Goal: Task Accomplishment & Management: Complete application form

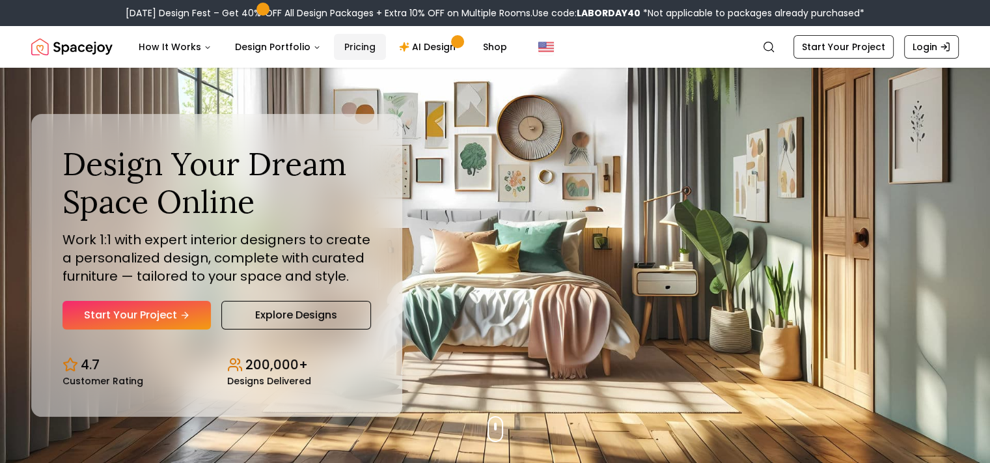
click at [342, 48] on link "Pricing" at bounding box center [360, 47] width 52 height 26
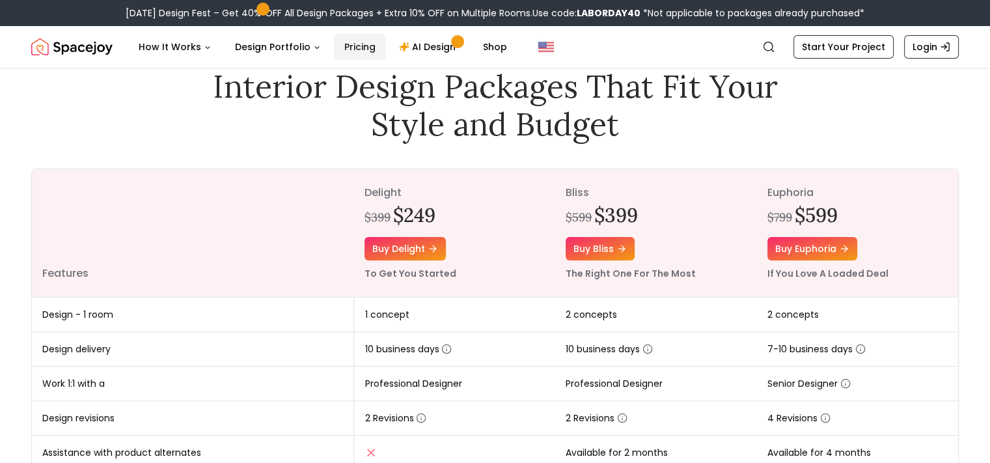
scroll to position [65, 0]
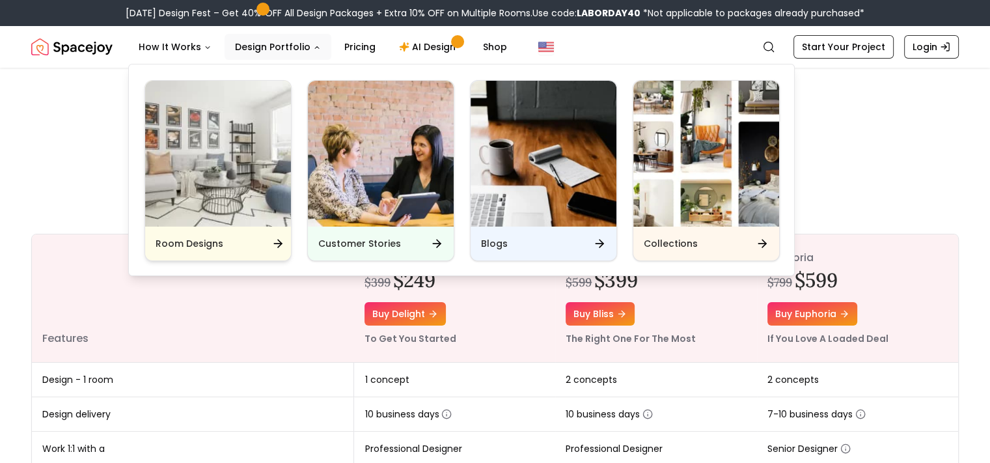
click at [258, 153] on img "Main" at bounding box center [218, 154] width 146 height 146
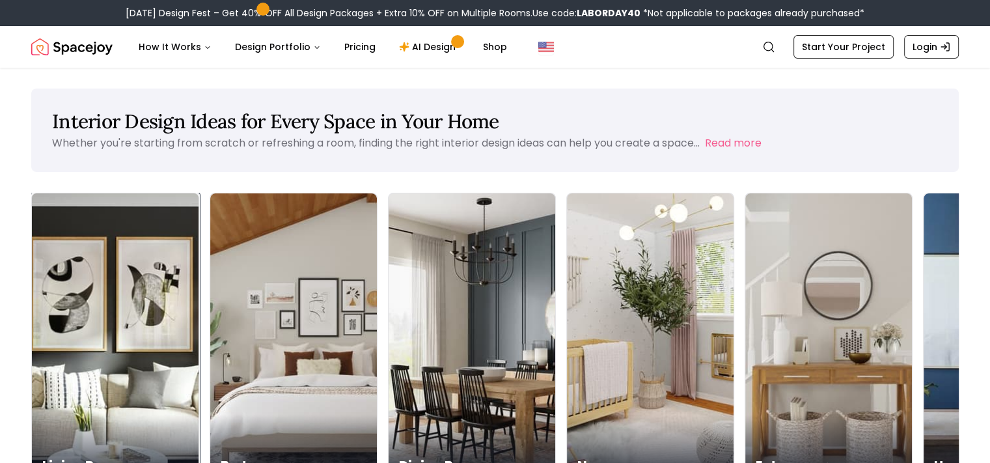
click at [124, 293] on img at bounding box center [115, 340] width 175 height 309
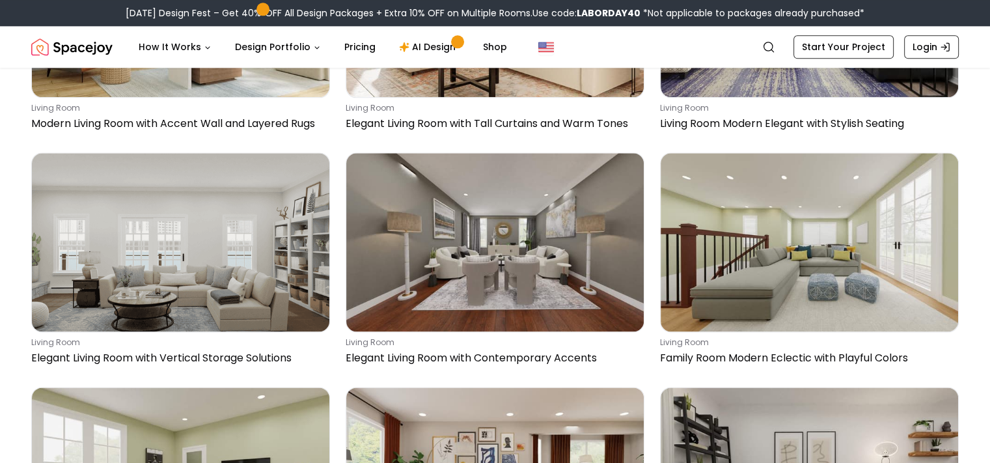
scroll to position [1692, 0]
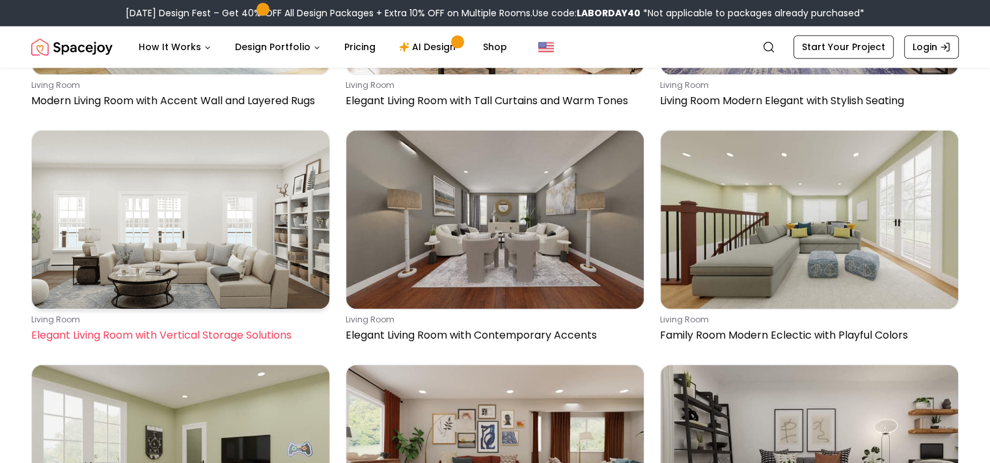
click at [243, 334] on p "Elegant Living Room with Vertical Storage Solutions" at bounding box center [177, 335] width 293 height 16
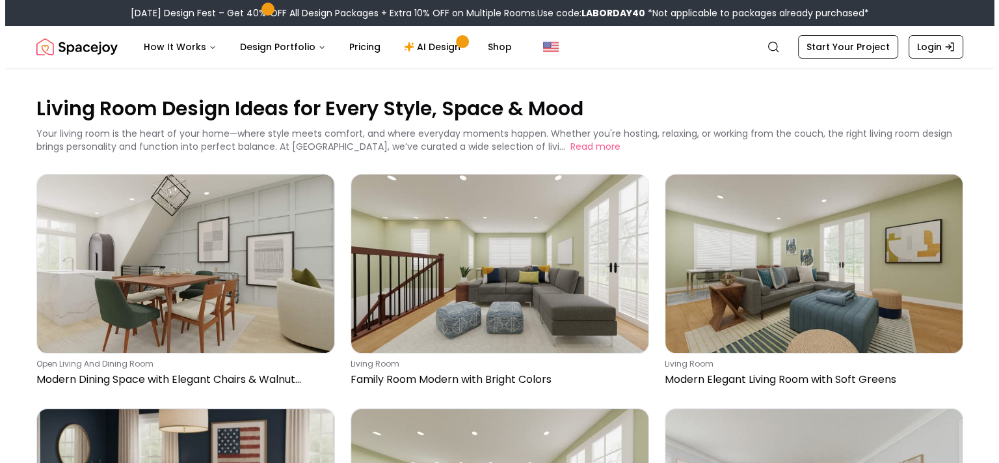
scroll to position [0, 0]
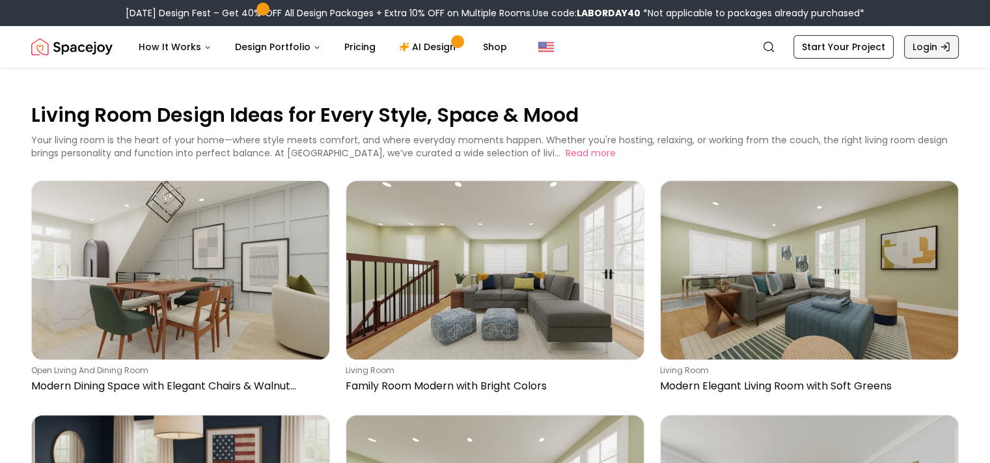
click at [923, 49] on link "Login" at bounding box center [931, 46] width 55 height 23
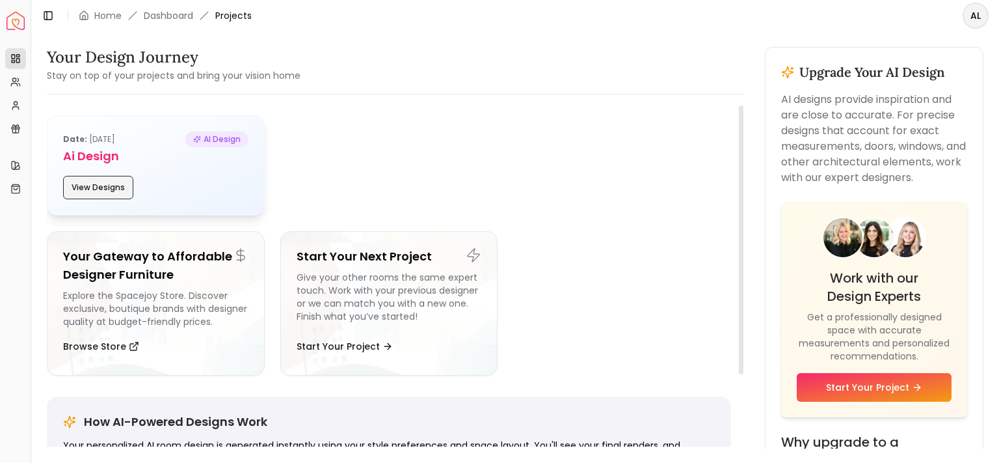
click at [112, 182] on button "View Designs" at bounding box center [98, 187] width 70 height 23
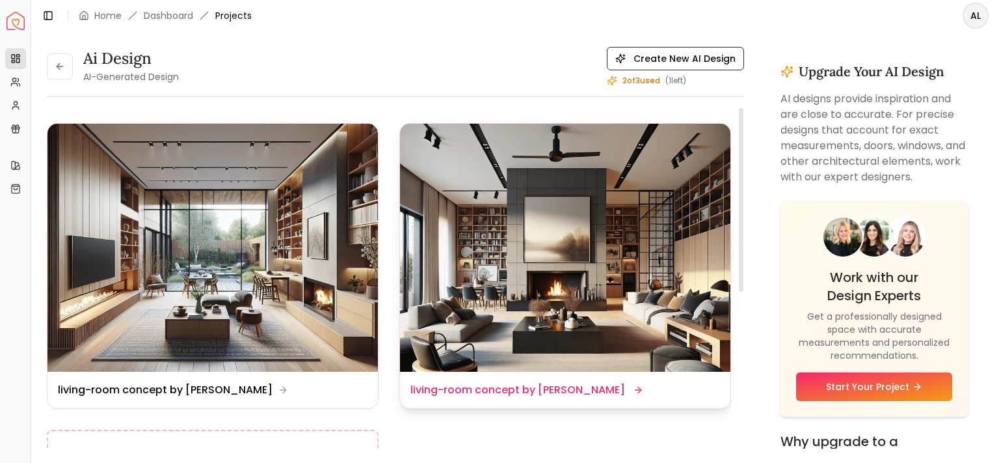
click at [432, 392] on dd "living-room concept by ai" at bounding box center [518, 390] width 215 height 16
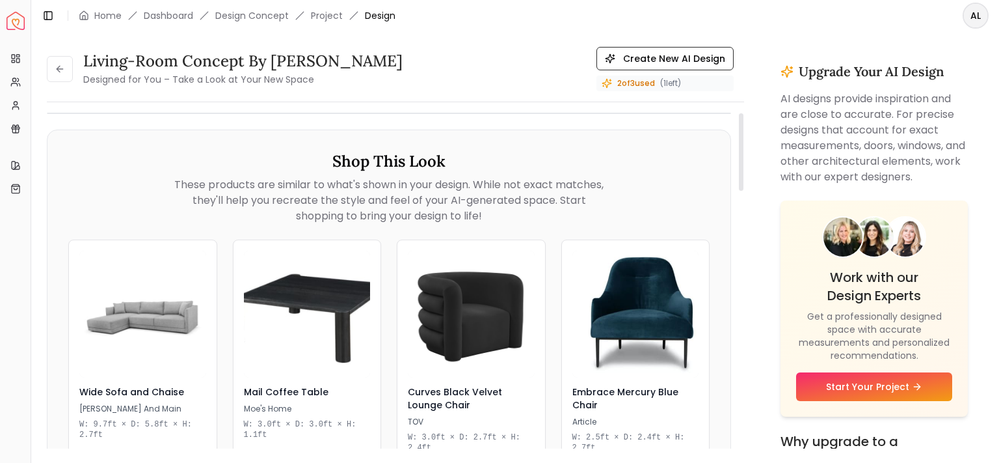
drag, startPoint x: 739, startPoint y: 259, endPoint x: 760, endPoint y: 109, distance: 151.2
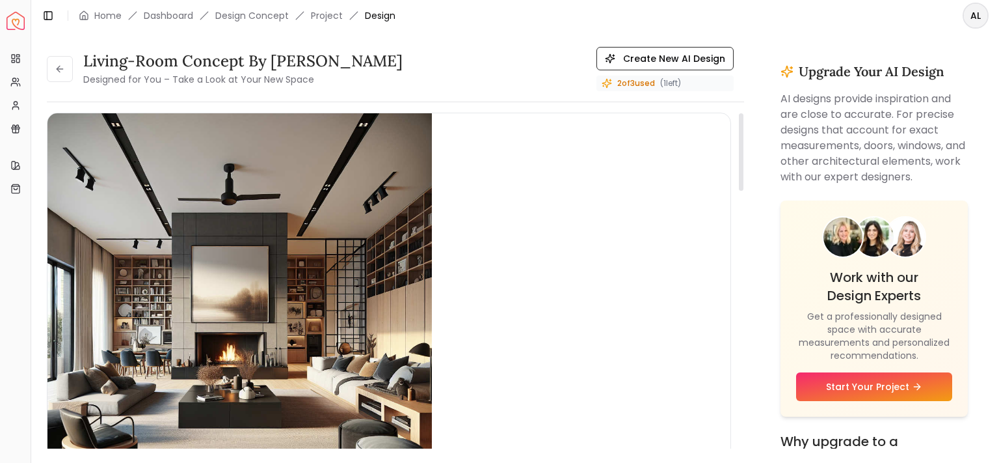
click at [744, 113] on div at bounding box center [741, 151] width 5 height 77
click at [64, 64] on icon at bounding box center [60, 69] width 10 height 10
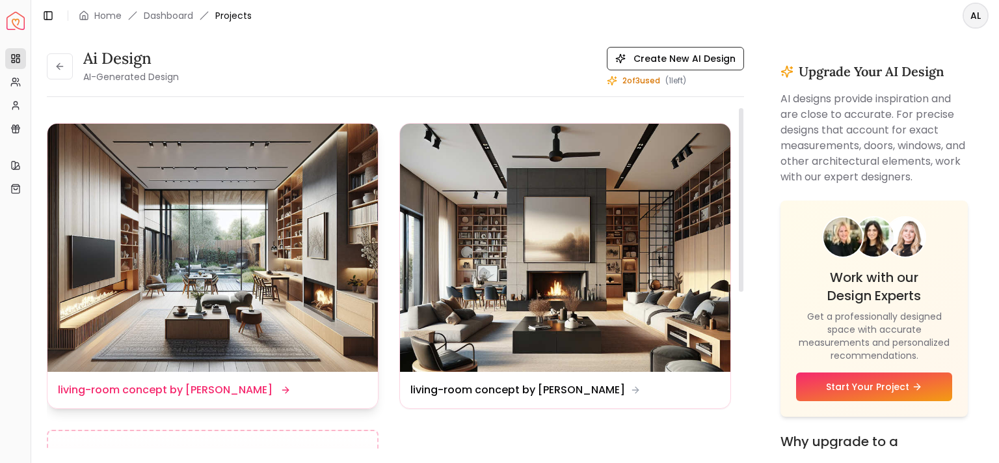
click at [180, 238] on img at bounding box center [213, 248] width 331 height 248
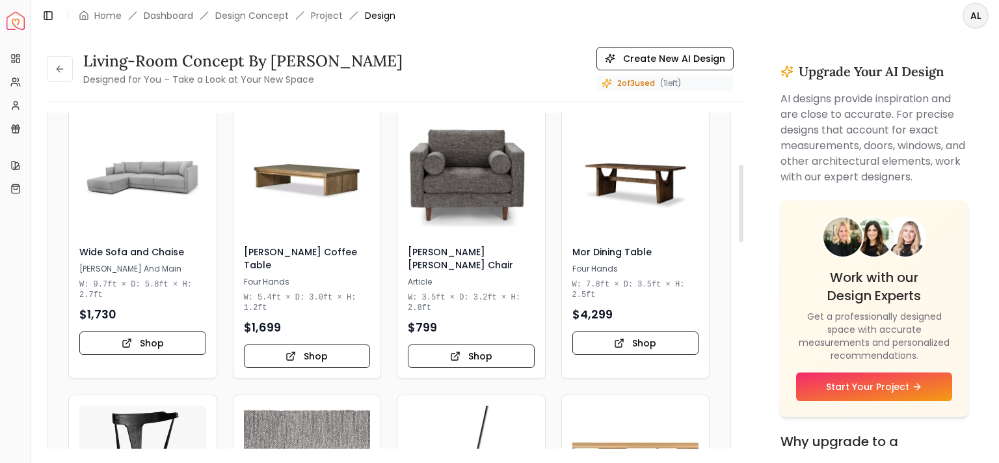
scroll to position [133, 0]
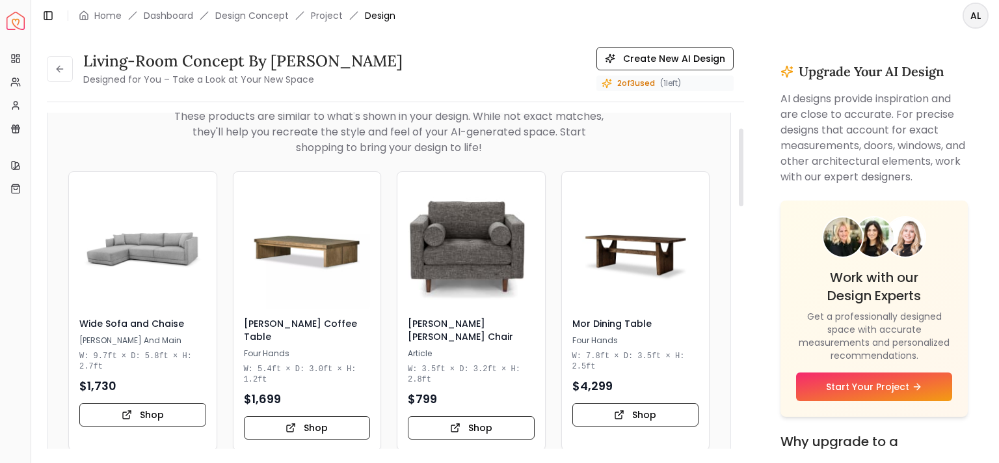
scroll to position [68, 0]
click at [709, 35] on icon "Fullscreen" at bounding box center [707, 22] width 26 height 26
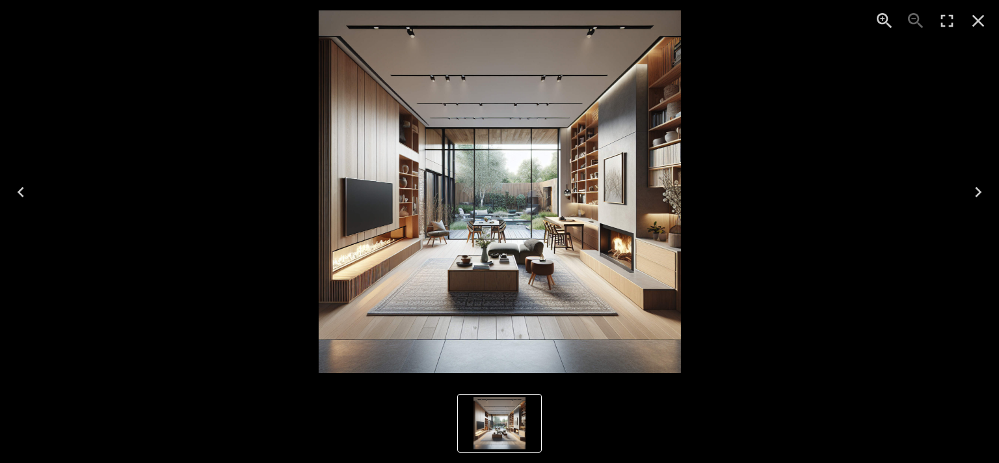
click at [980, 193] on icon "Next" at bounding box center [978, 192] width 7 height 10
click at [981, 23] on icon "Close" at bounding box center [979, 21] width 12 height 12
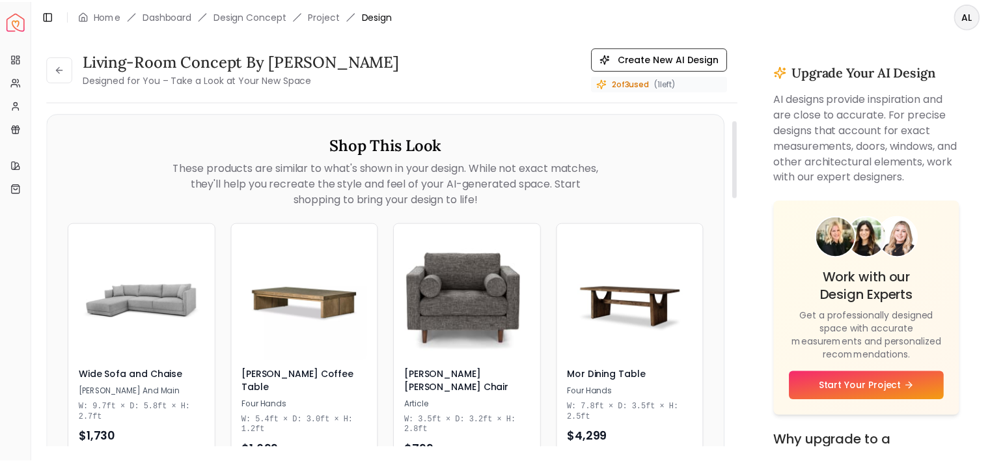
scroll to position [0, 0]
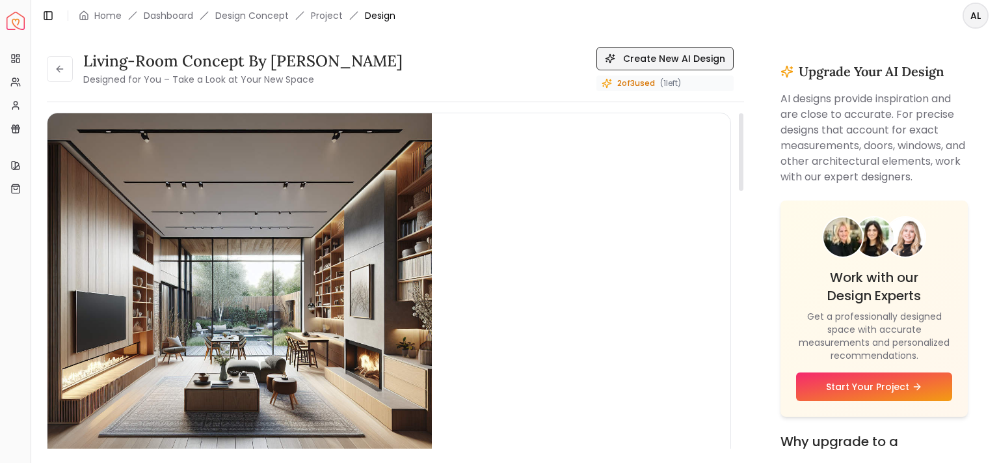
click at [685, 55] on button "Create New AI Design" at bounding box center [665, 58] width 137 height 23
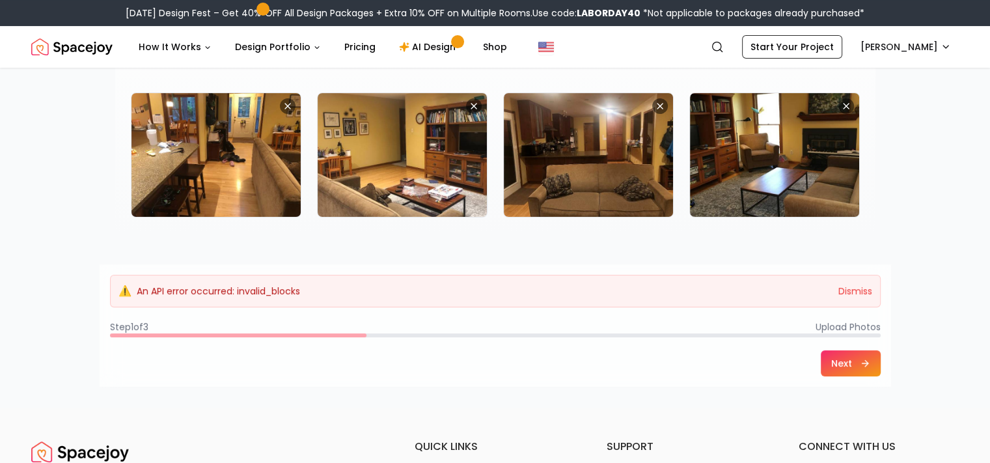
scroll to position [260, 0]
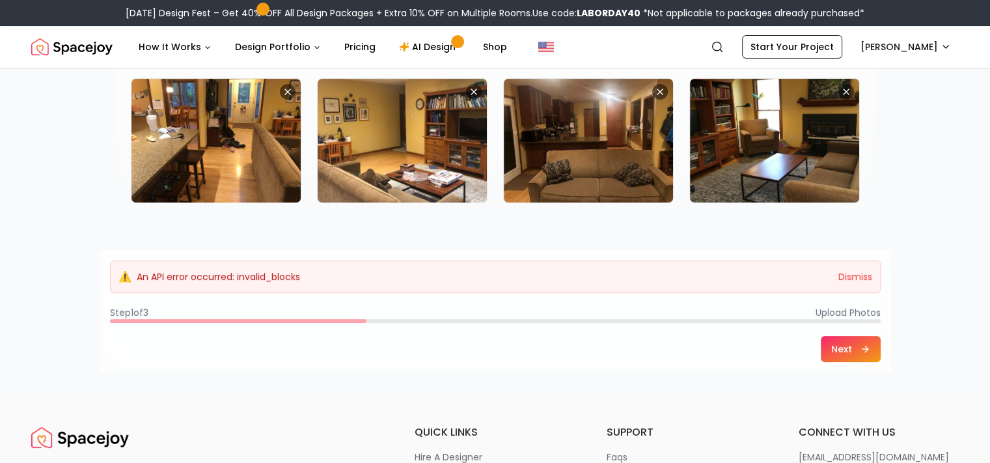
click at [847, 350] on button "Next" at bounding box center [851, 349] width 60 height 26
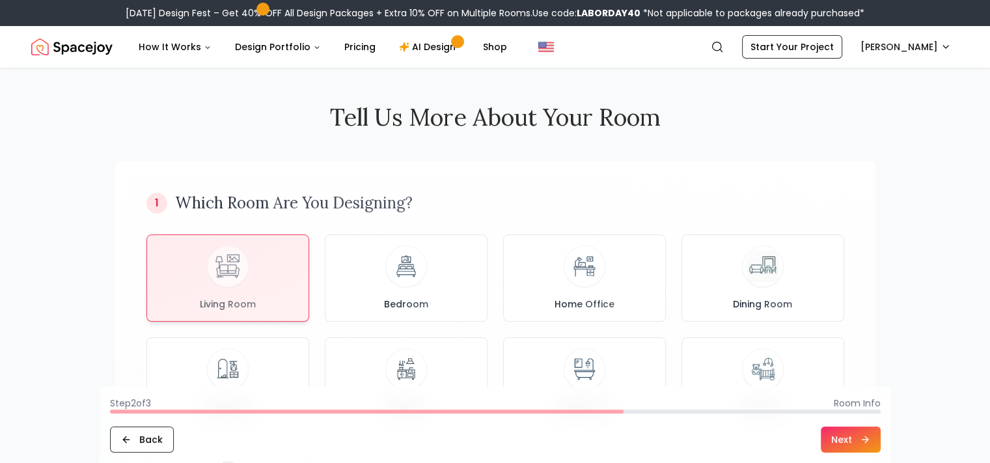
scroll to position [130, 0]
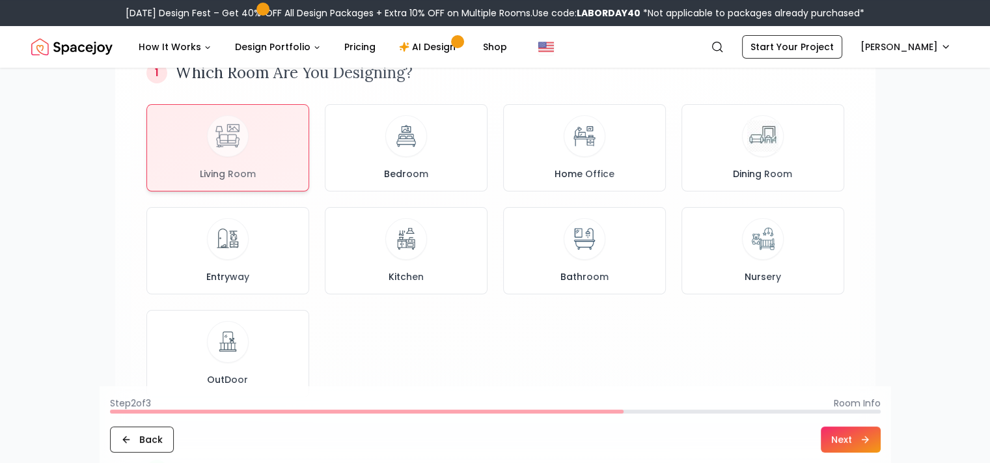
click at [852, 433] on button "Next" at bounding box center [851, 439] width 60 height 26
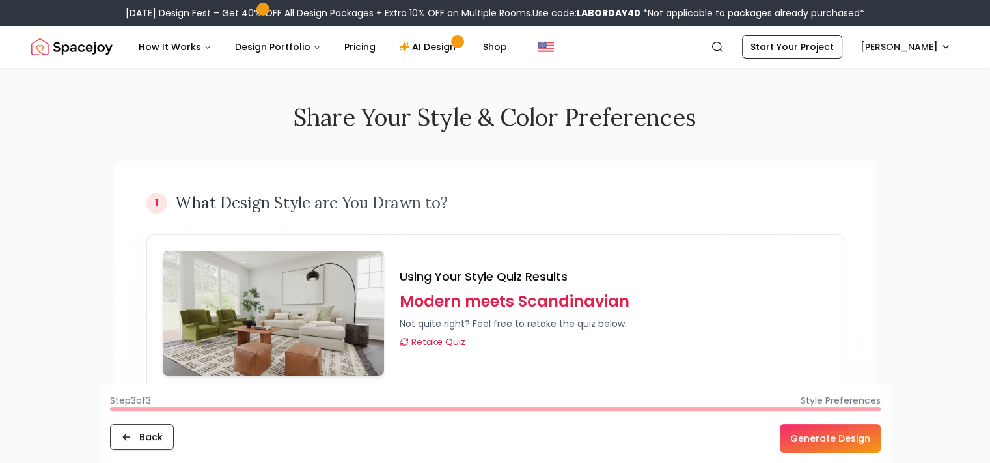
scroll to position [0, 0]
click at [852, 434] on button "Generate Design" at bounding box center [830, 438] width 101 height 29
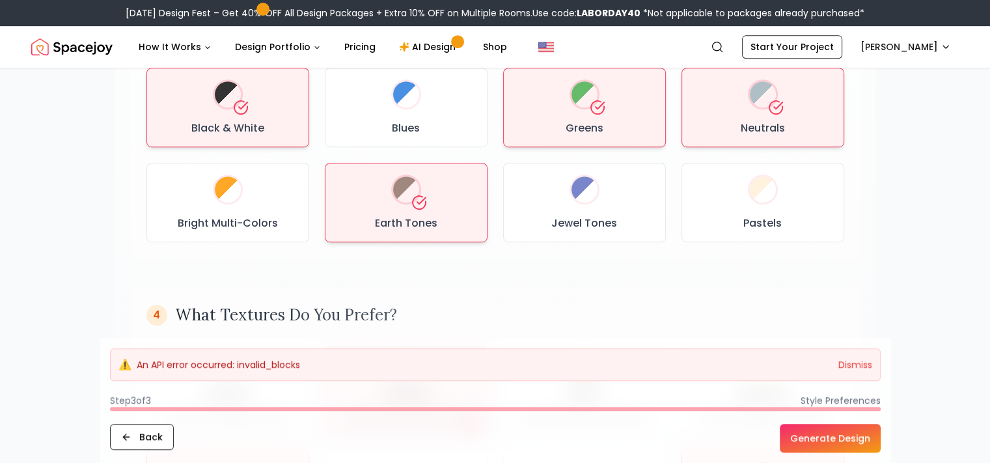
scroll to position [716, 0]
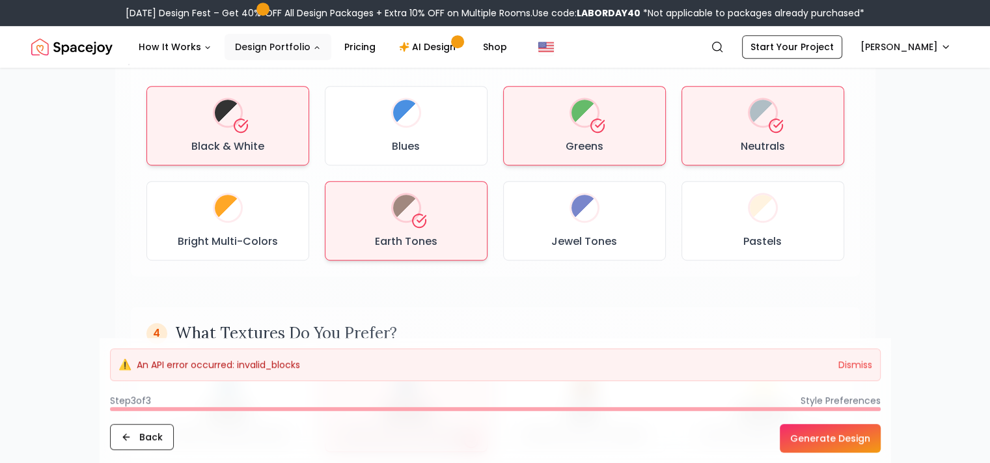
click at [275, 44] on button "Design Portfolio" at bounding box center [277, 47] width 107 height 26
click at [424, 46] on link "AI Design" at bounding box center [428, 47] width 81 height 26
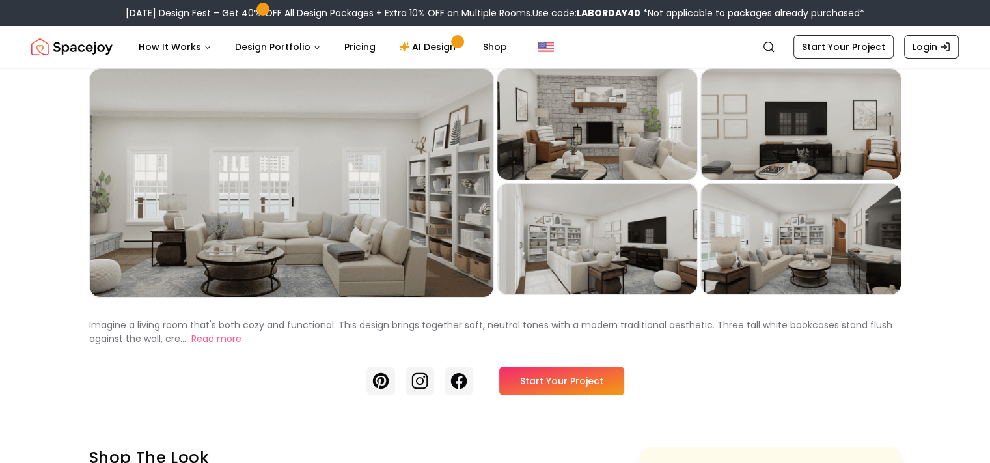
scroll to position [65, 0]
click at [191, 345] on button "Read more" at bounding box center [216, 338] width 50 height 14
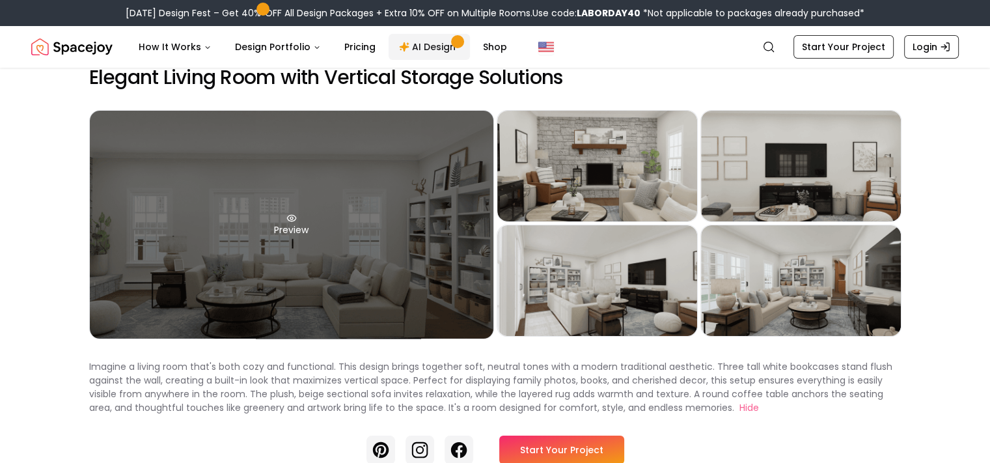
scroll to position [0, 0]
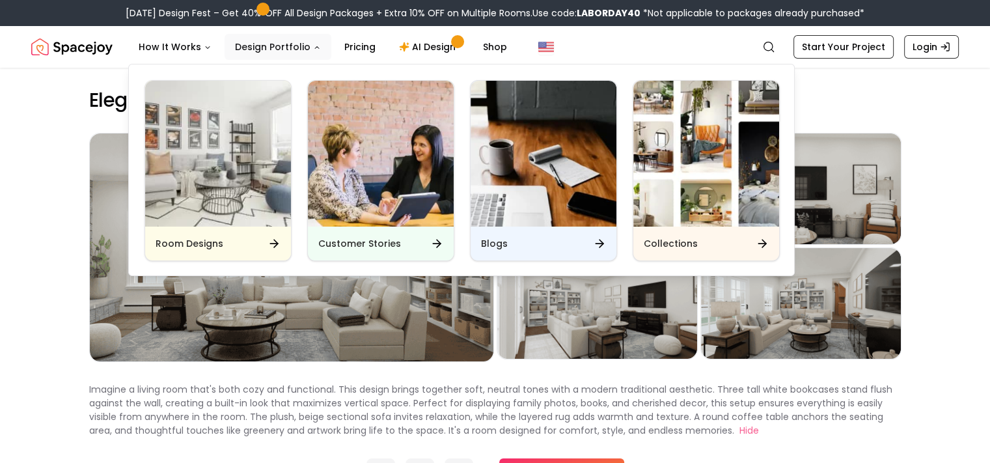
click at [301, 49] on button "Design Portfolio" at bounding box center [277, 47] width 107 height 26
click at [247, 204] on img "Main" at bounding box center [218, 154] width 146 height 146
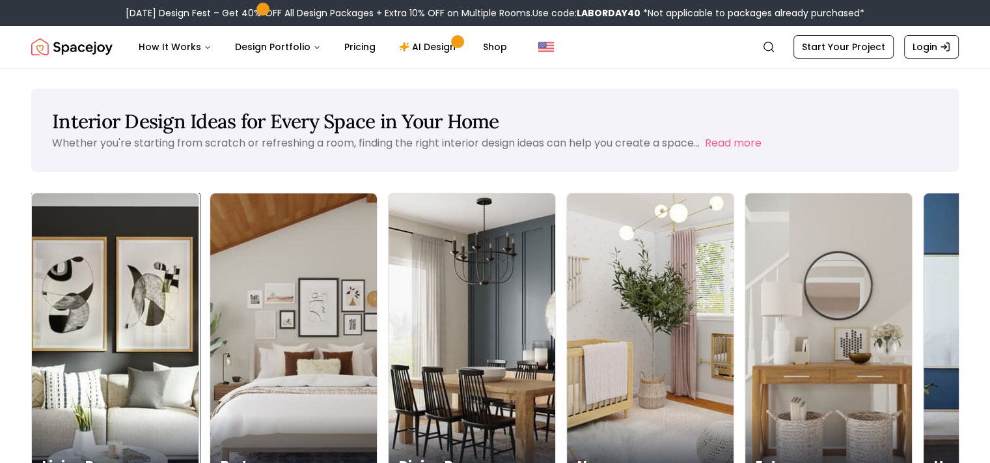
click at [112, 415] on div "Living Room" at bounding box center [115, 451] width 167 height 73
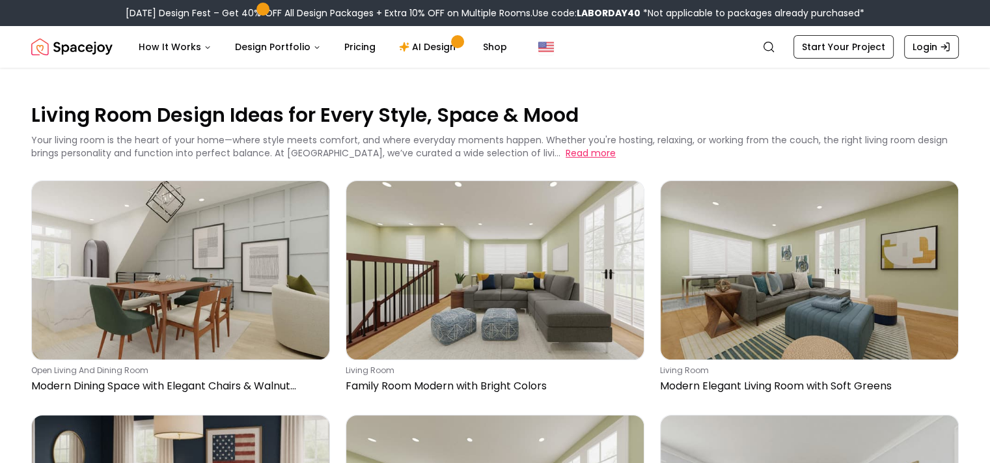
click at [565, 148] on button "Read more" at bounding box center [590, 152] width 50 height 13
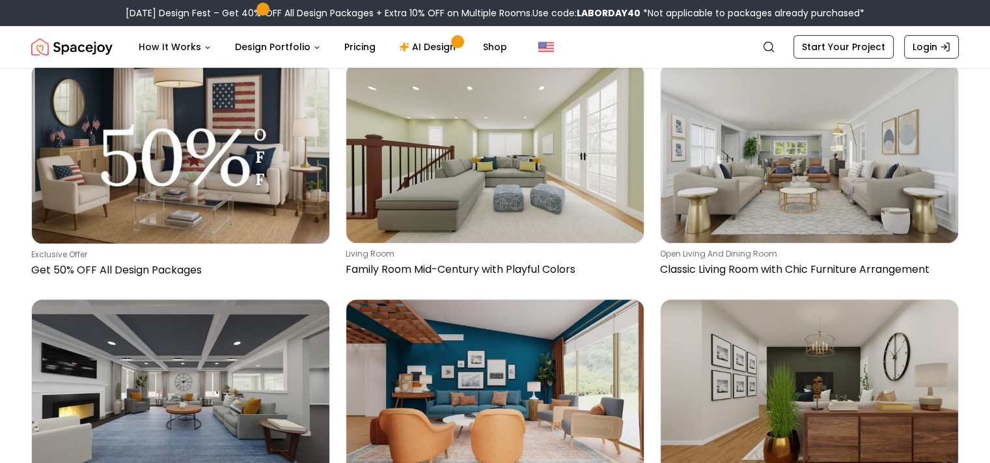
scroll to position [521, 0]
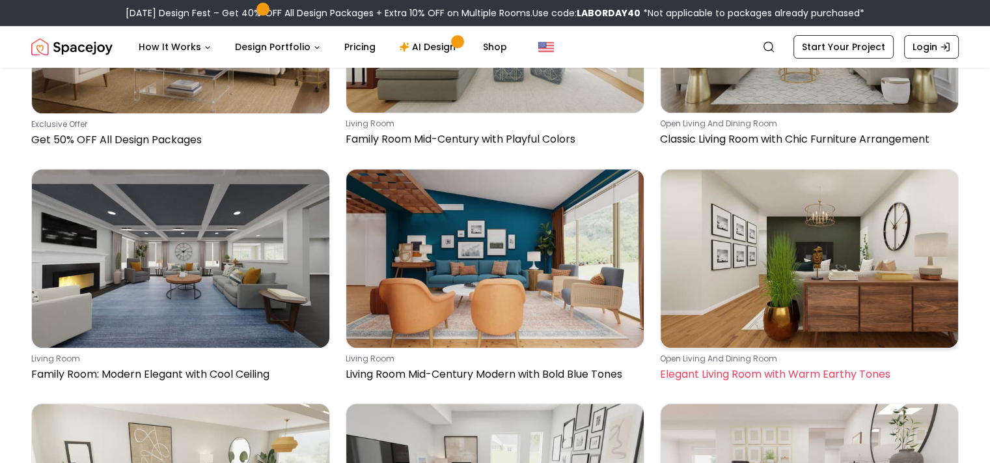
click at [785, 234] on img at bounding box center [808, 258] width 297 height 178
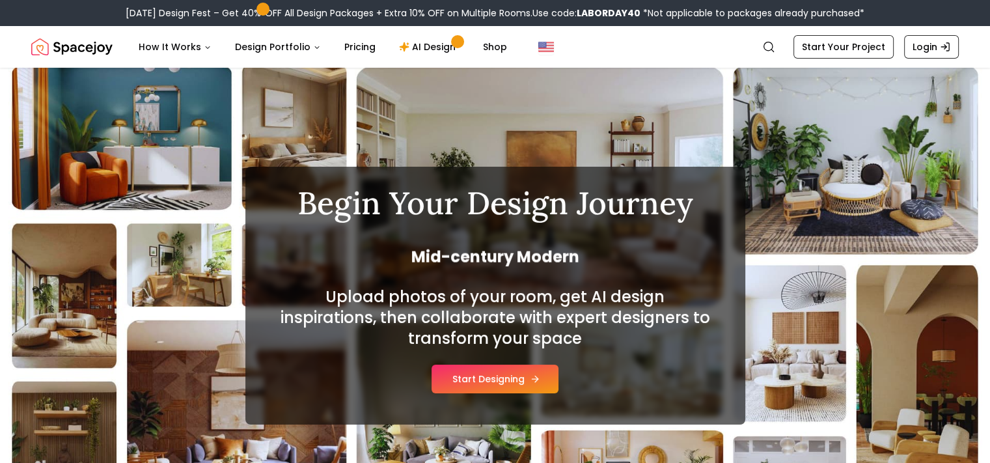
click at [491, 375] on button "Start Designing" at bounding box center [494, 378] width 127 height 29
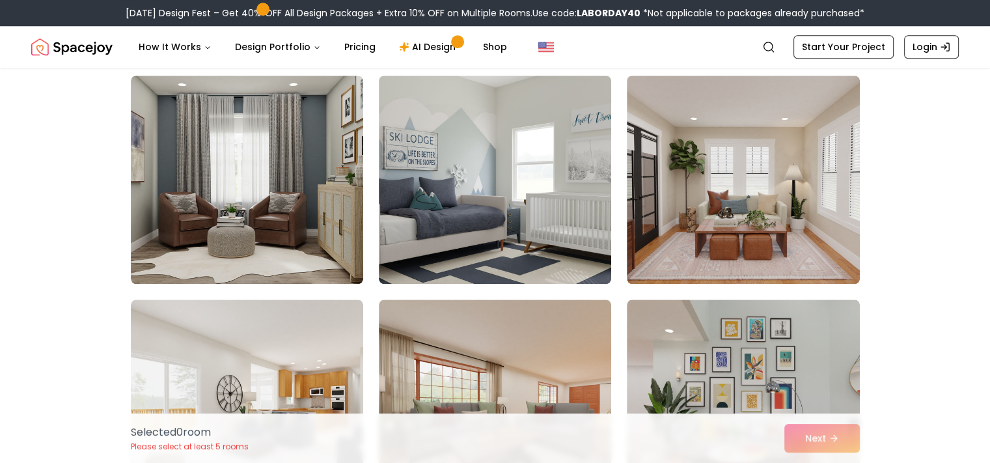
scroll to position [1236, 0]
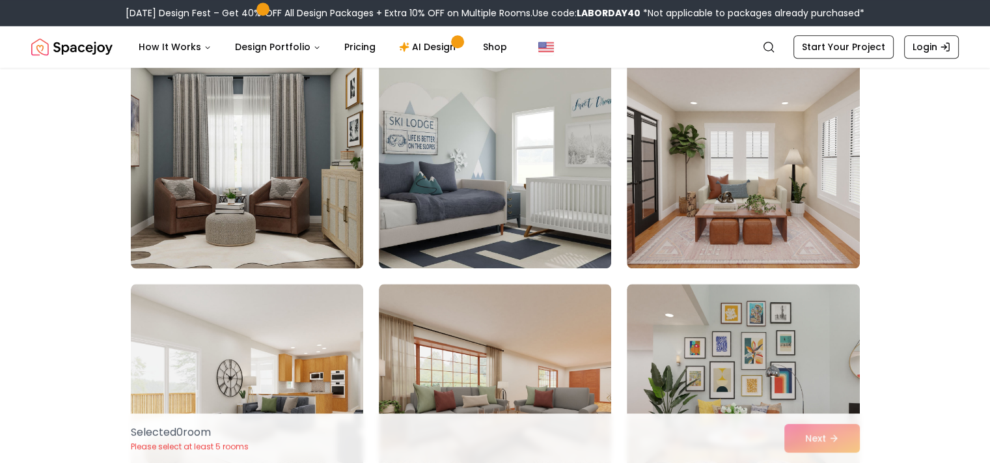
click at [316, 195] on img at bounding box center [247, 164] width 244 height 219
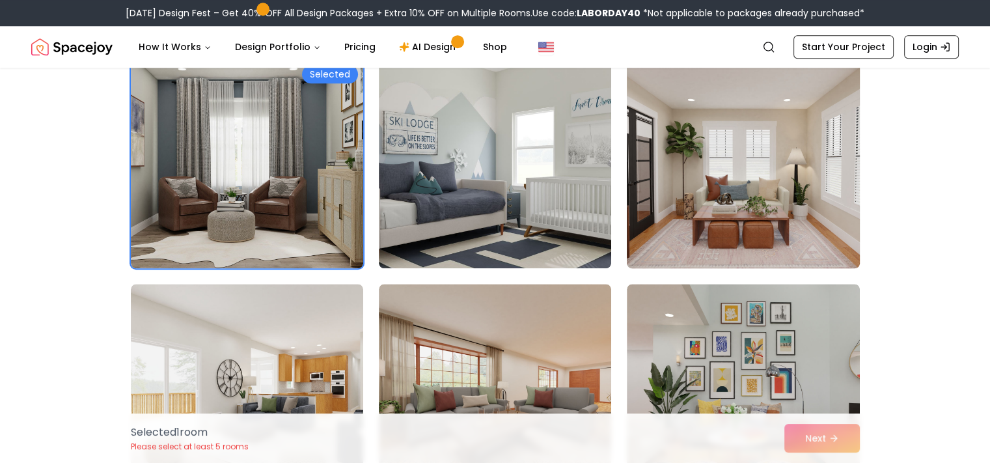
click at [734, 202] on img at bounding box center [743, 164] width 244 height 219
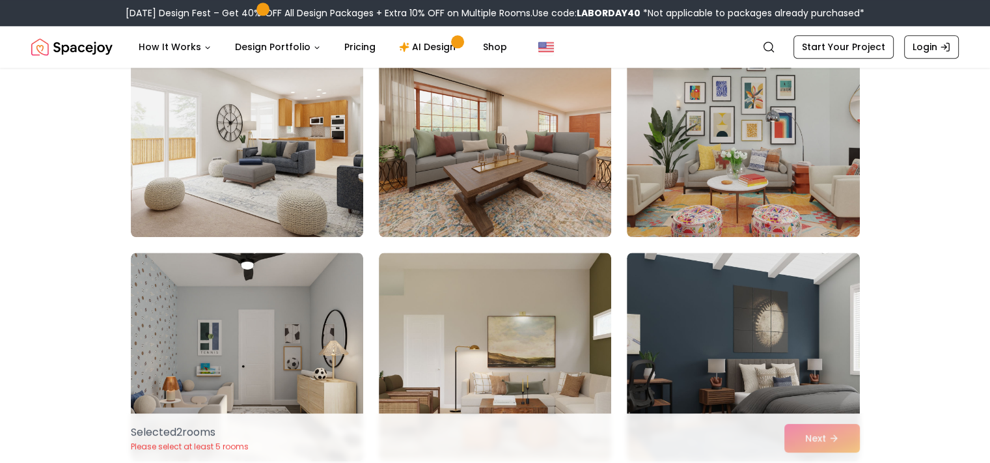
scroll to position [1627, 0]
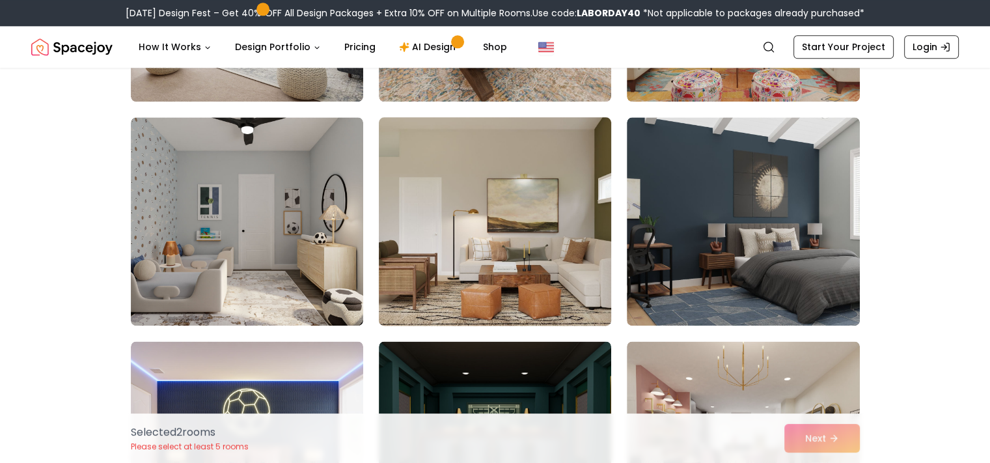
click at [492, 259] on img at bounding box center [495, 221] width 244 height 219
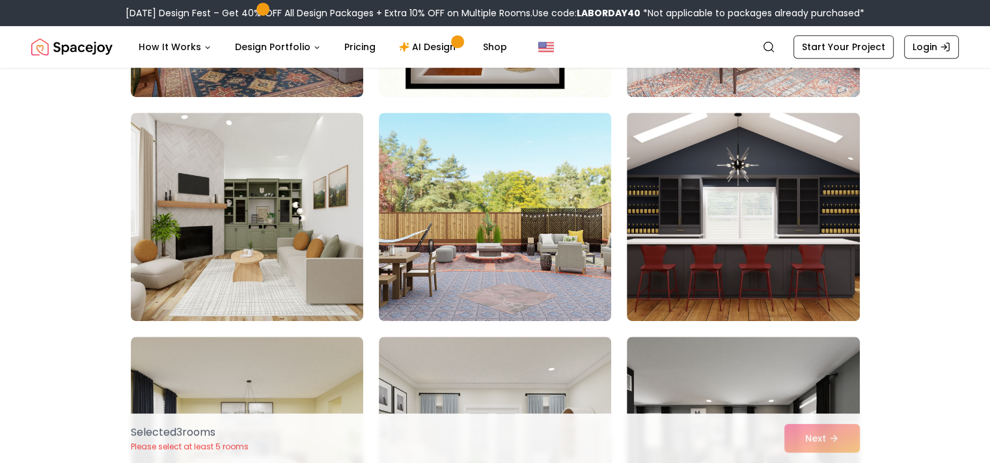
scroll to position [716, 0]
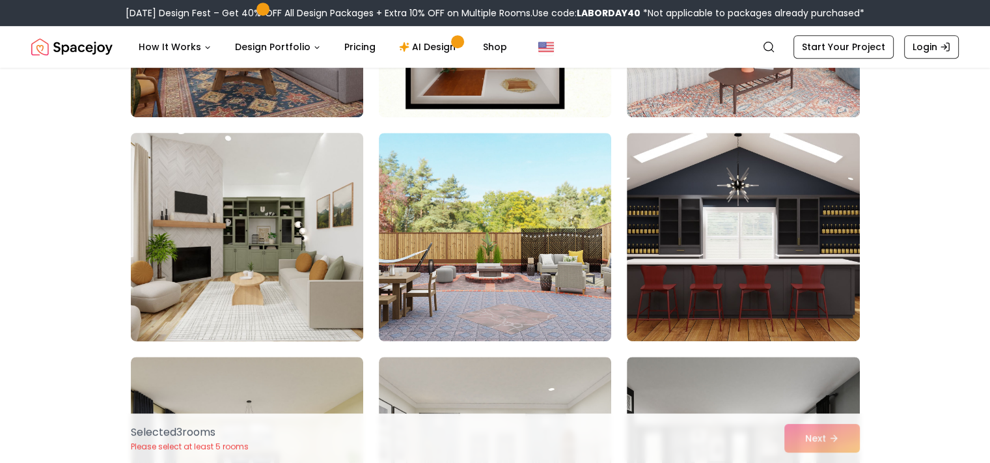
click at [248, 245] on img at bounding box center [247, 237] width 244 height 219
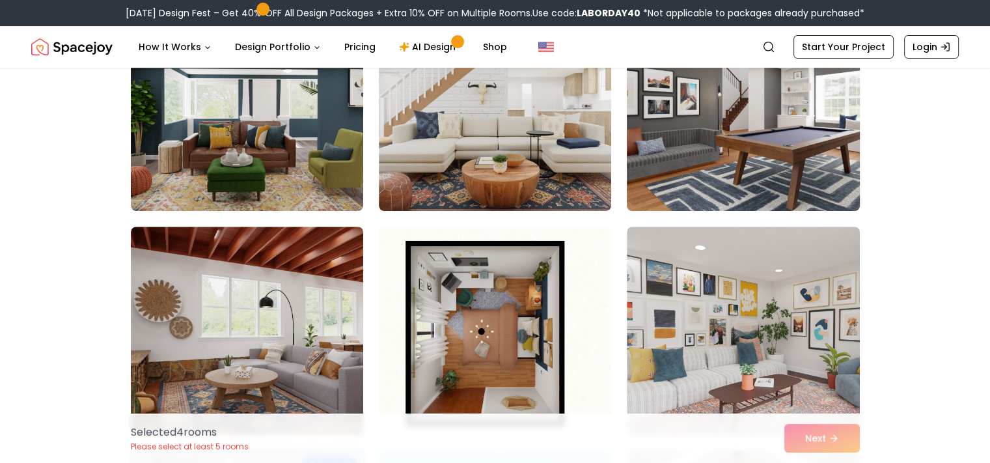
scroll to position [401, 0]
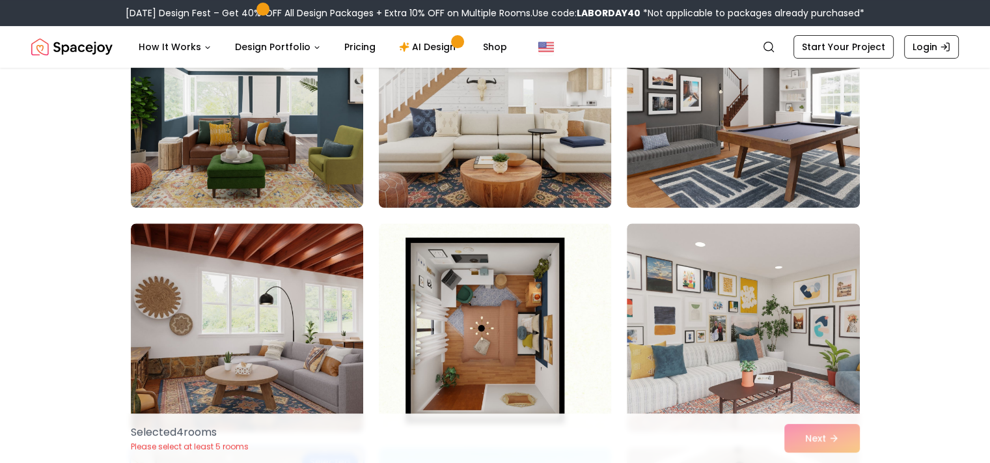
click at [454, 161] on img at bounding box center [495, 103] width 244 height 219
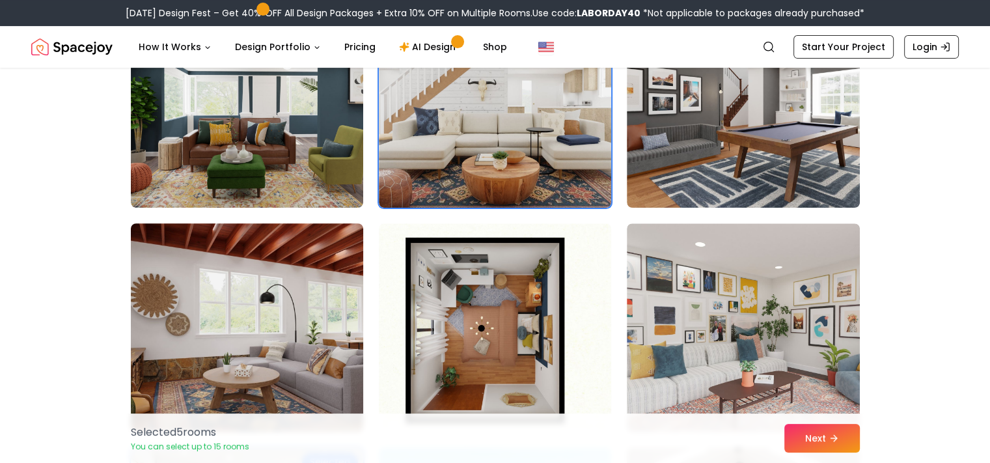
click at [316, 256] on img at bounding box center [247, 327] width 244 height 219
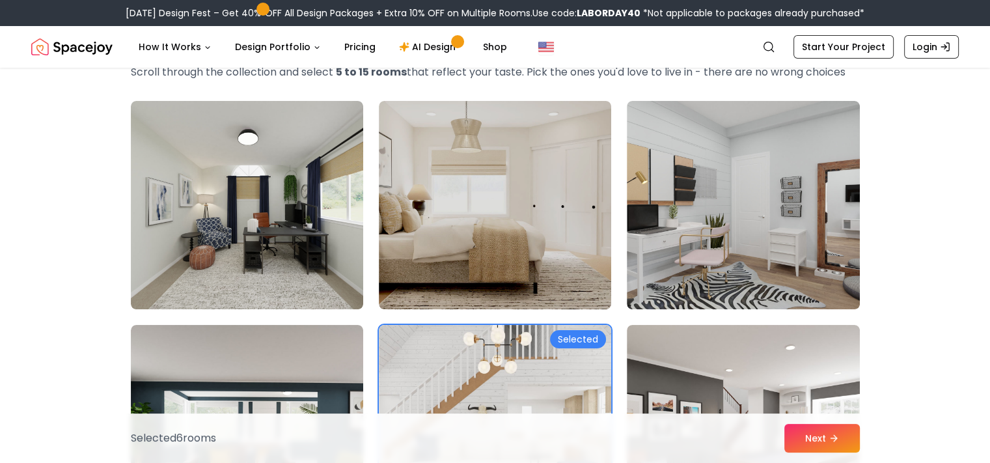
scroll to position [11, 0]
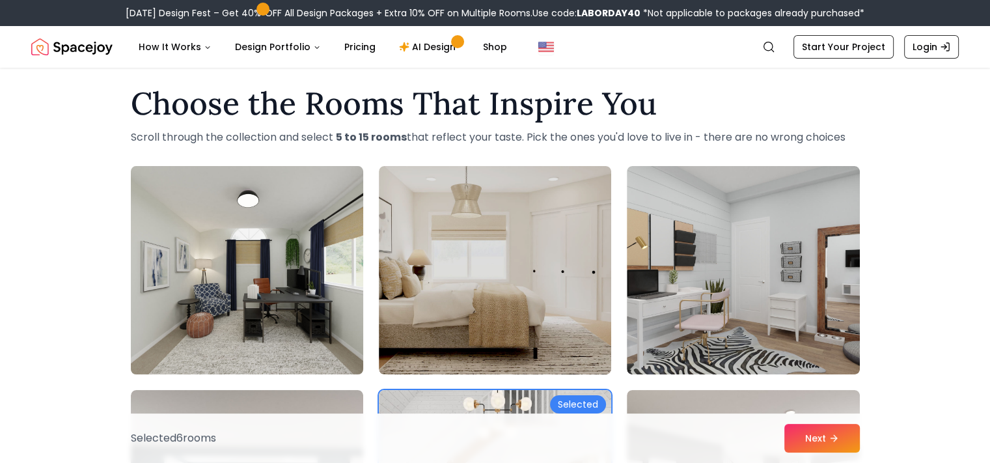
click at [310, 276] on img at bounding box center [247, 270] width 244 height 219
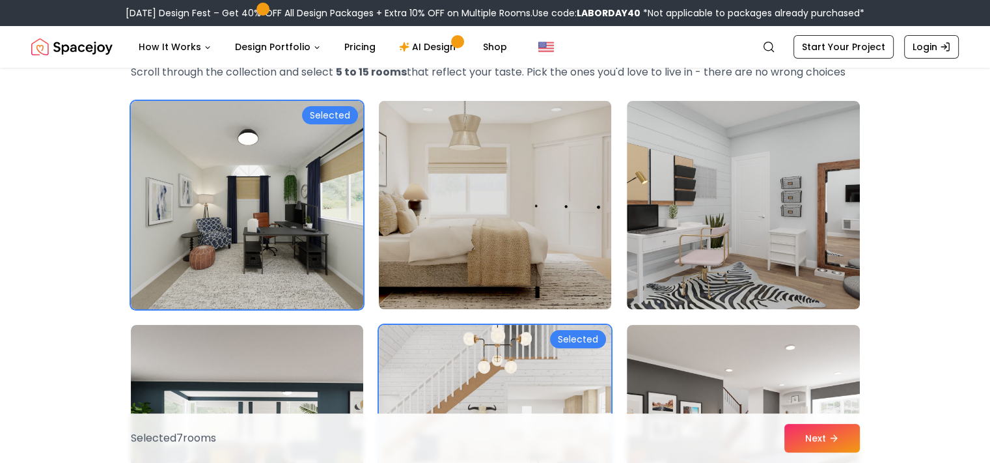
click at [545, 206] on img at bounding box center [495, 205] width 244 height 219
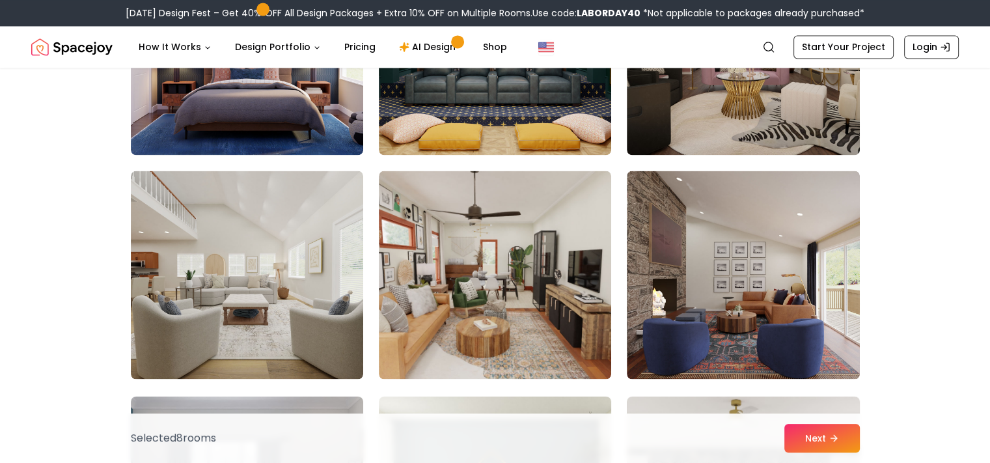
scroll to position [2093, 0]
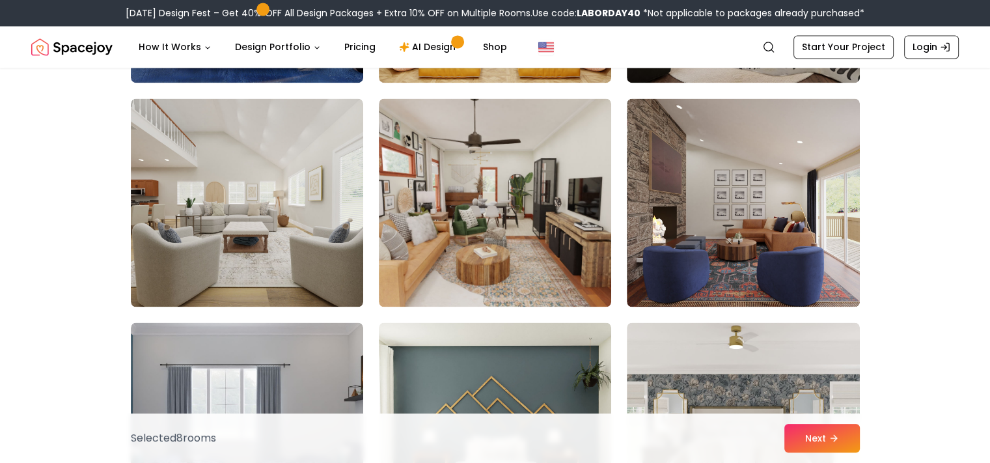
click at [545, 206] on img at bounding box center [495, 202] width 232 height 208
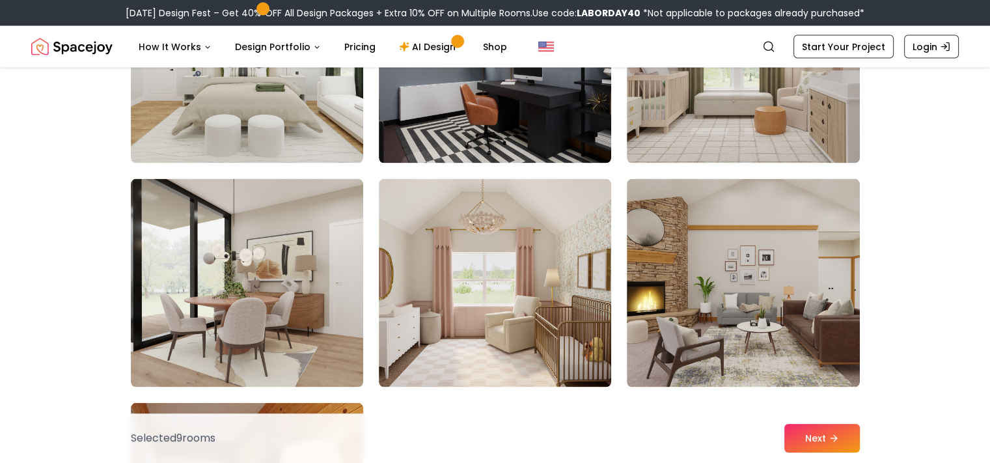
scroll to position [2744, 0]
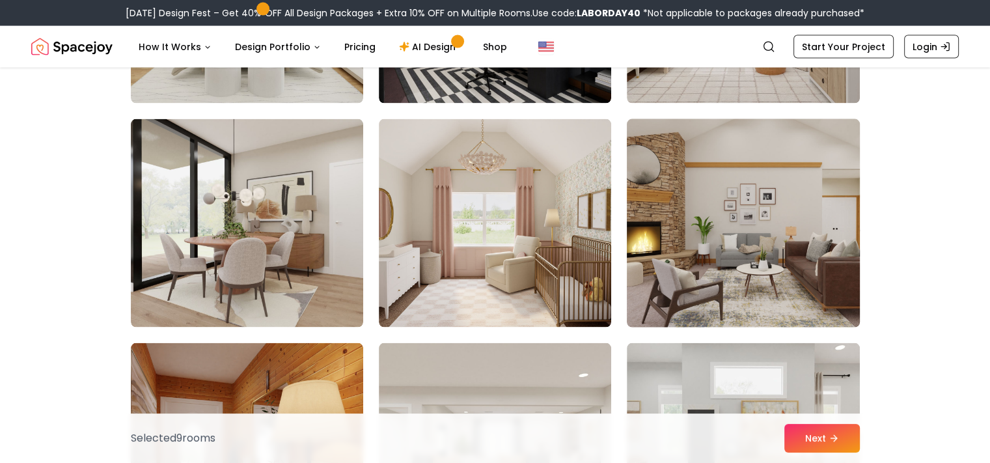
click at [704, 226] on img at bounding box center [743, 223] width 244 height 219
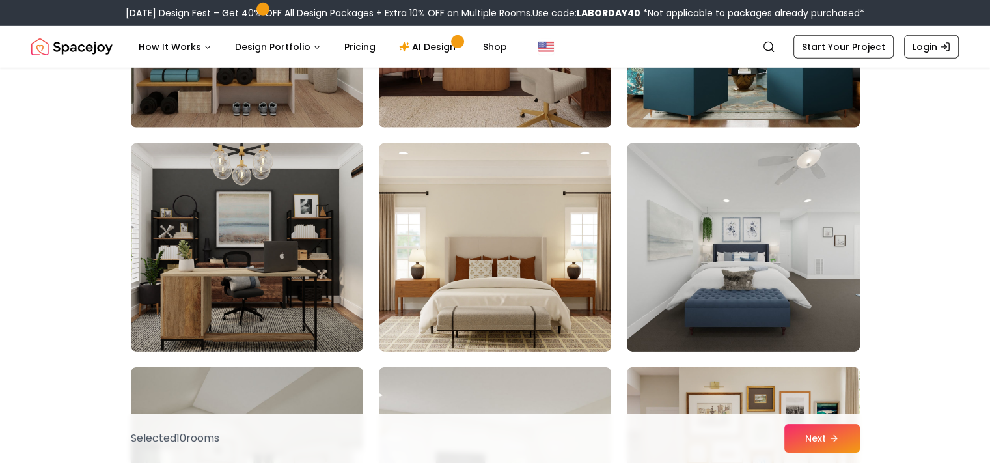
scroll to position [4111, 0]
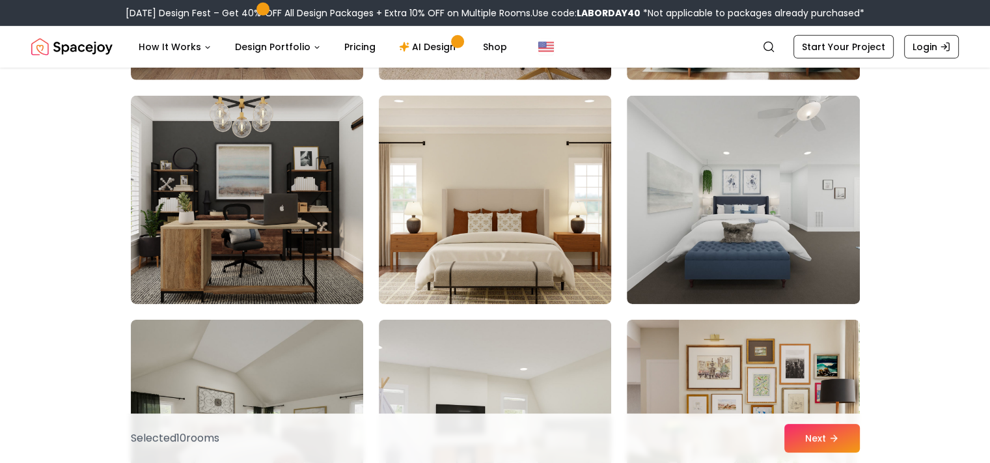
click at [558, 215] on img at bounding box center [495, 199] width 244 height 219
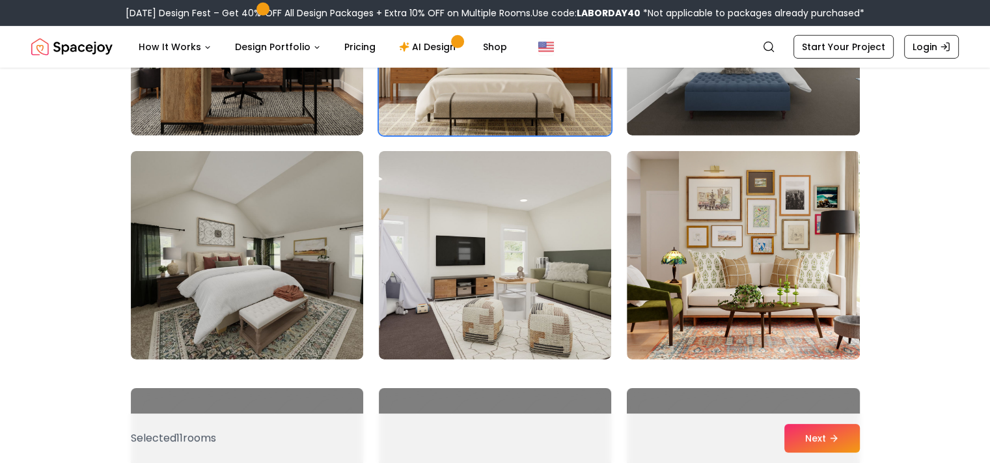
scroll to position [4306, 0]
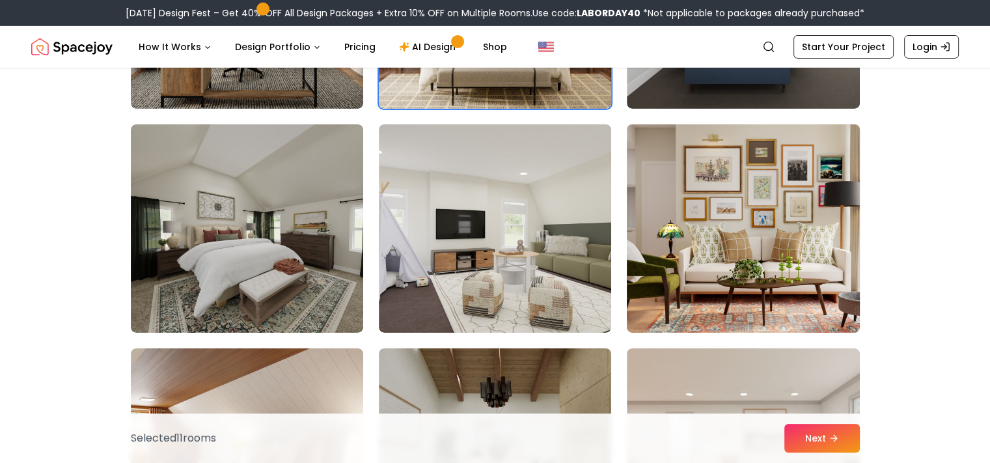
click at [711, 225] on img at bounding box center [743, 228] width 244 height 219
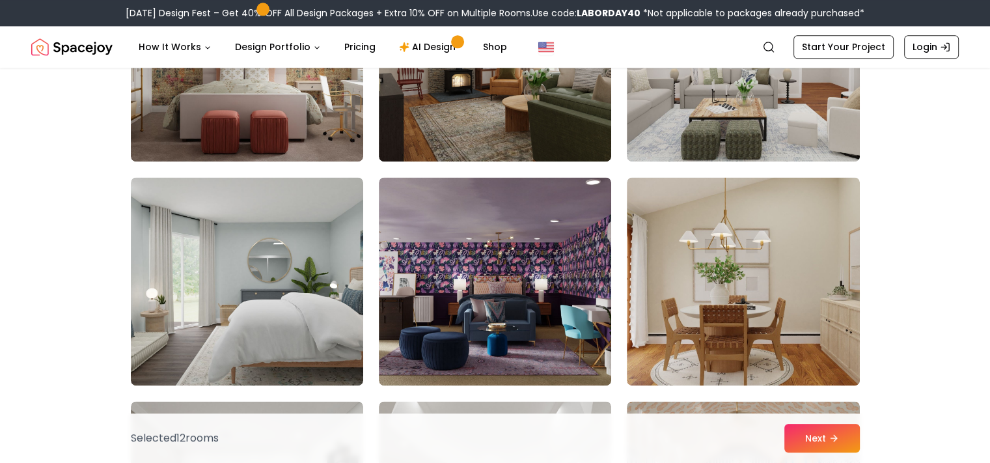
scroll to position [6844, 0]
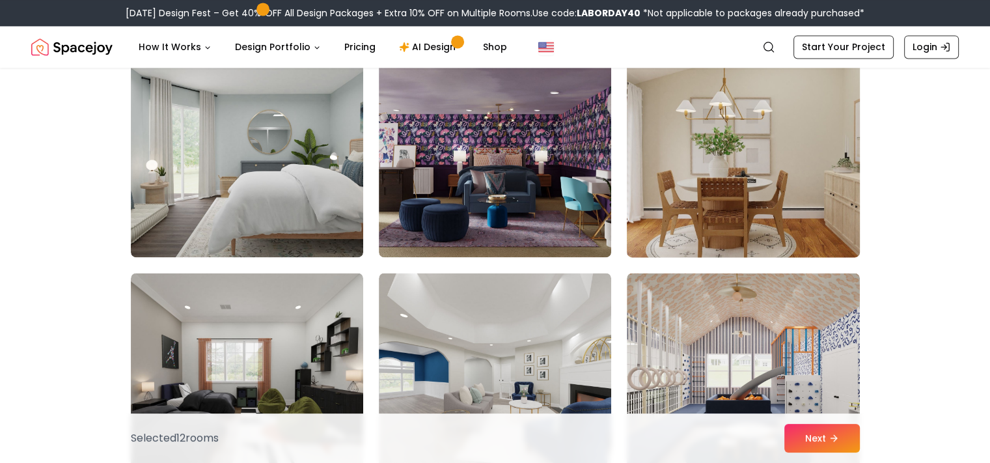
click at [700, 204] on img at bounding box center [743, 153] width 244 height 219
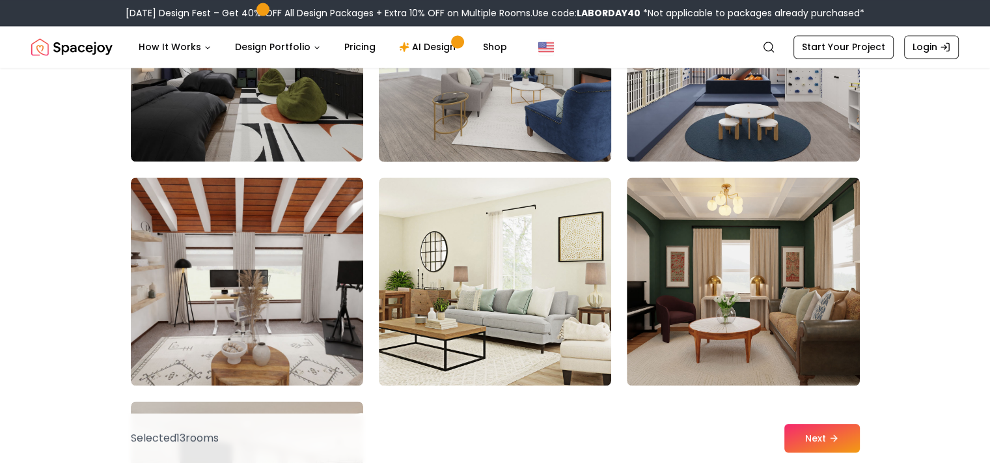
scroll to position [7169, 0]
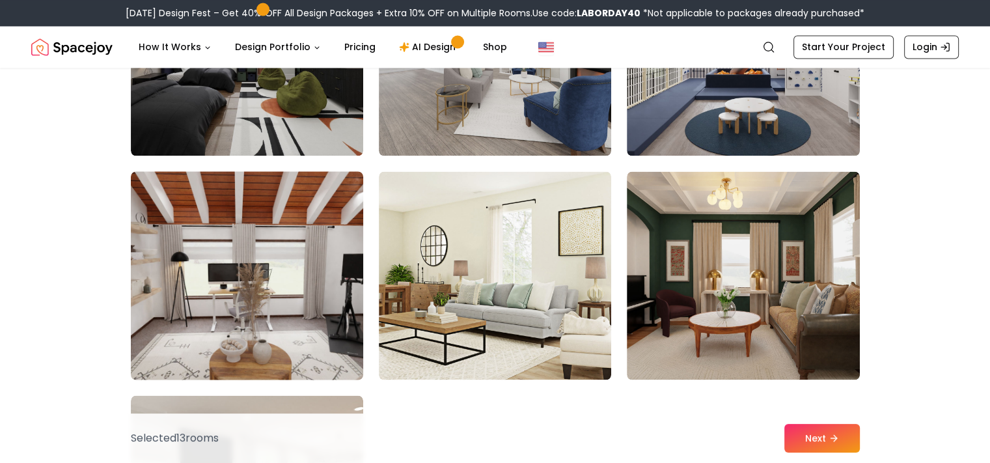
click at [338, 282] on img at bounding box center [247, 275] width 244 height 219
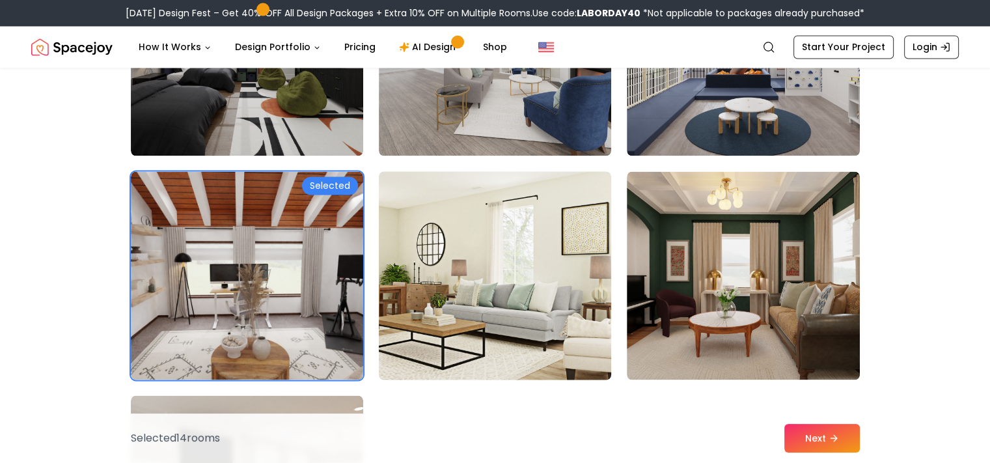
click at [499, 315] on img at bounding box center [495, 275] width 244 height 219
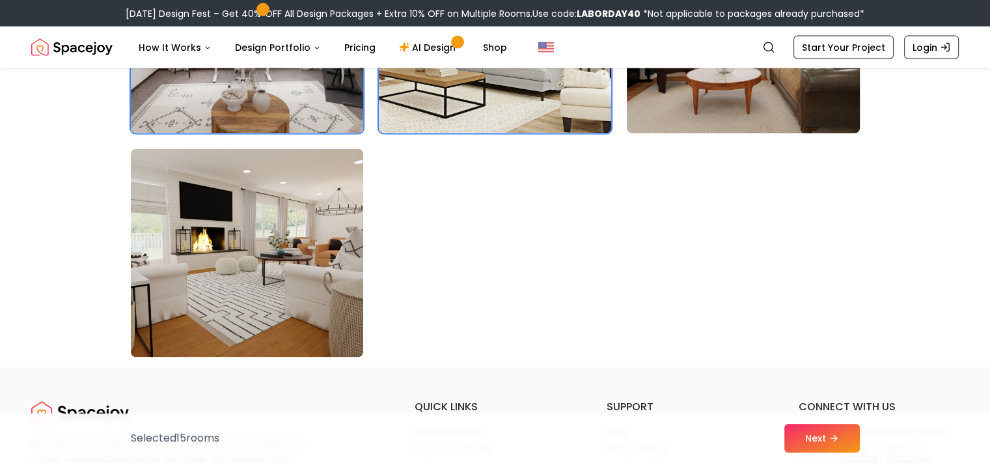
scroll to position [7429, 0]
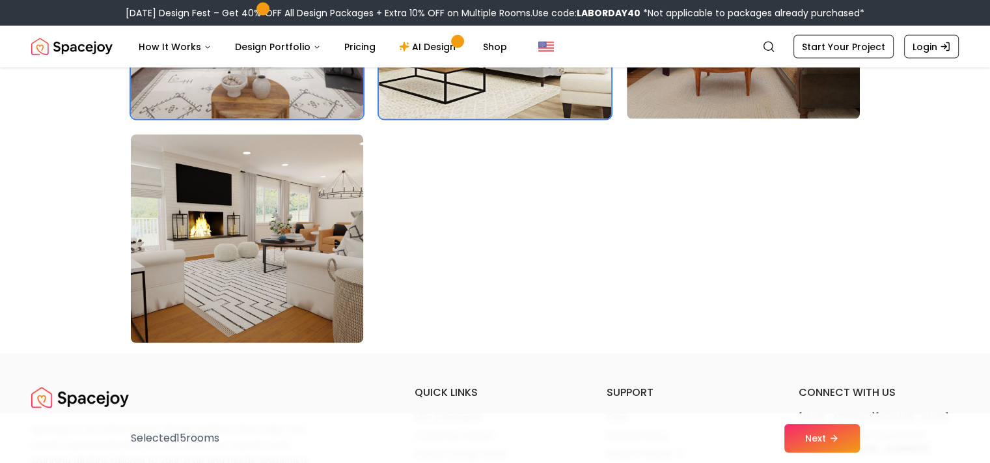
click at [326, 282] on img at bounding box center [247, 238] width 244 height 219
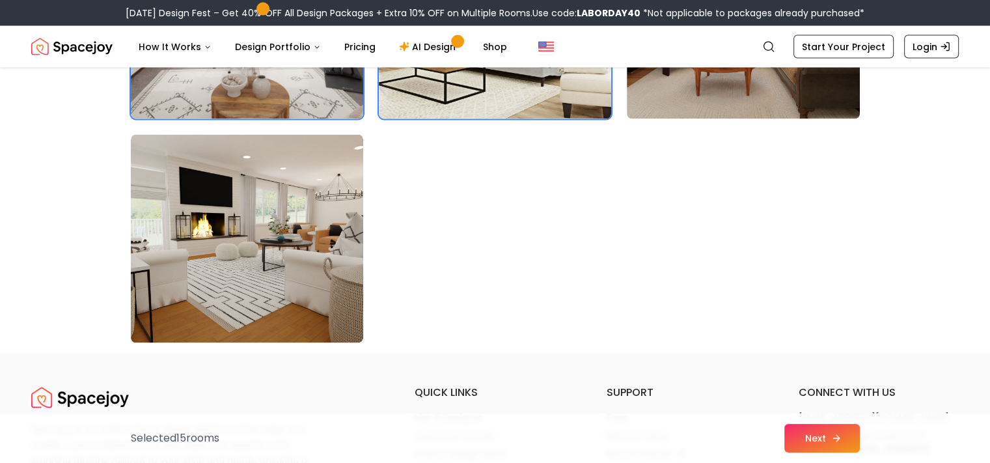
click at [820, 444] on button "Next" at bounding box center [821, 438] width 75 height 29
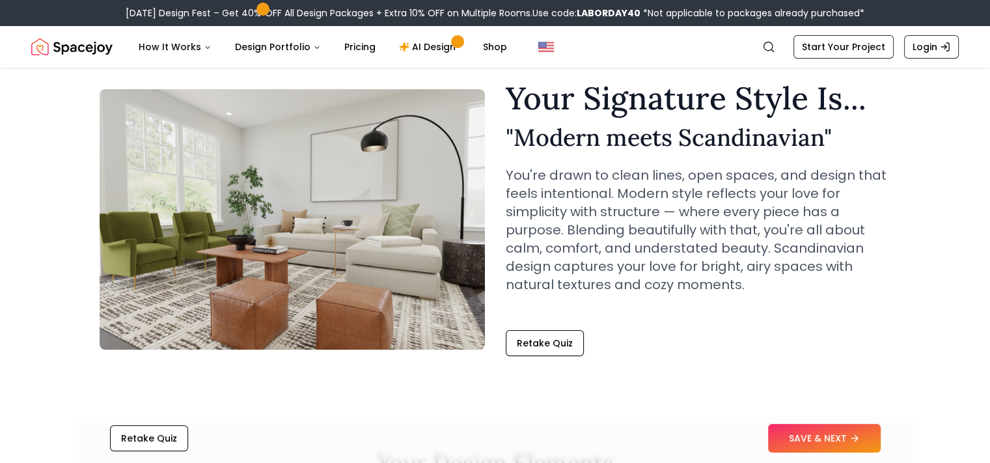
scroll to position [65, 0]
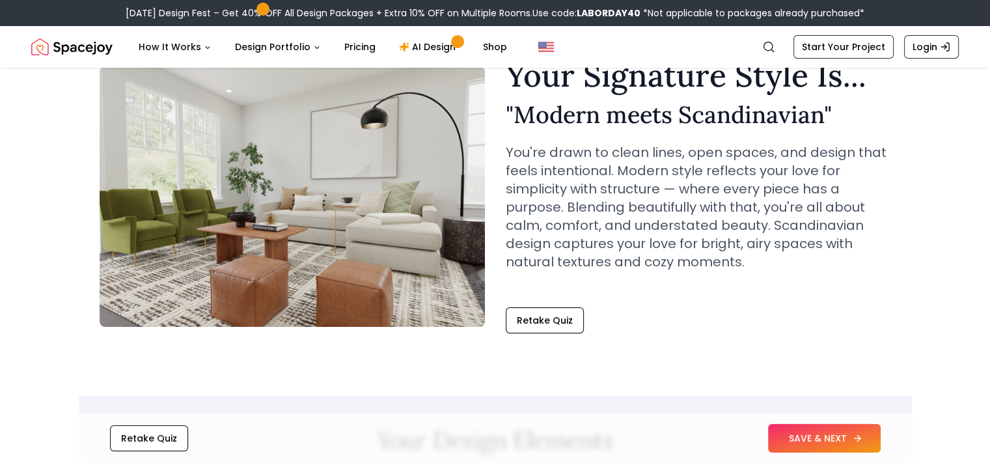
click at [798, 437] on button "SAVE & NEXT" at bounding box center [824, 438] width 113 height 29
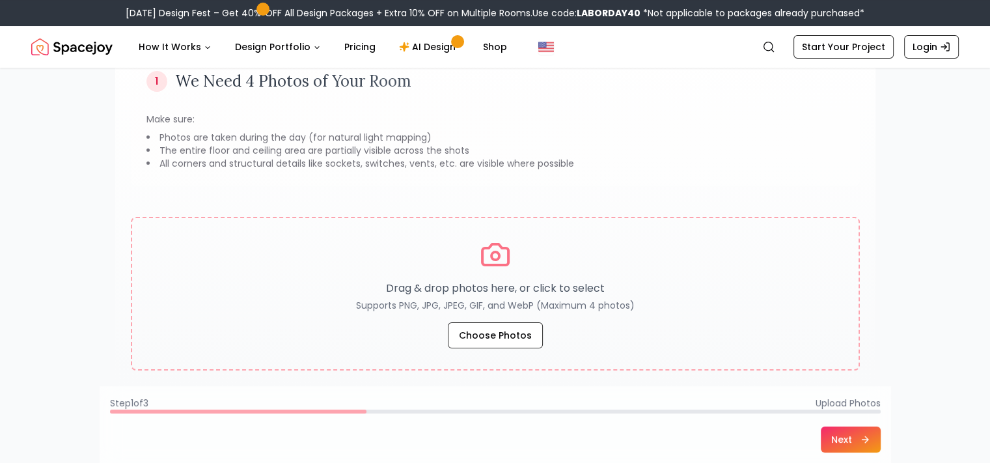
scroll to position [130, 0]
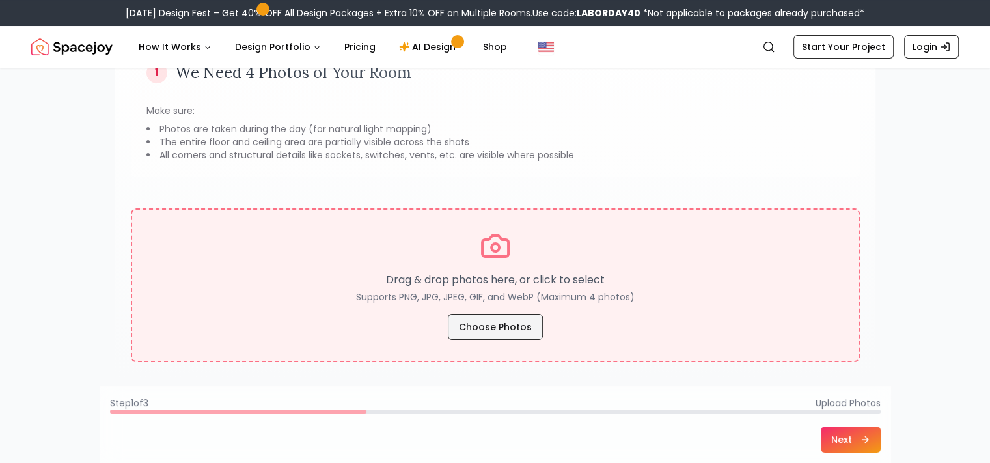
click at [514, 321] on button "Choose Photos" at bounding box center [495, 327] width 95 height 26
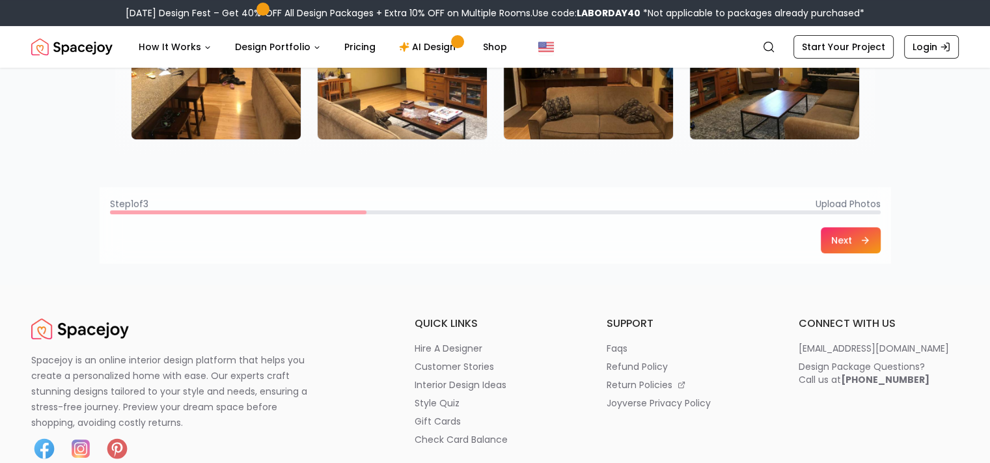
scroll to position [325, 0]
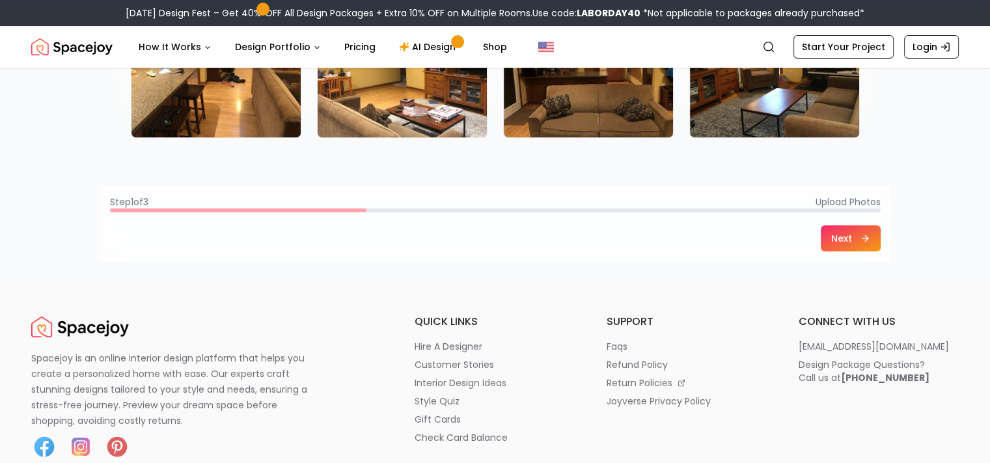
click at [841, 241] on button "Next" at bounding box center [851, 238] width 60 height 26
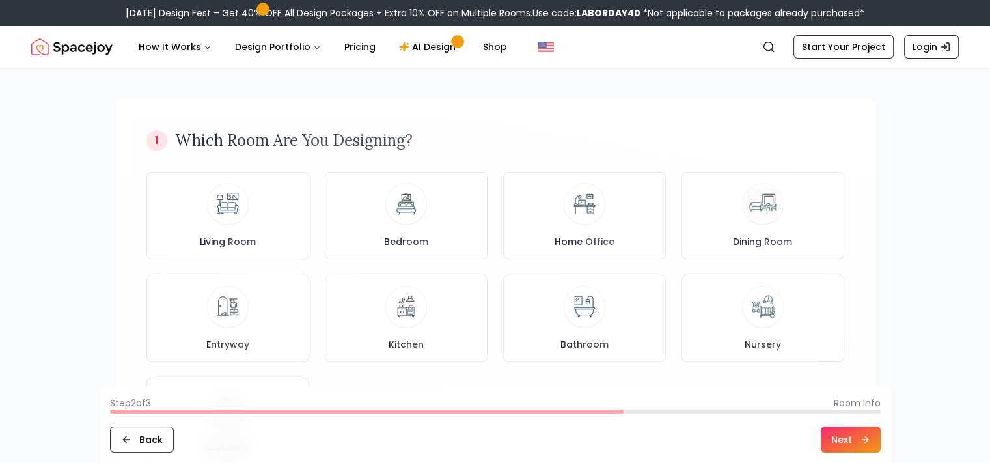
scroll to position [0, 0]
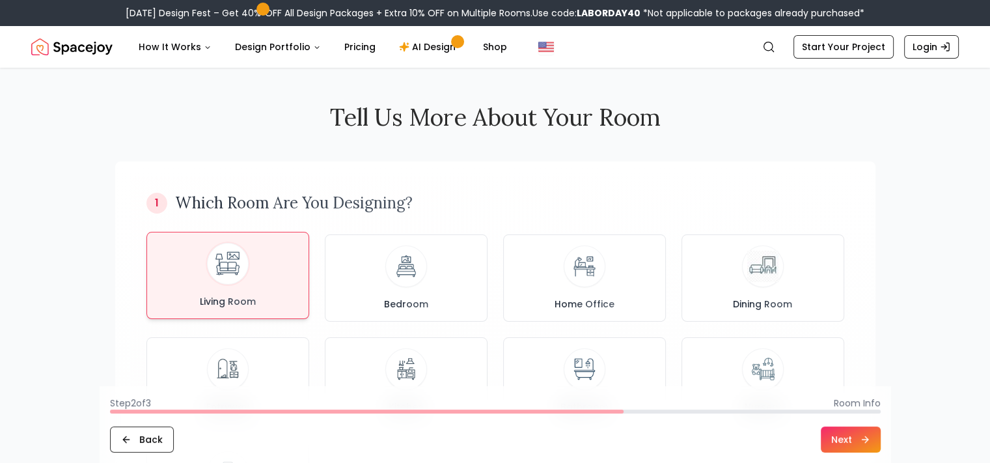
click at [221, 262] on img at bounding box center [227, 264] width 34 height 34
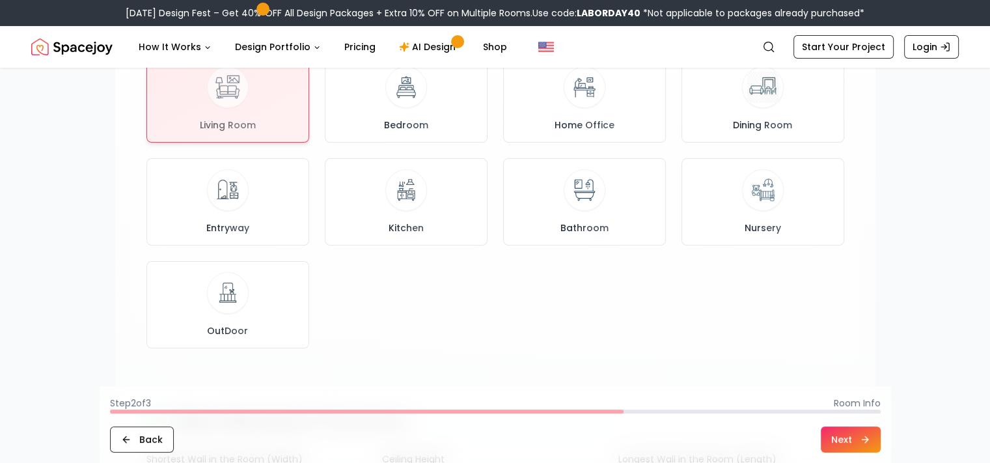
scroll to position [195, 0]
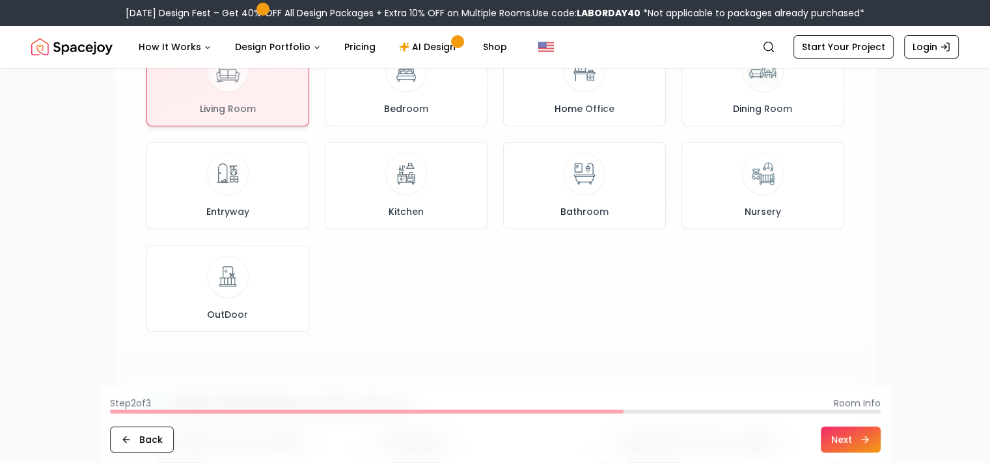
click at [858, 433] on button "Next" at bounding box center [851, 439] width 60 height 26
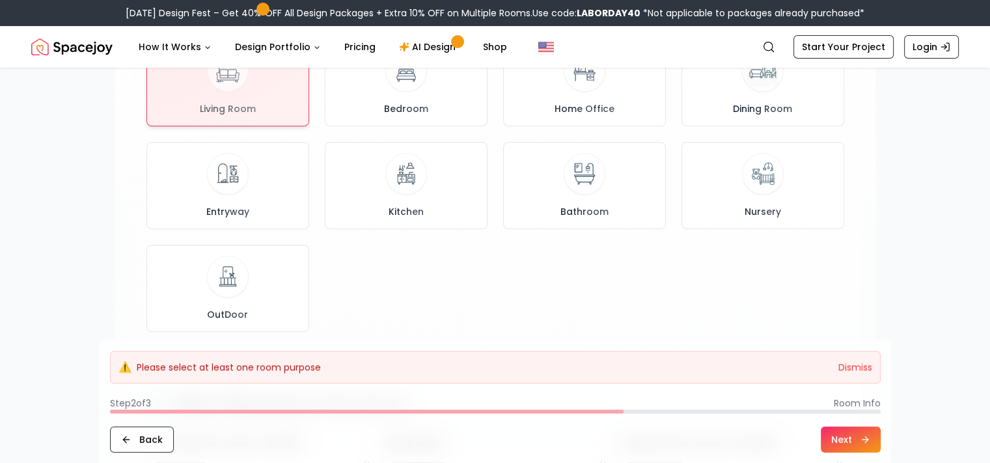
scroll to position [65, 0]
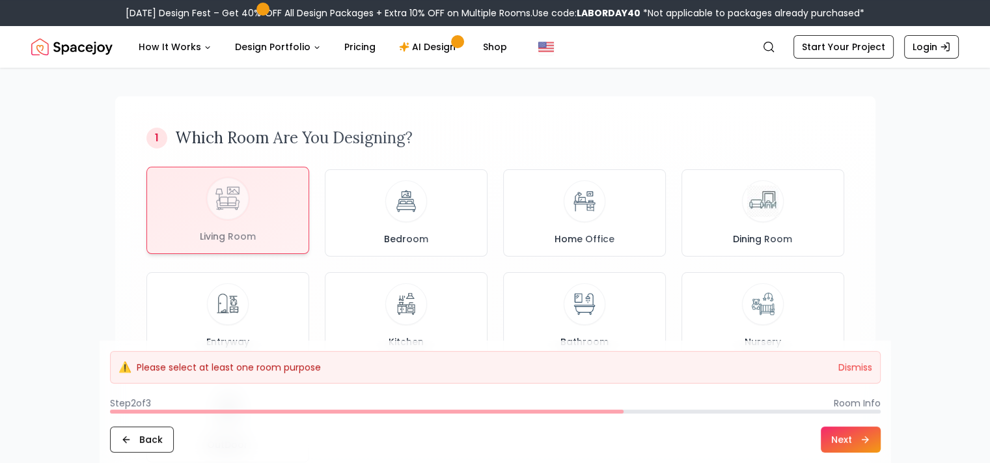
click at [218, 213] on div at bounding box center [227, 210] width 161 height 86
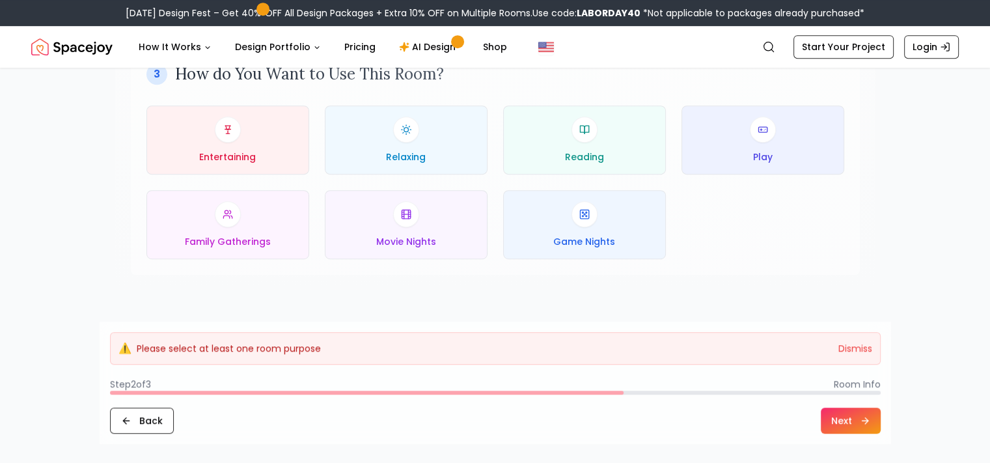
scroll to position [651, 0]
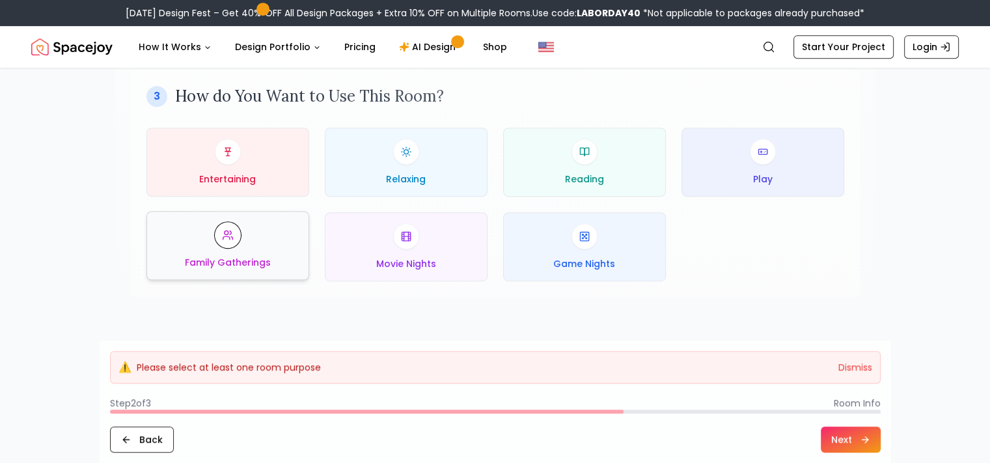
click at [268, 239] on div "Family Gatherings" at bounding box center [227, 245] width 141 height 47
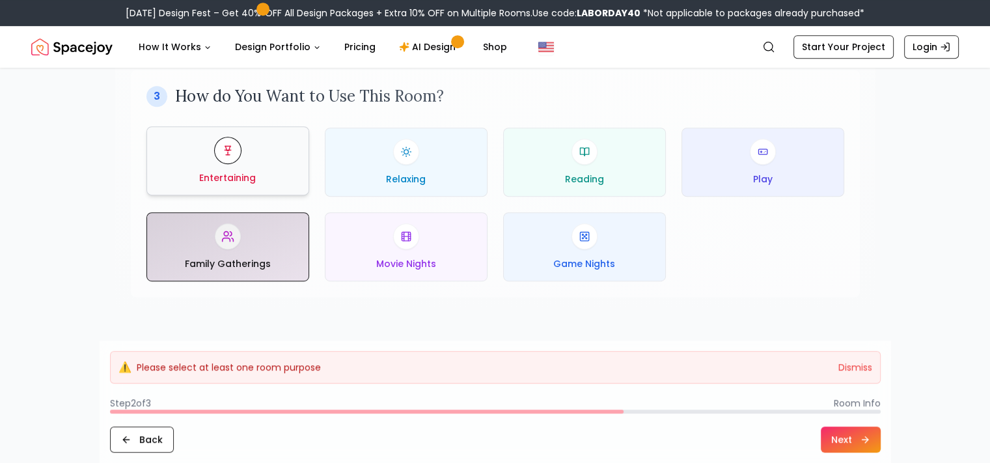
click at [265, 182] on div "Entertaining" at bounding box center [227, 160] width 141 height 47
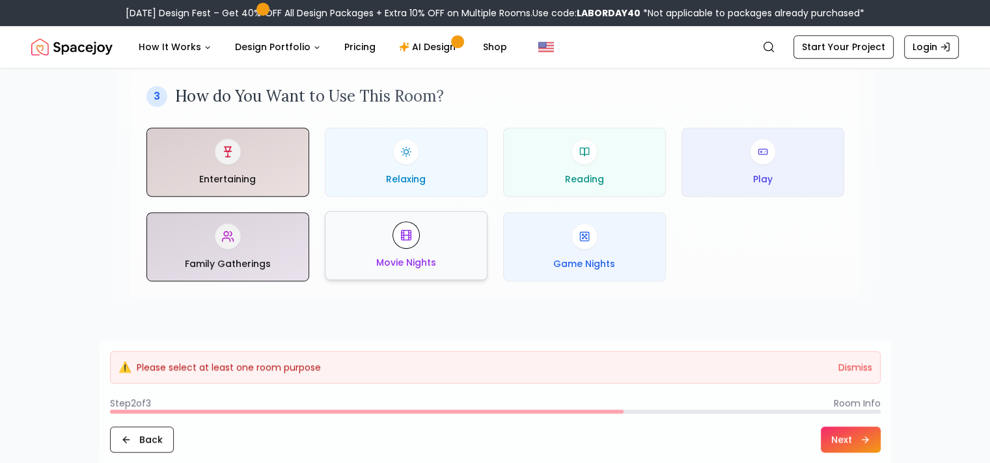
click at [435, 245] on div "Movie Nights" at bounding box center [406, 245] width 141 height 47
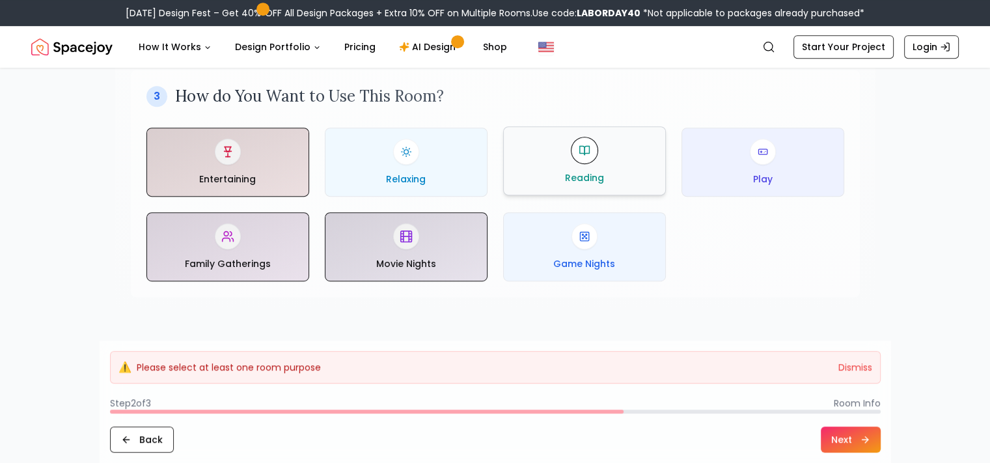
click at [634, 180] on div "Reading" at bounding box center [584, 160] width 141 height 47
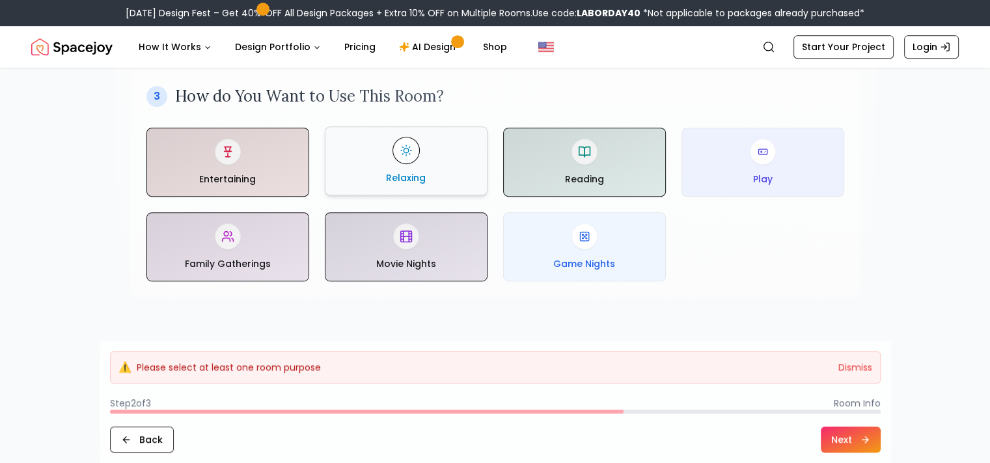
click at [471, 173] on div "Relaxing" at bounding box center [406, 160] width 141 height 47
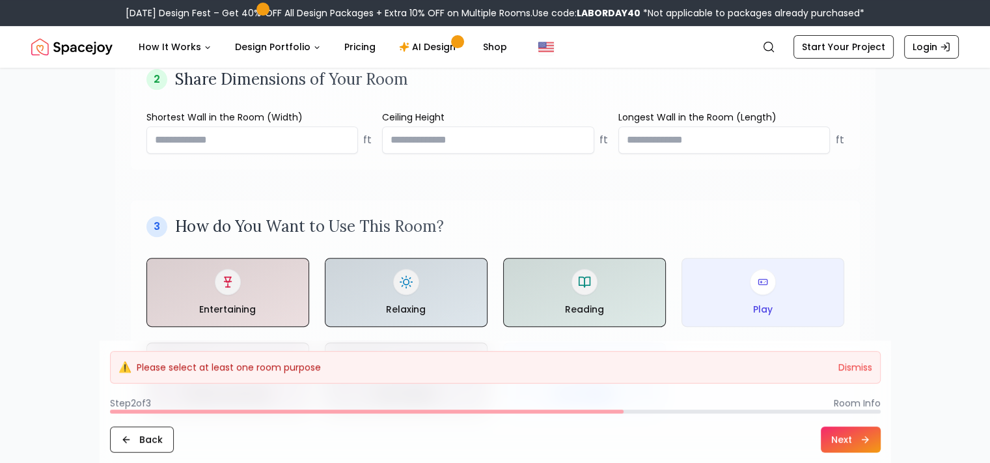
scroll to position [390, 0]
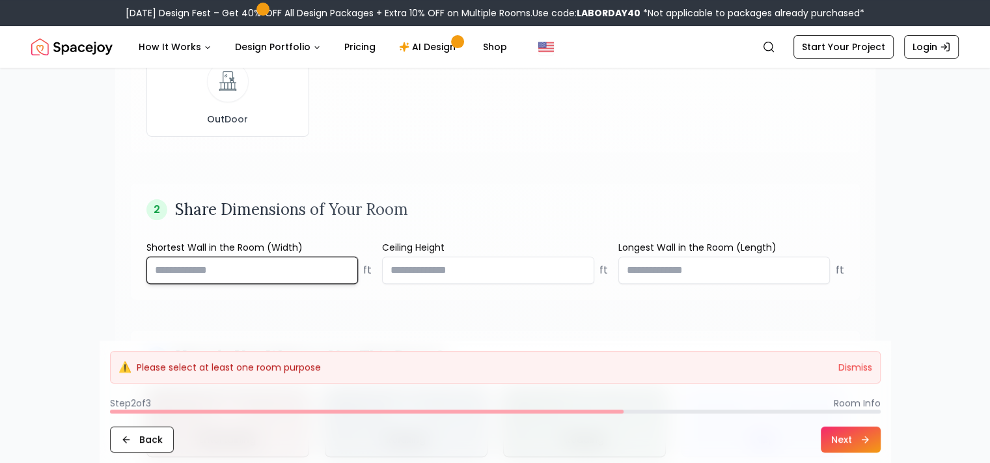
click at [194, 268] on input "number" at bounding box center [252, 269] width 212 height 27
type input "****"
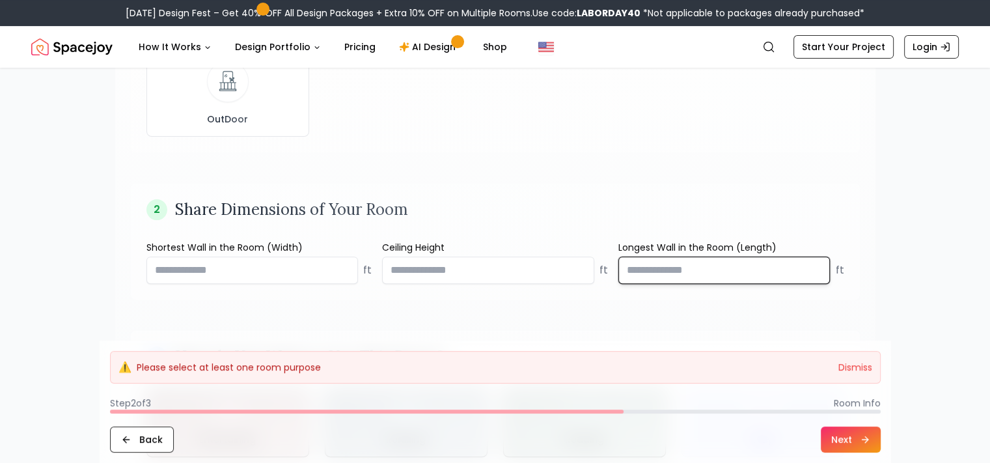
click at [705, 275] on input "number" at bounding box center [724, 269] width 212 height 27
type input "****"
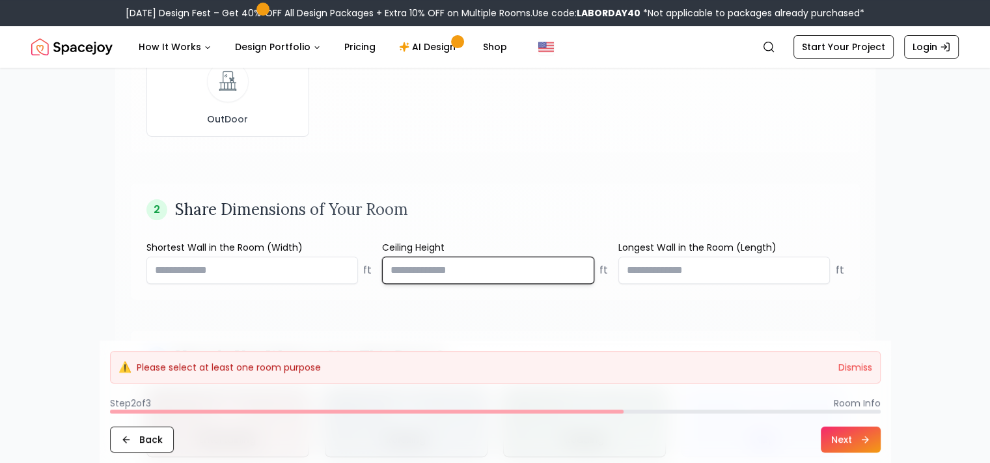
click at [491, 265] on input "number" at bounding box center [488, 269] width 212 height 27
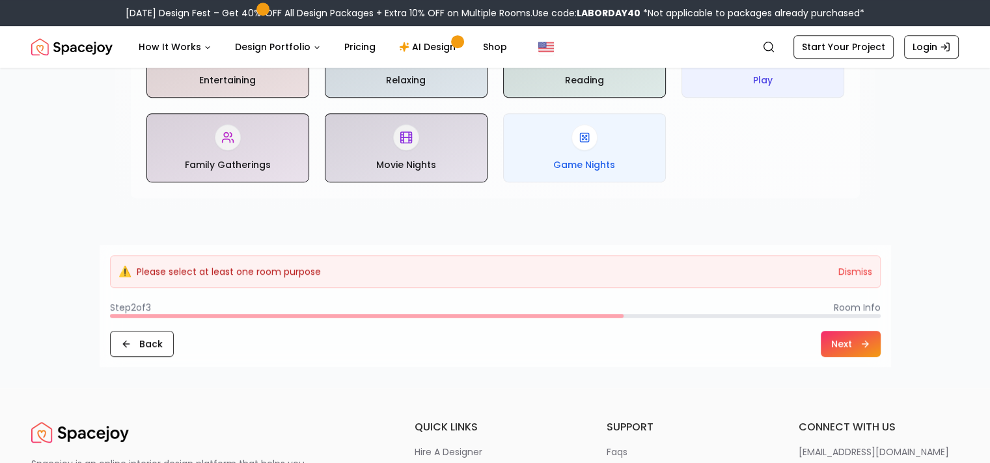
scroll to position [781, 0]
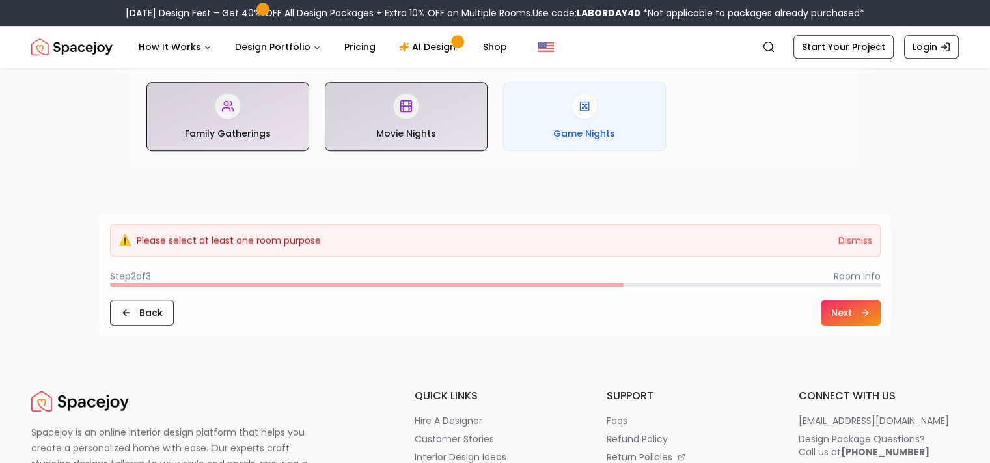
type input "*"
click at [841, 319] on button "Next" at bounding box center [851, 312] width 60 height 26
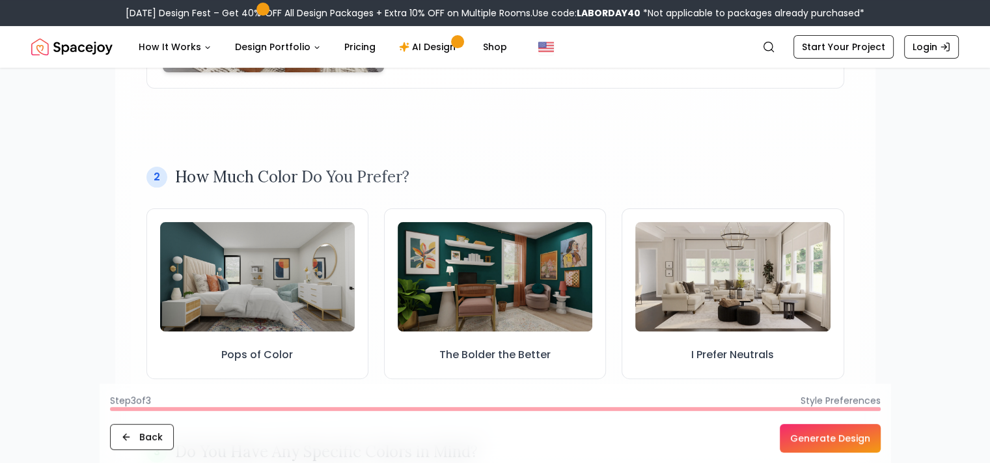
scroll to position [325, 0]
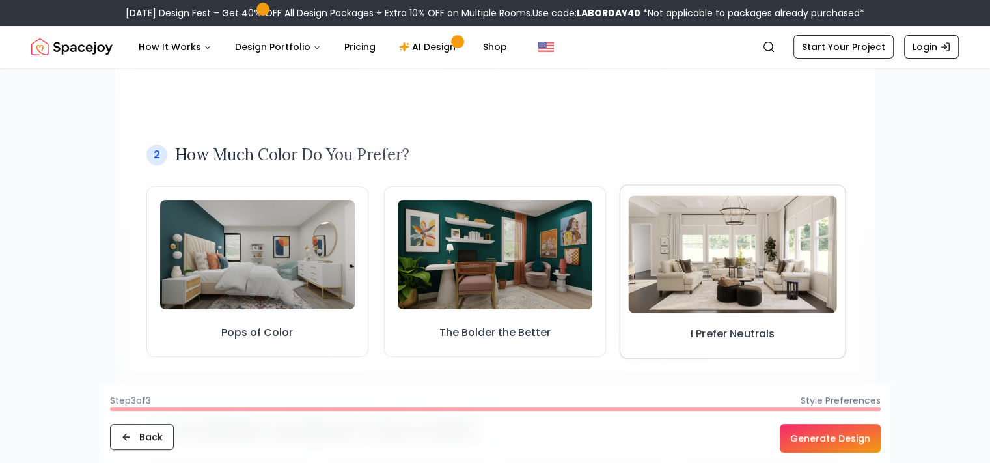
click at [694, 279] on img at bounding box center [733, 253] width 209 height 117
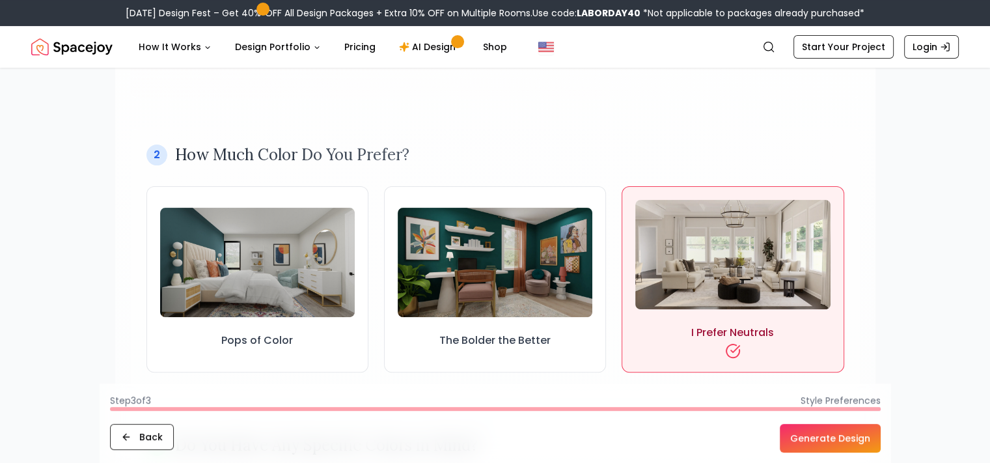
click at [808, 432] on button "Generate Design" at bounding box center [830, 438] width 101 height 29
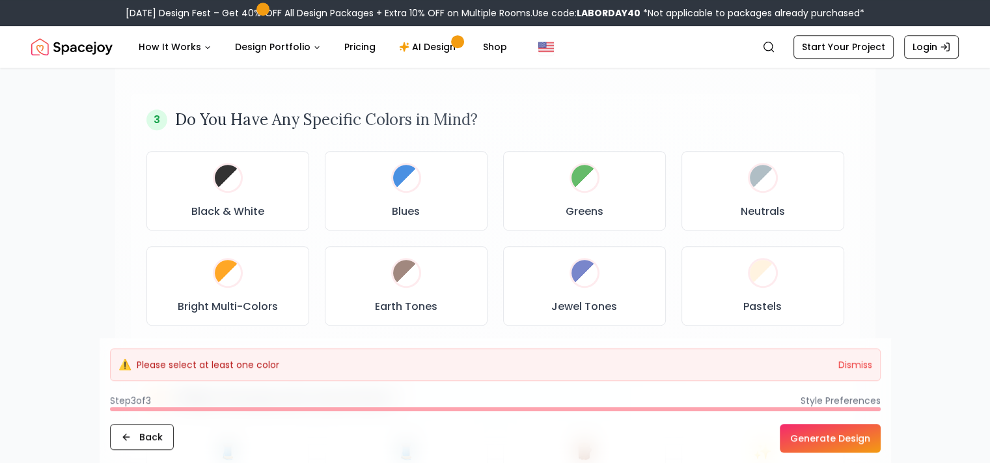
scroll to position [716, 0]
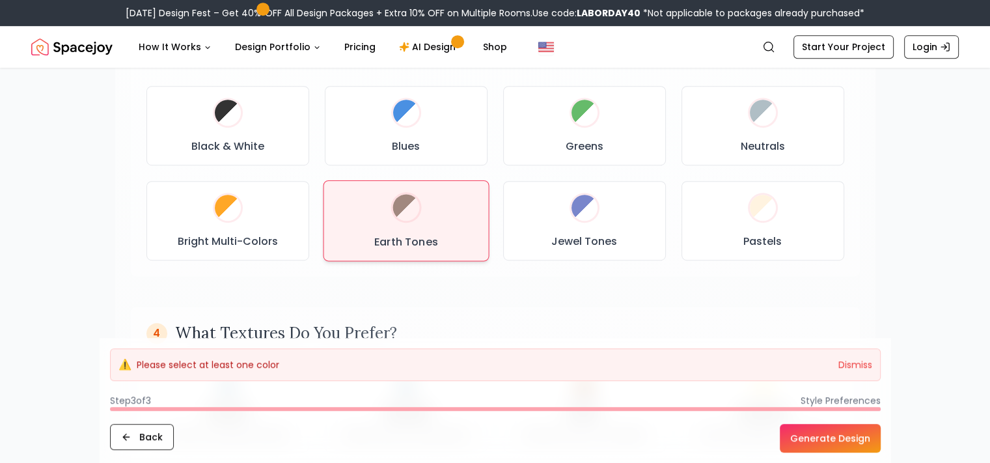
click at [395, 228] on div "Earth Tones" at bounding box center [405, 220] width 143 height 59
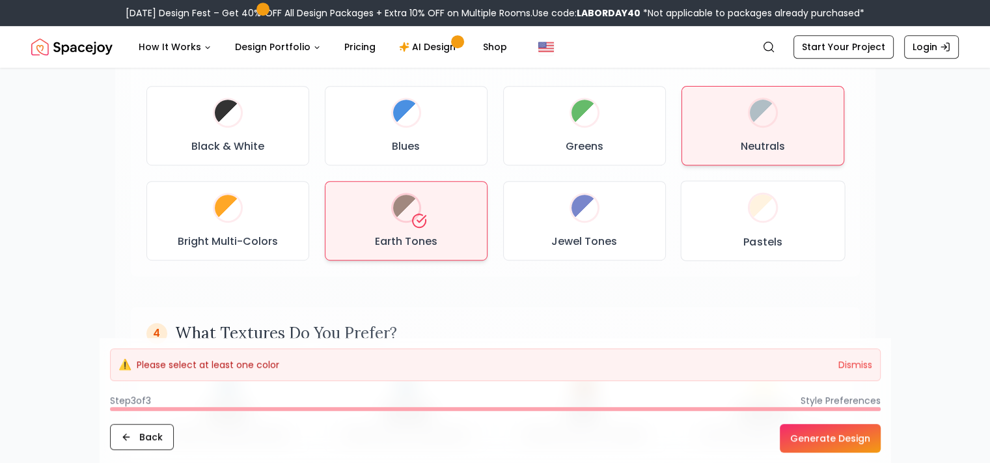
click at [742, 153] on h3 "Neutrals" at bounding box center [762, 147] width 44 height 16
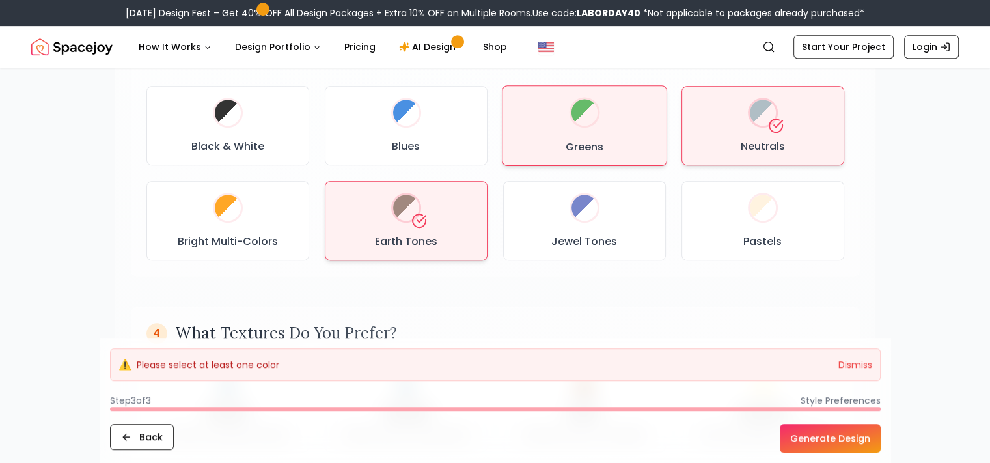
click at [612, 137] on div "Greens" at bounding box center [584, 125] width 143 height 58
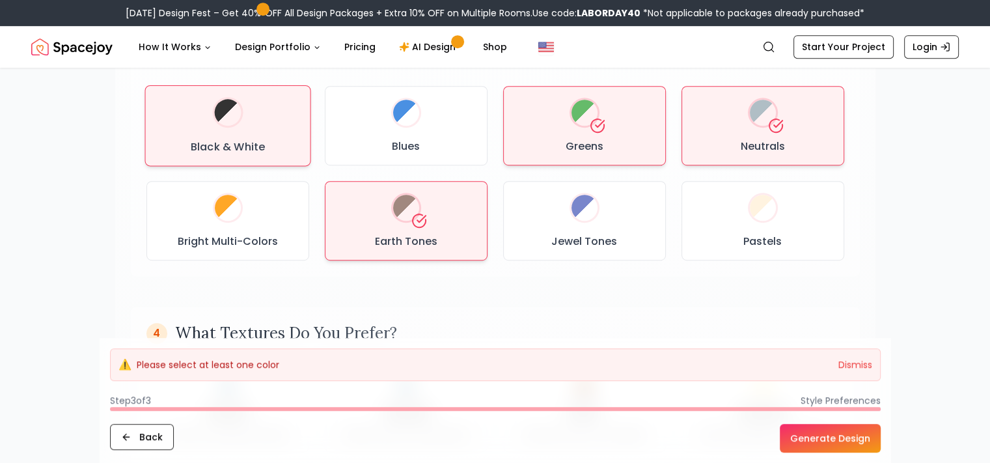
click at [287, 96] on div "Black & White" at bounding box center [227, 125] width 143 height 59
click at [836, 439] on button "Generate Design" at bounding box center [830, 438] width 101 height 29
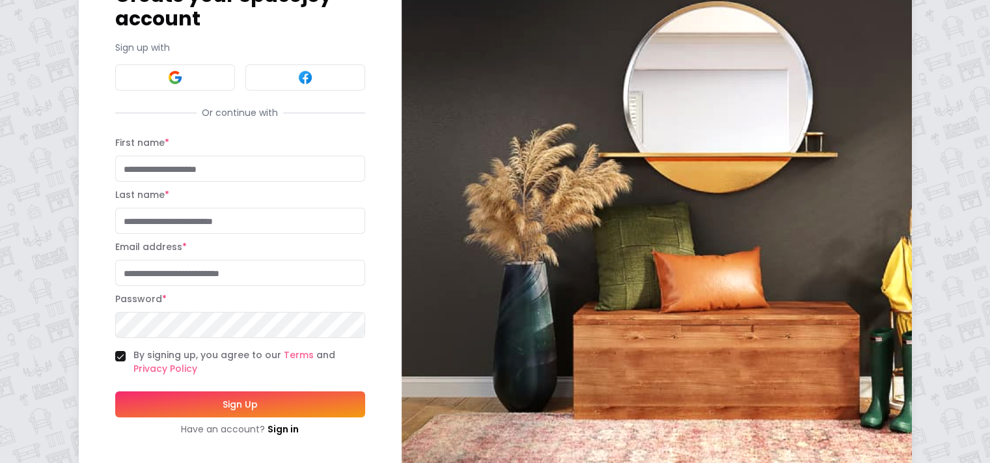
scroll to position [120, 0]
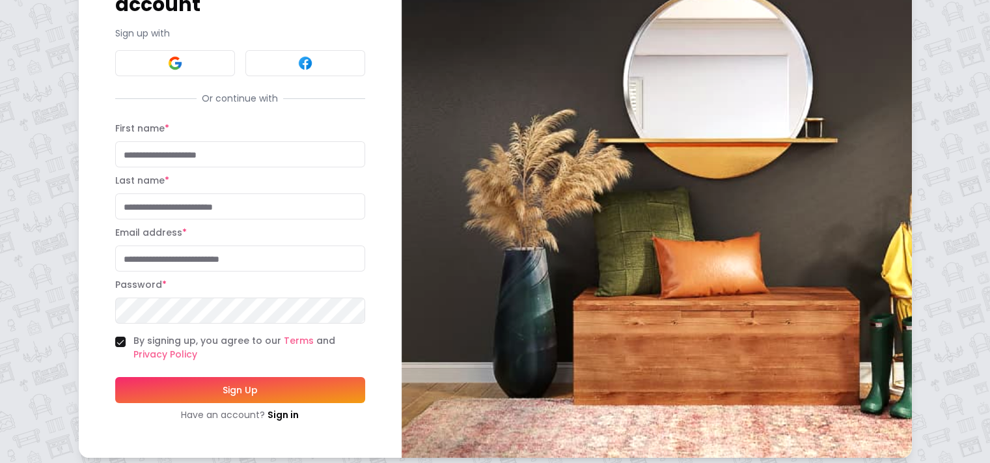
click at [256, 145] on input "First name *" at bounding box center [240, 154] width 250 height 26
type input "**********"
type input "*****"
type input "**********"
click at [178, 382] on button "Sign Up" at bounding box center [240, 390] width 250 height 26
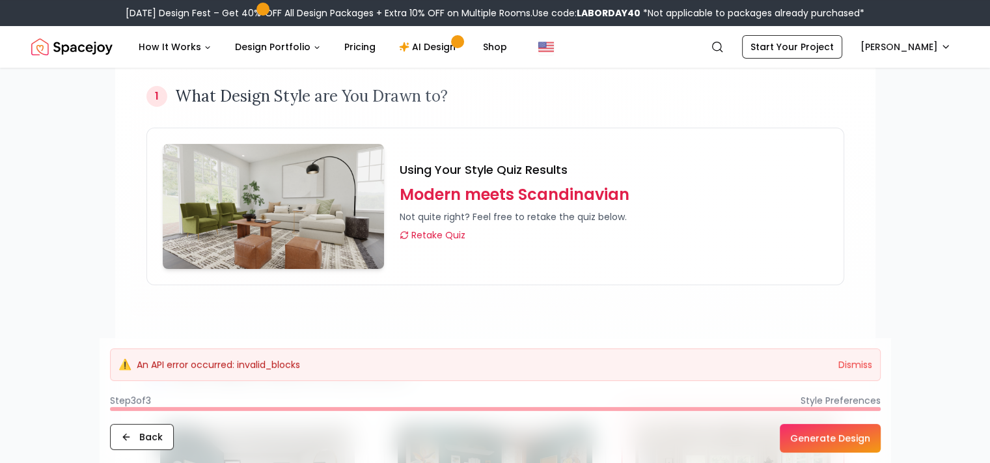
scroll to position [130, 0]
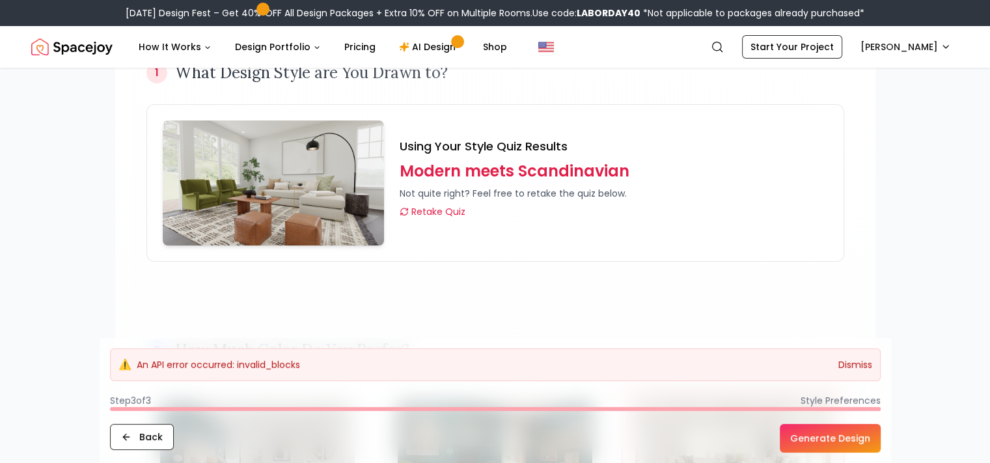
click at [848, 361] on button "Dismiss" at bounding box center [855, 364] width 34 height 13
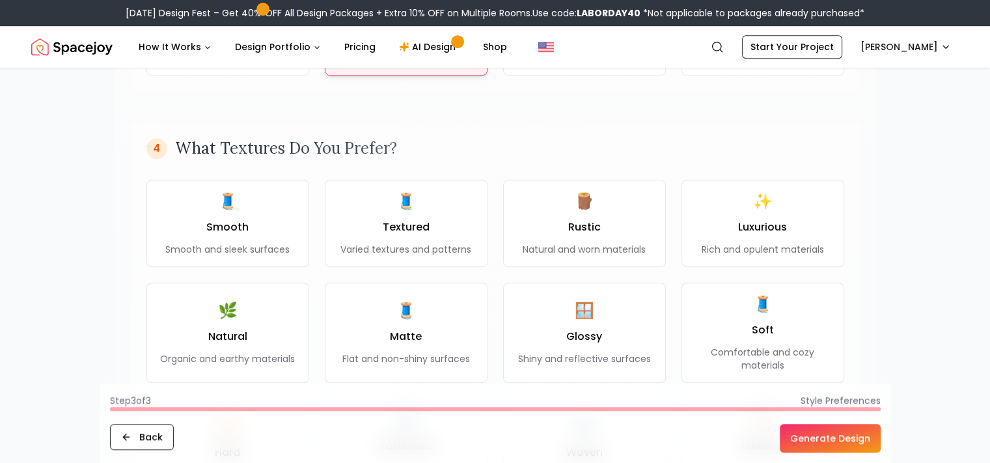
scroll to position [976, 0]
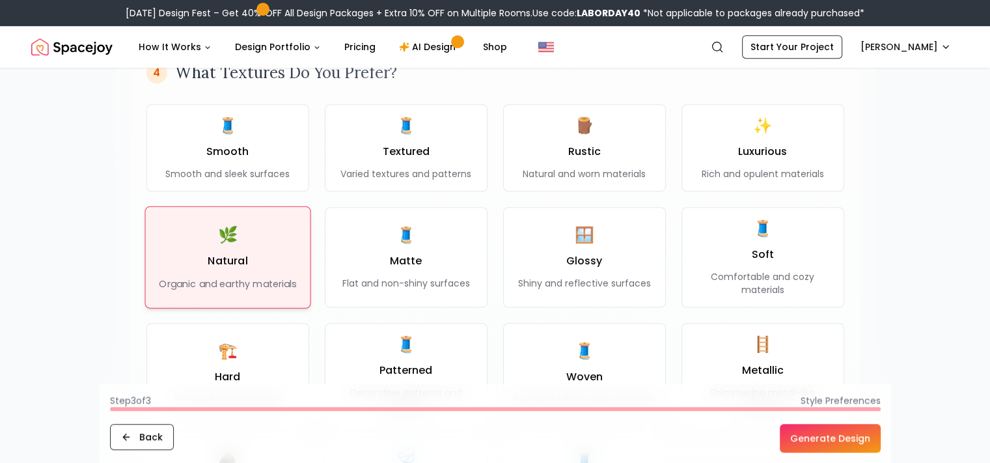
click at [281, 242] on div "🌿 Natural Organic and earthy materials" at bounding box center [227, 257] width 137 height 66
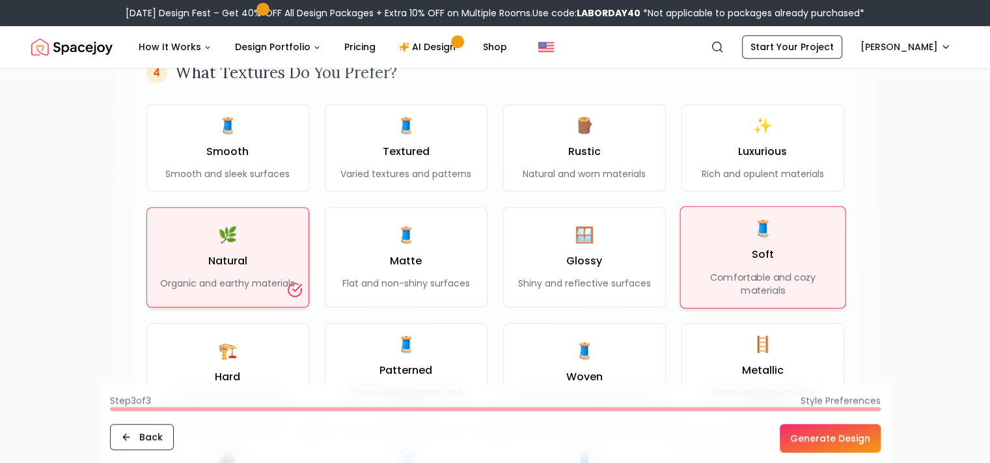
click at [757, 298] on button "🧵 Soft Comfortable and cozy materials" at bounding box center [762, 257] width 166 height 102
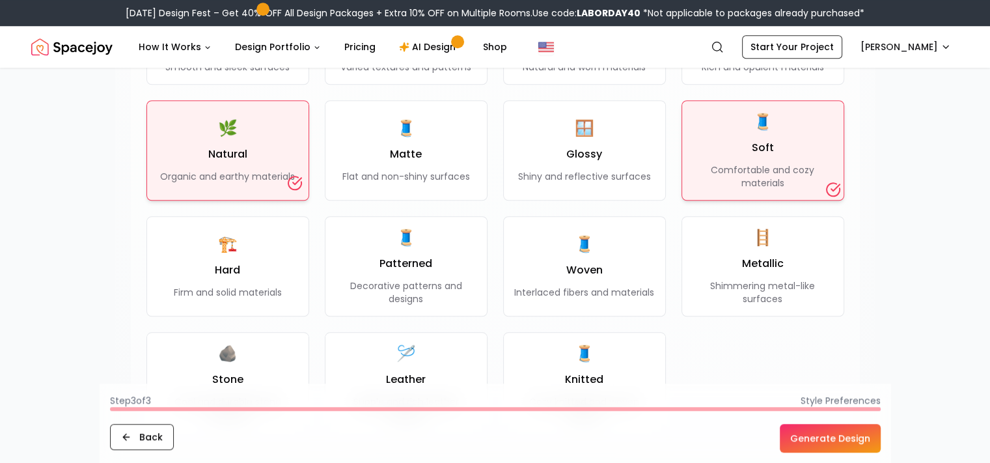
scroll to position [1106, 0]
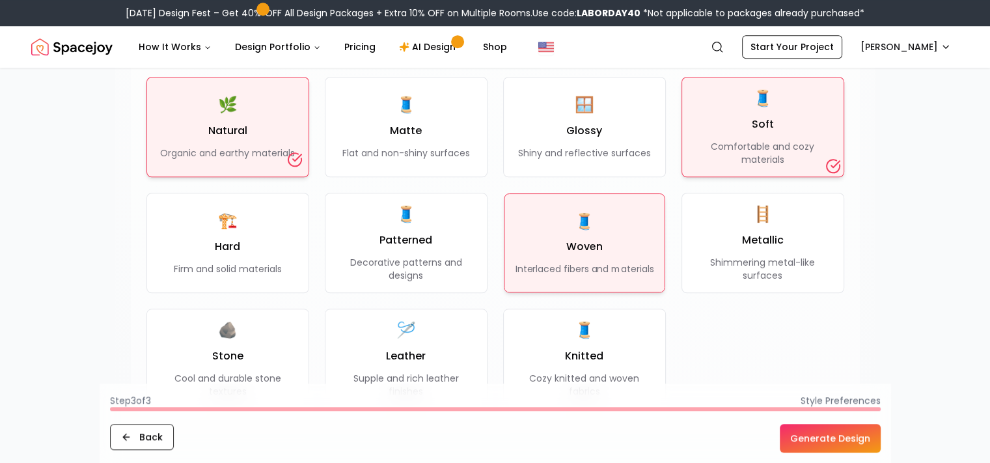
click at [603, 249] on div "🧵 Woven Interlaced fibers and materials" at bounding box center [584, 243] width 139 height 64
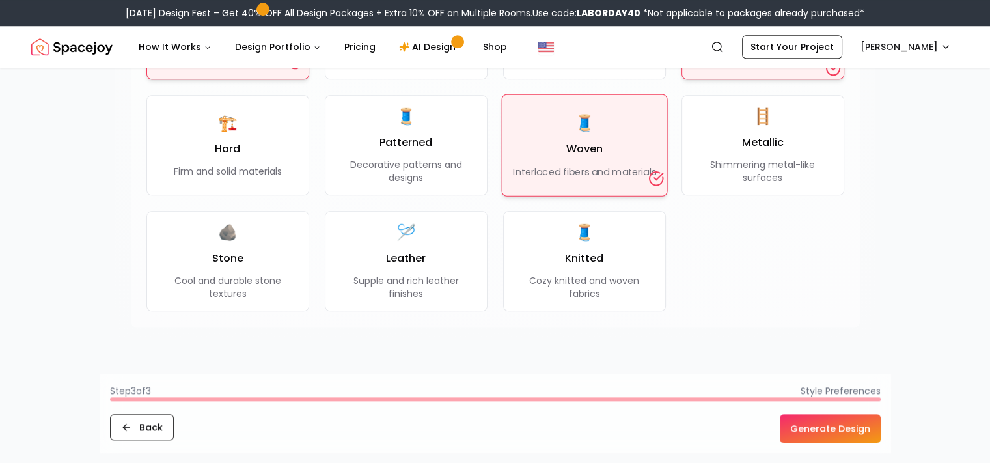
scroll to position [1236, 0]
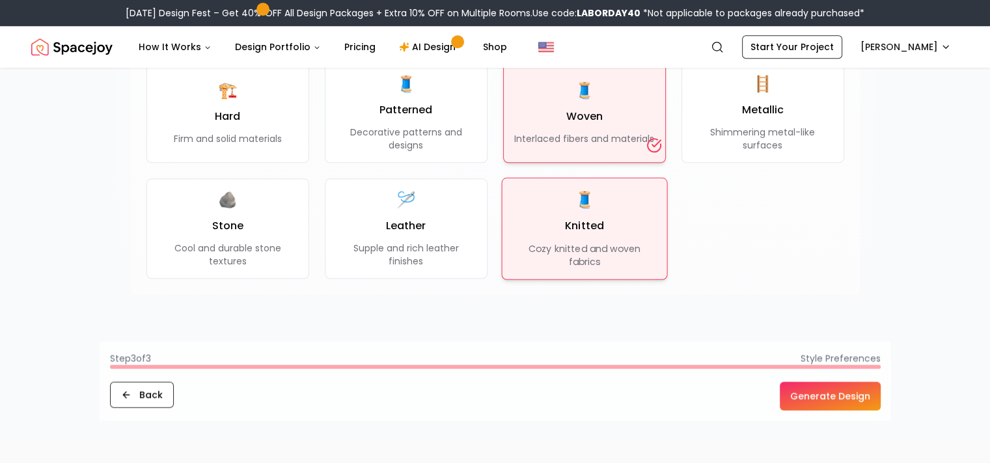
click at [617, 256] on p "Cozy knitted and woven fabrics" at bounding box center [583, 254] width 143 height 27
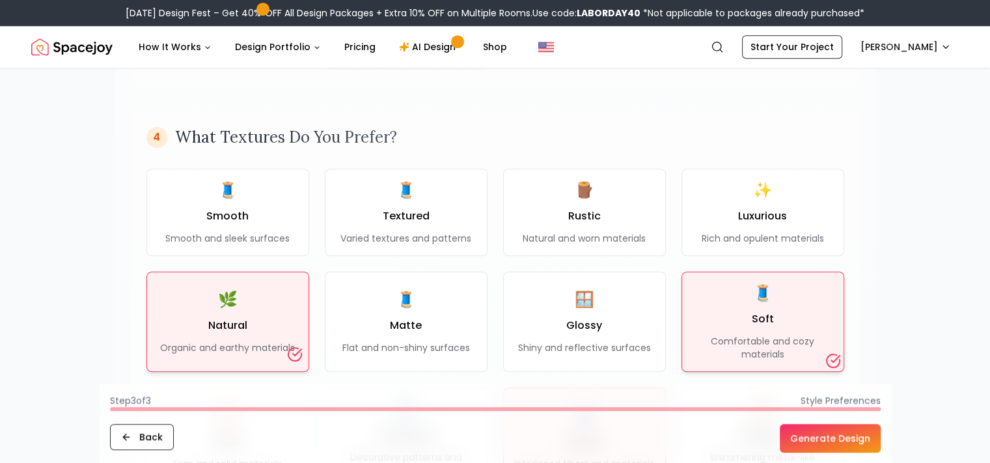
scroll to position [911, 0]
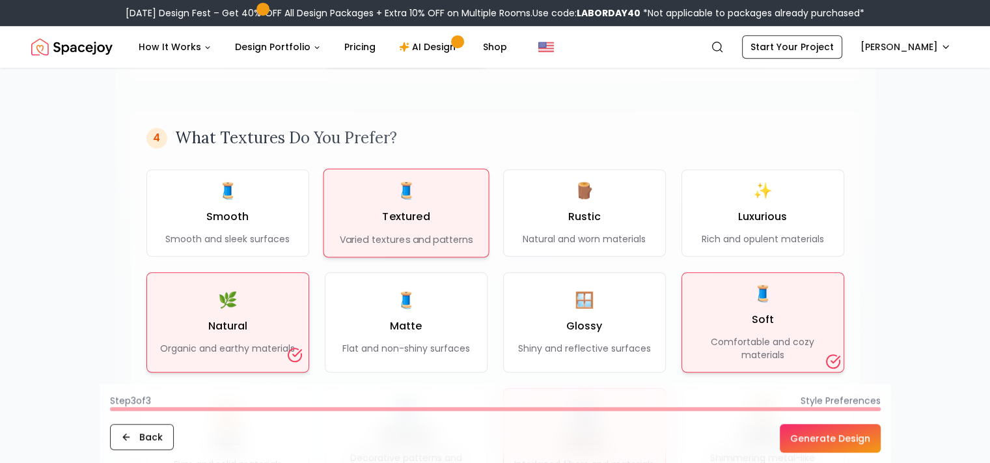
click at [474, 238] on div "🧵 Textured Varied textures and patterns" at bounding box center [405, 213] width 143 height 66
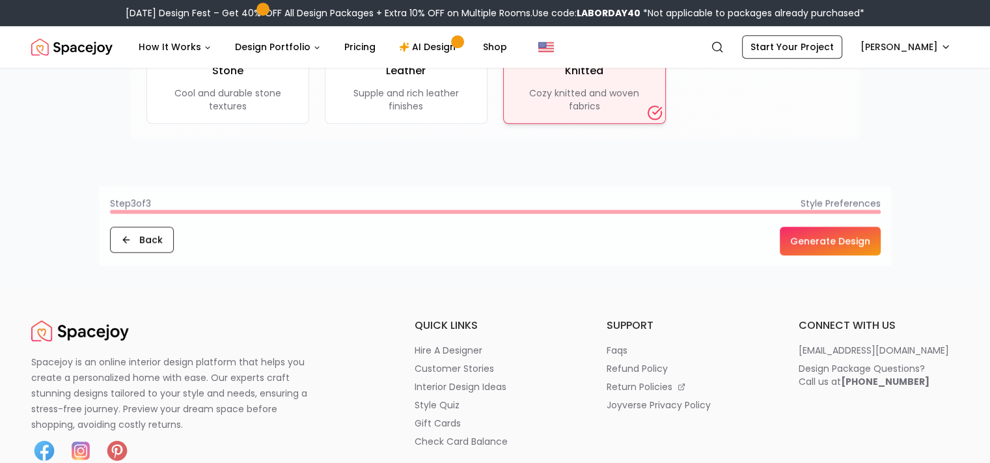
scroll to position [1432, 0]
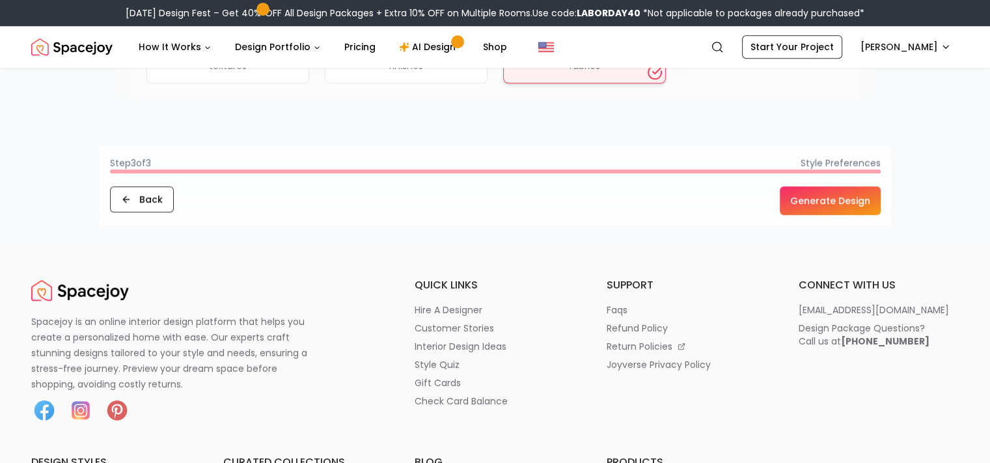
click at [832, 202] on button "Generate Design" at bounding box center [830, 200] width 101 height 29
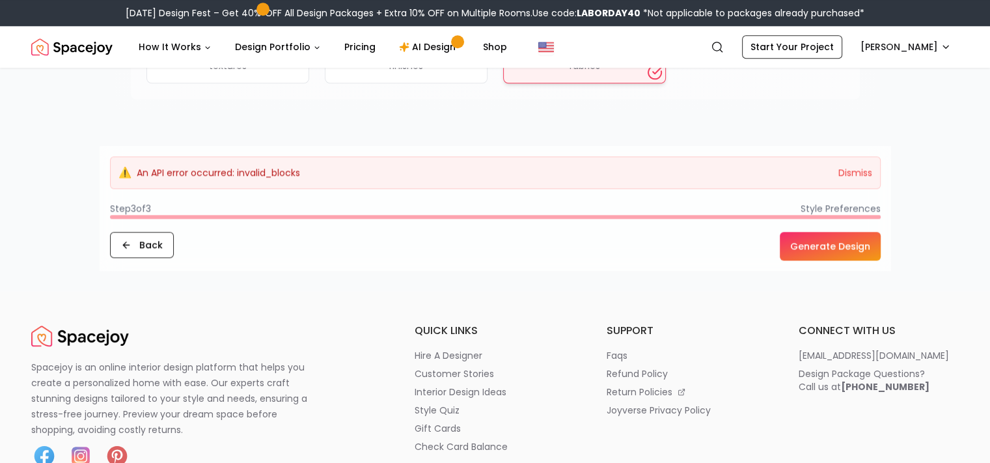
click at [234, 172] on p "An API error occurred: invalid_blocks" at bounding box center [218, 172] width 163 height 13
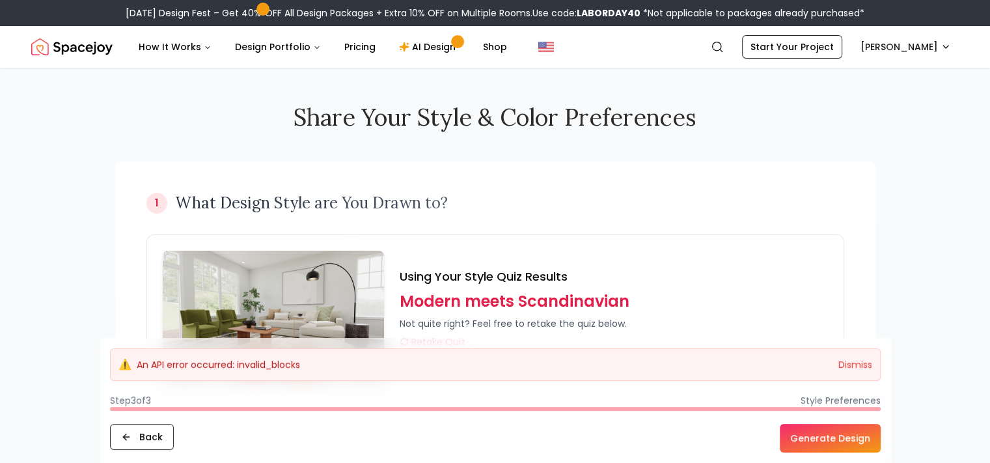
scroll to position [65, 0]
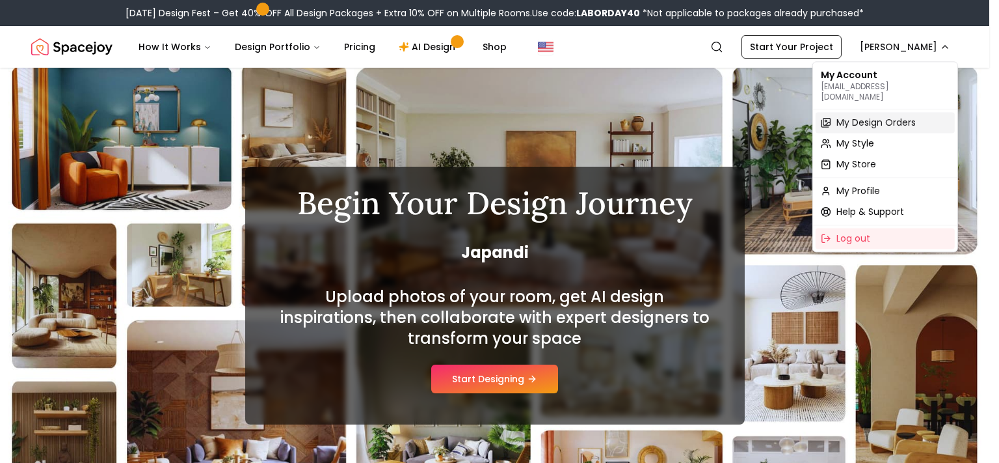
click at [859, 116] on span "My Design Orders" at bounding box center [876, 122] width 79 height 13
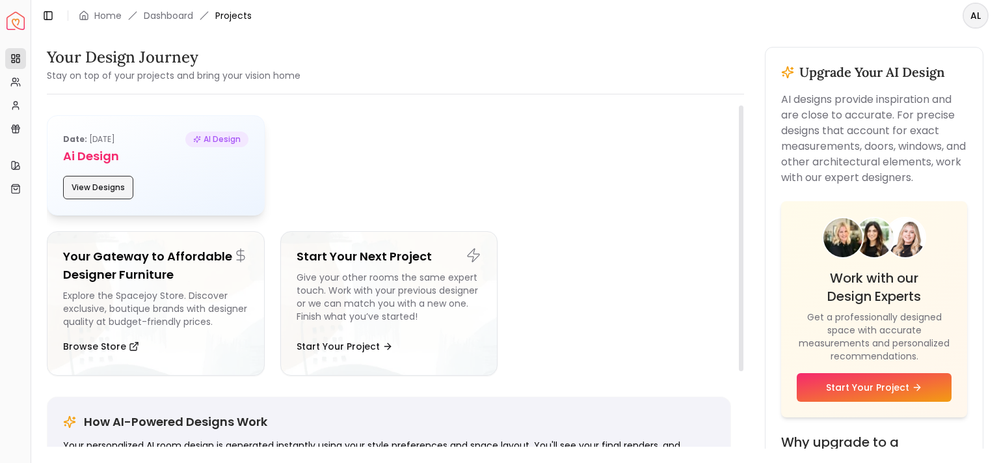
click at [100, 183] on button "View Designs" at bounding box center [98, 187] width 70 height 23
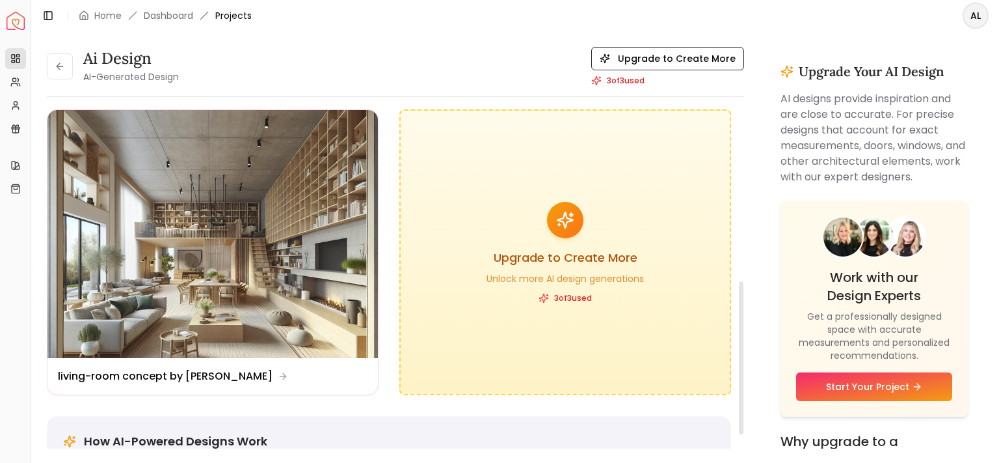
scroll to position [390, 0]
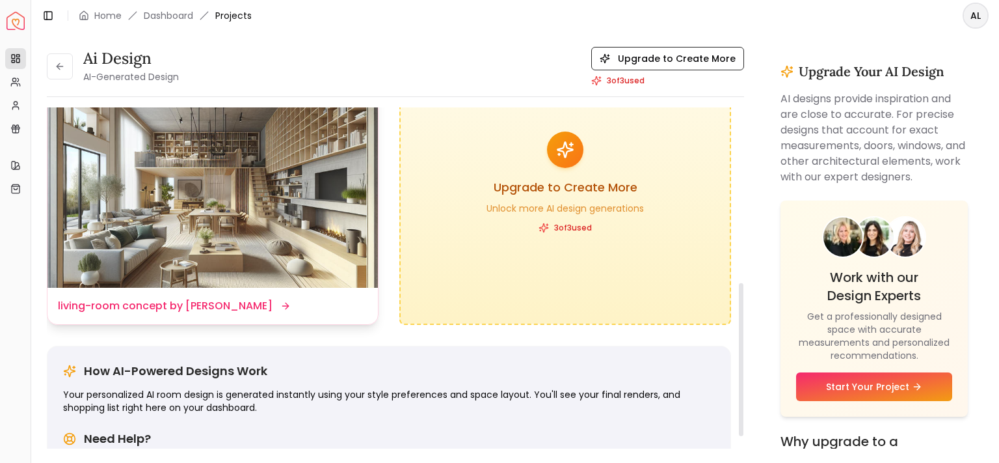
click at [284, 205] on img at bounding box center [213, 164] width 331 height 248
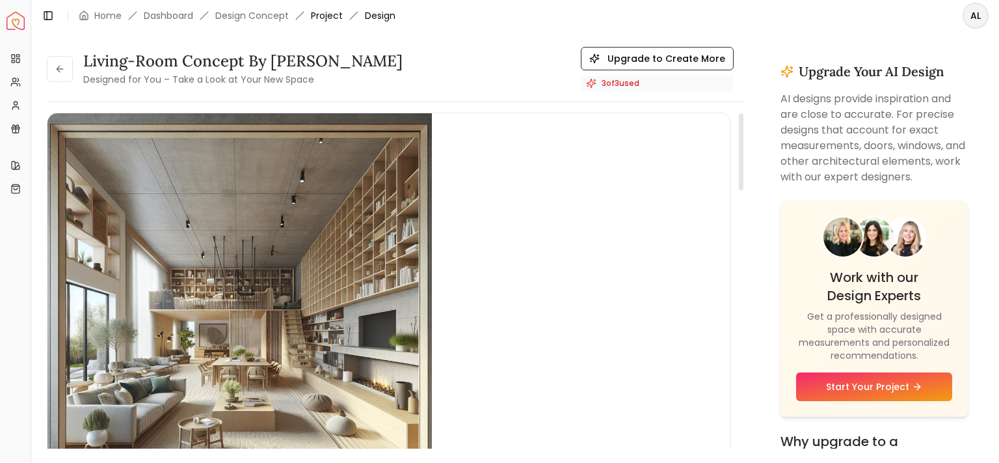
click at [331, 15] on link "Project" at bounding box center [327, 15] width 32 height 13
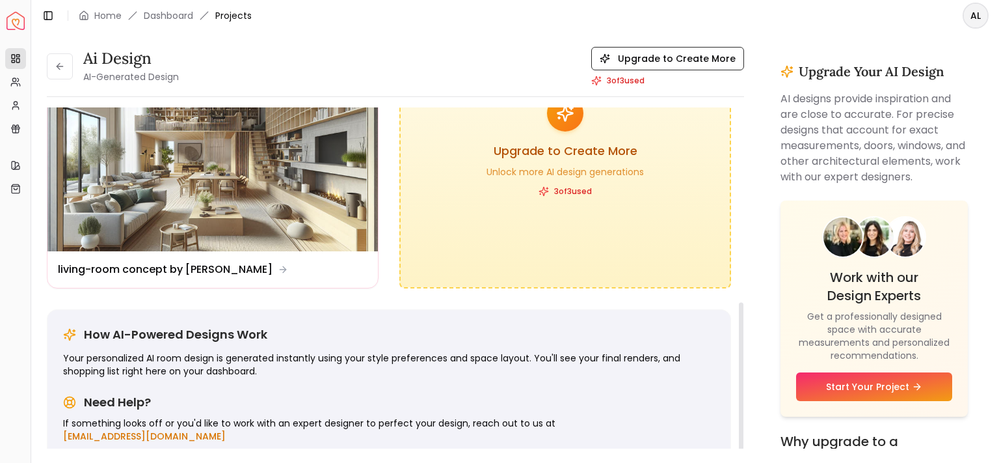
scroll to position [441, 0]
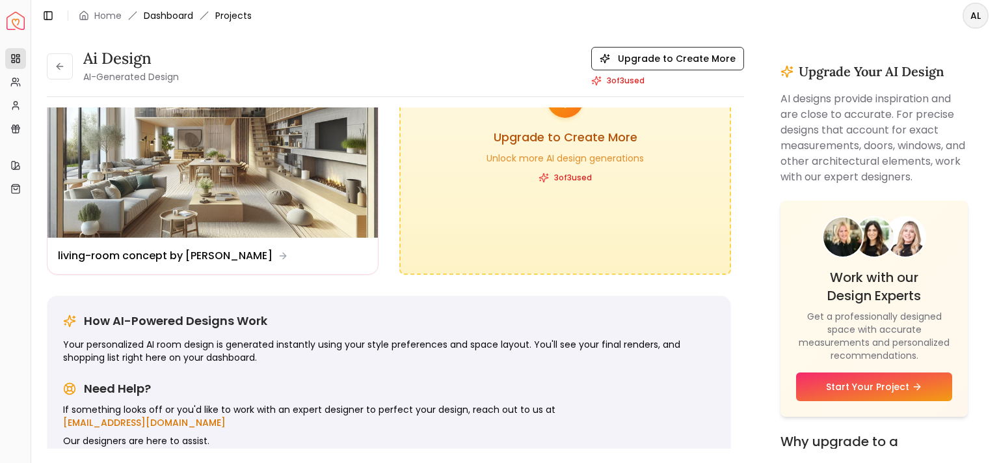
click at [169, 14] on link "Dashboard" at bounding box center [168, 15] width 49 height 13
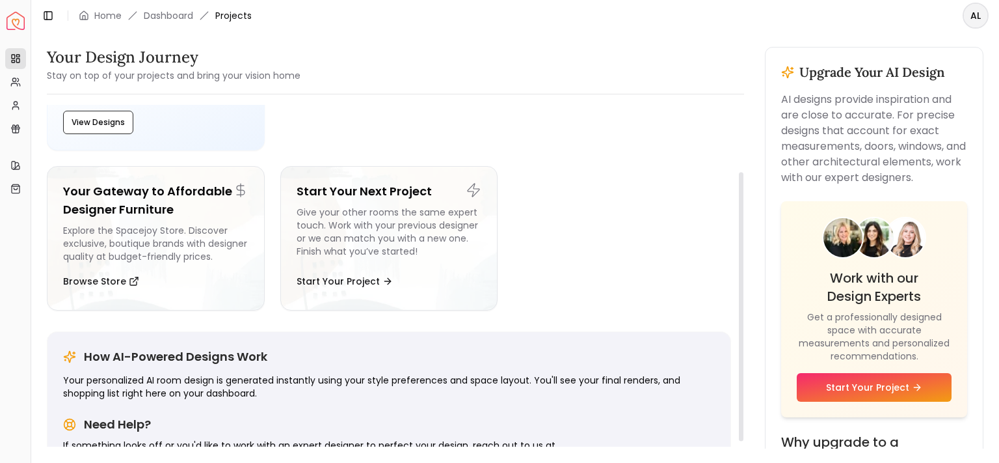
scroll to position [103, 0]
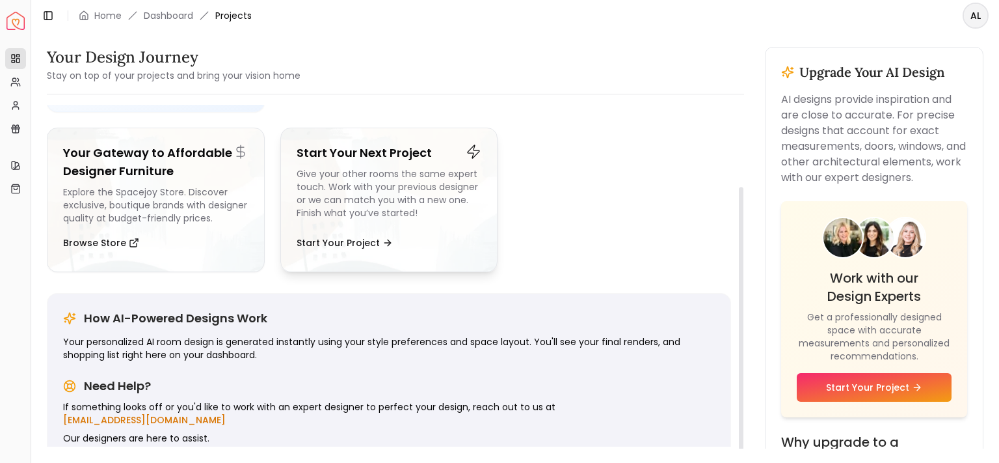
click at [410, 187] on div "Give your other rooms the same expert touch. Work with your previous designer o…" at bounding box center [389, 195] width 185 height 57
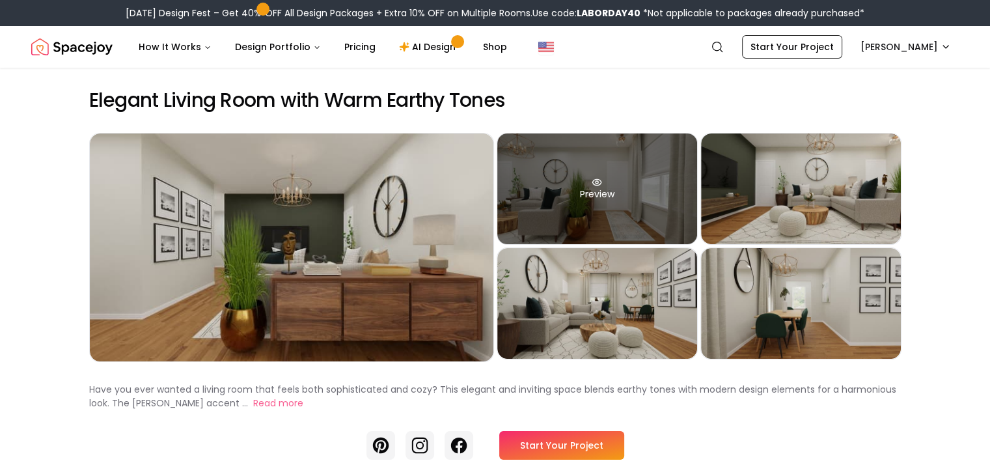
click at [627, 217] on div "Preview" at bounding box center [597, 188] width 200 height 111
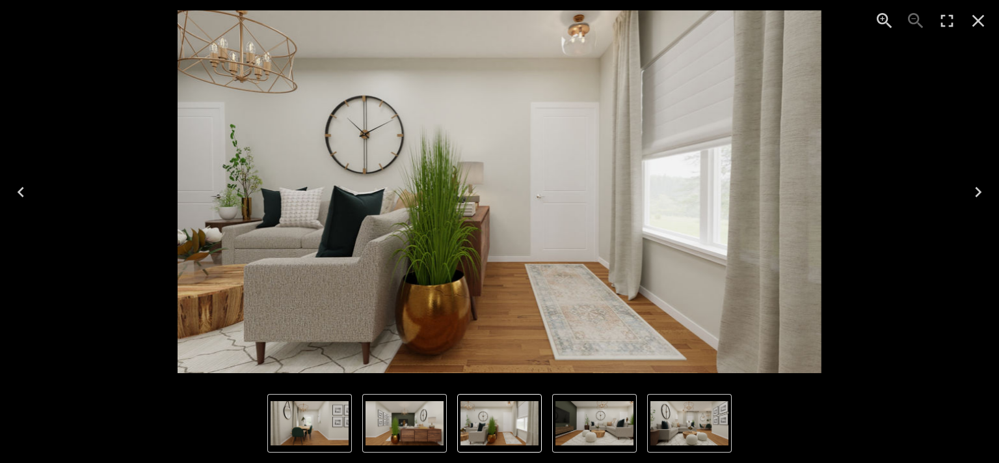
click at [976, 191] on icon "Next" at bounding box center [978, 192] width 21 height 21
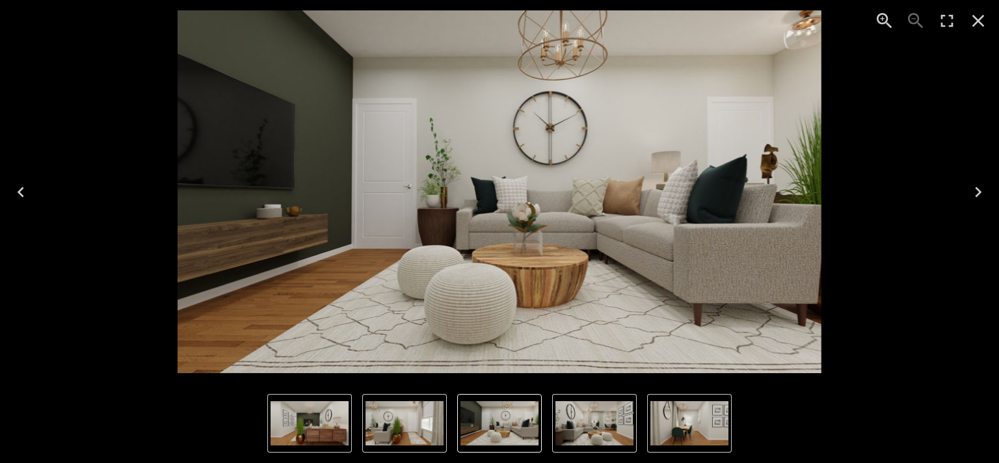
click at [976, 191] on icon "Next" at bounding box center [978, 192] width 21 height 21
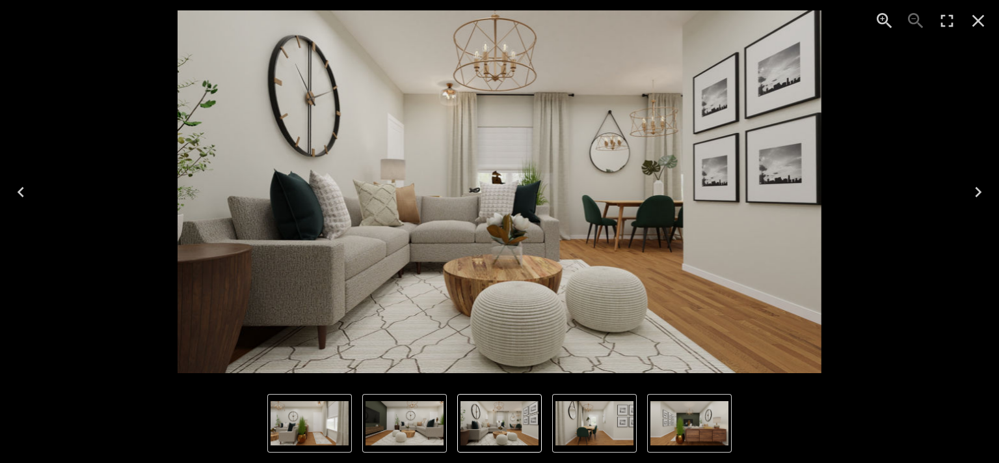
click at [976, 191] on icon "Next" at bounding box center [978, 192] width 21 height 21
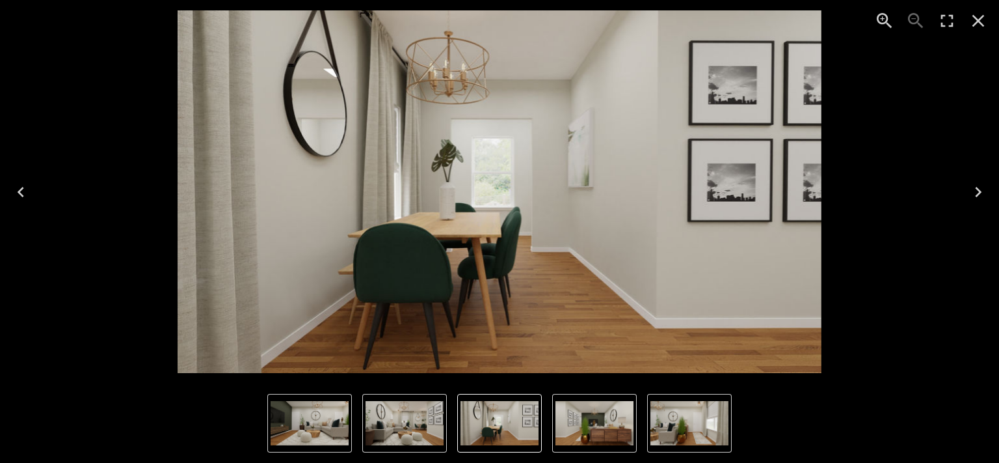
click at [976, 191] on icon "Next" at bounding box center [978, 192] width 21 height 21
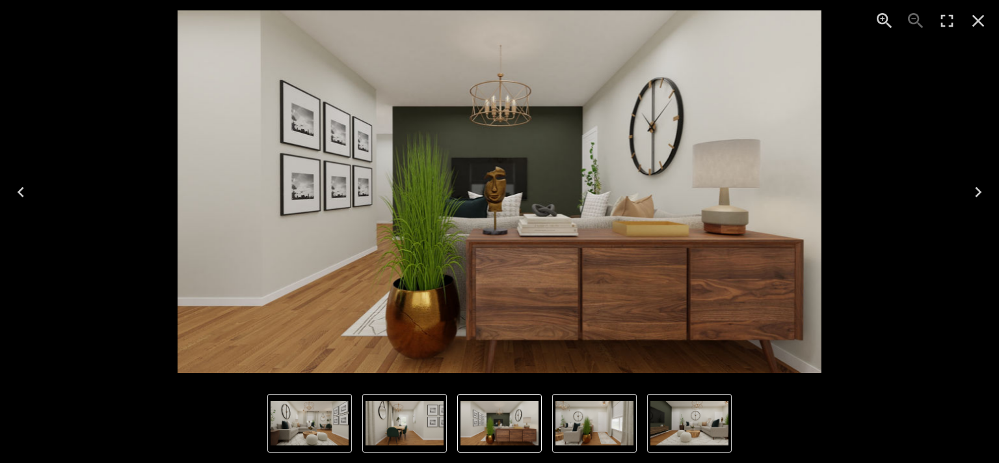
click at [976, 191] on icon "Next" at bounding box center [978, 192] width 21 height 21
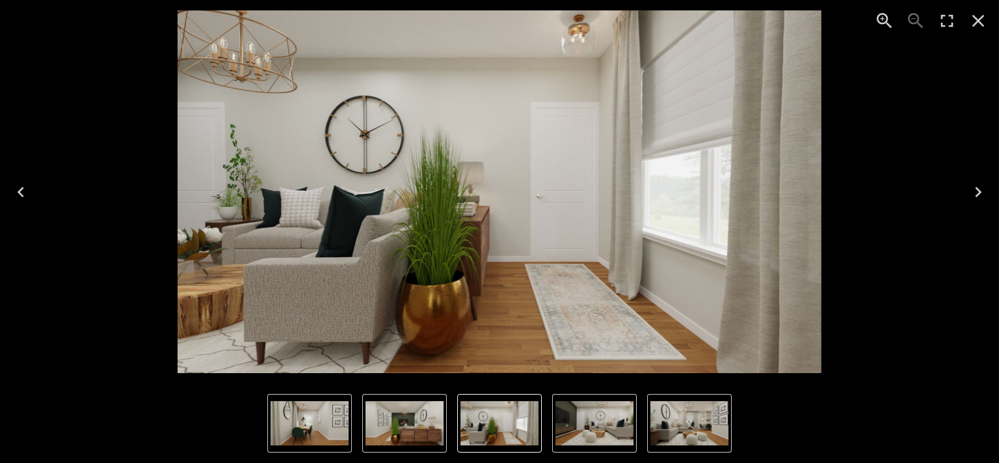
click at [982, 27] on icon "Close" at bounding box center [978, 20] width 21 height 21
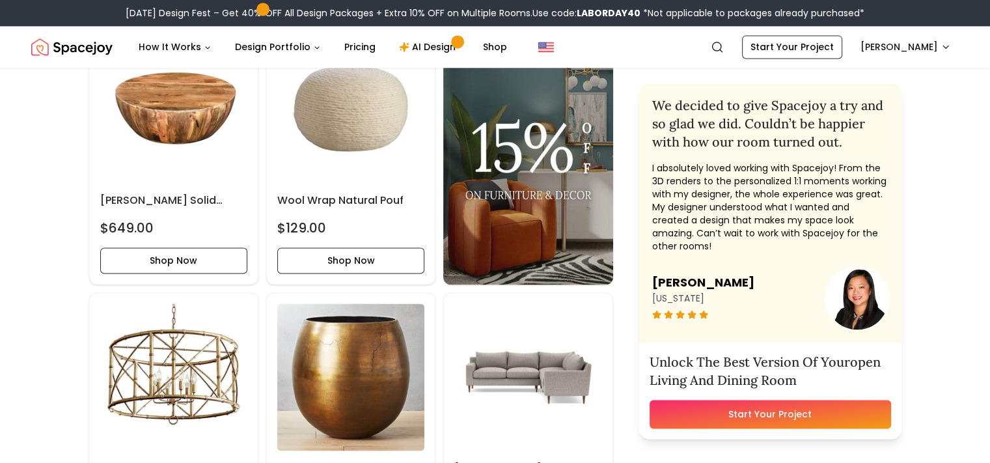
scroll to position [1887, 0]
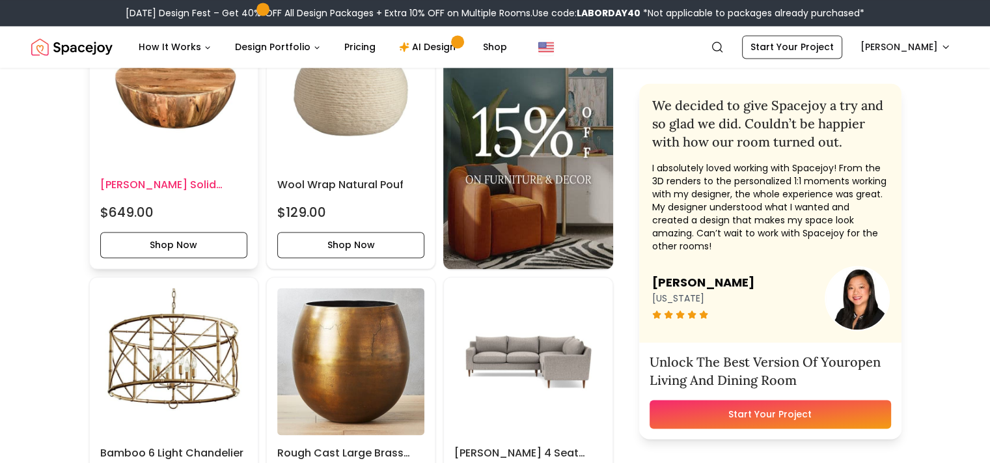
click at [172, 166] on img at bounding box center [173, 92] width 147 height 147
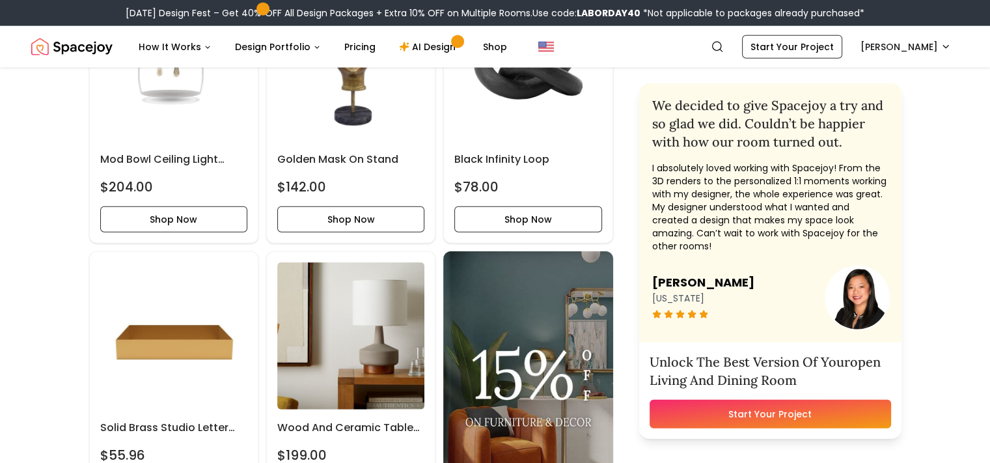
scroll to position [3319, 0]
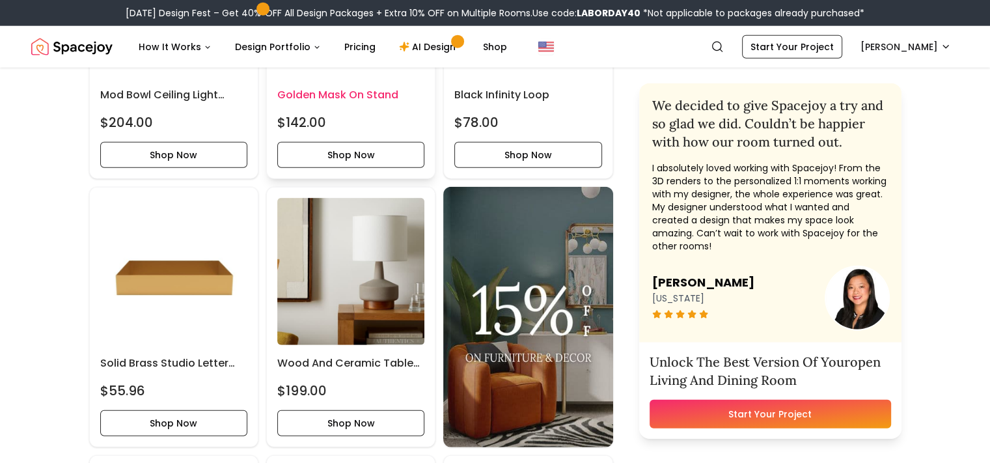
click at [339, 76] on img at bounding box center [350, 2] width 147 height 147
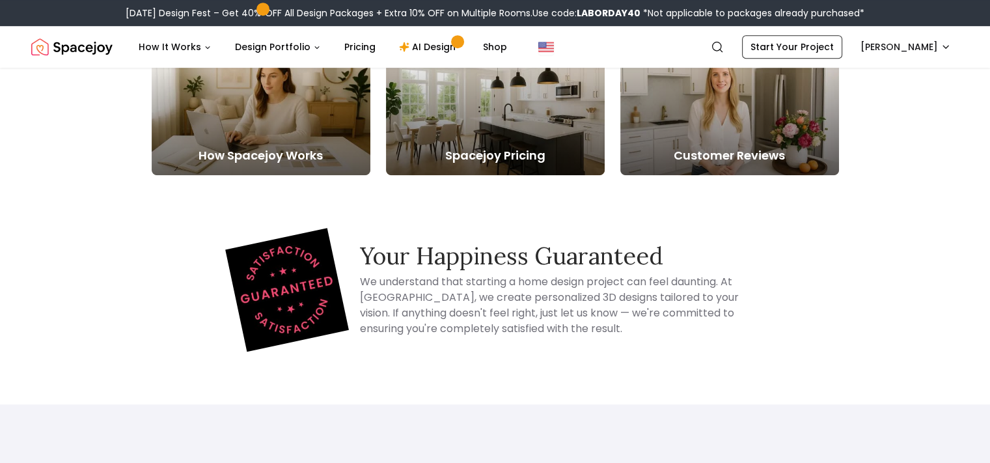
scroll to position [5841, 0]
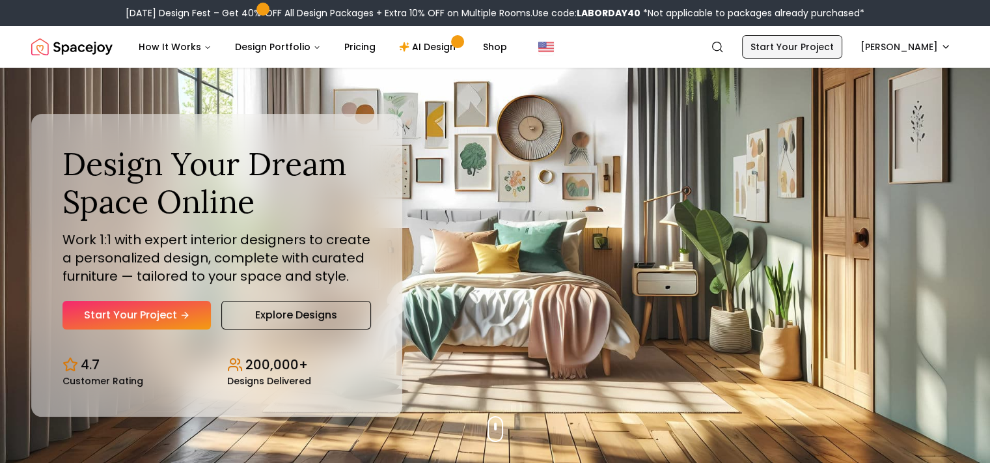
click at [781, 49] on link "Start Your Project" at bounding box center [792, 46] width 100 height 23
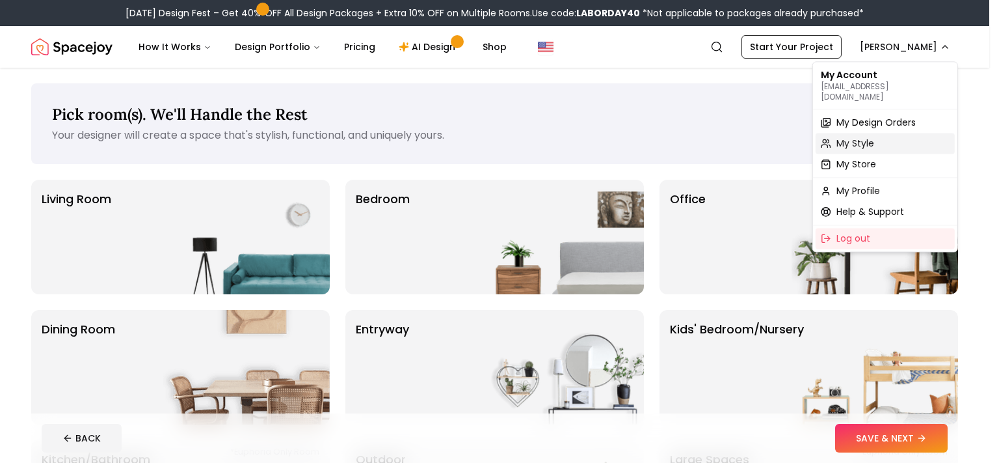
click at [852, 137] on span "My Style" at bounding box center [856, 143] width 38 height 13
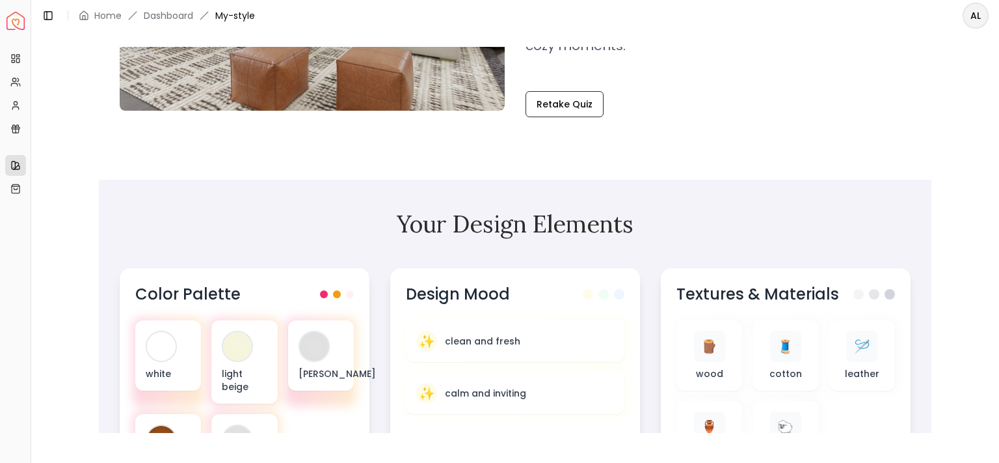
scroll to position [390, 0]
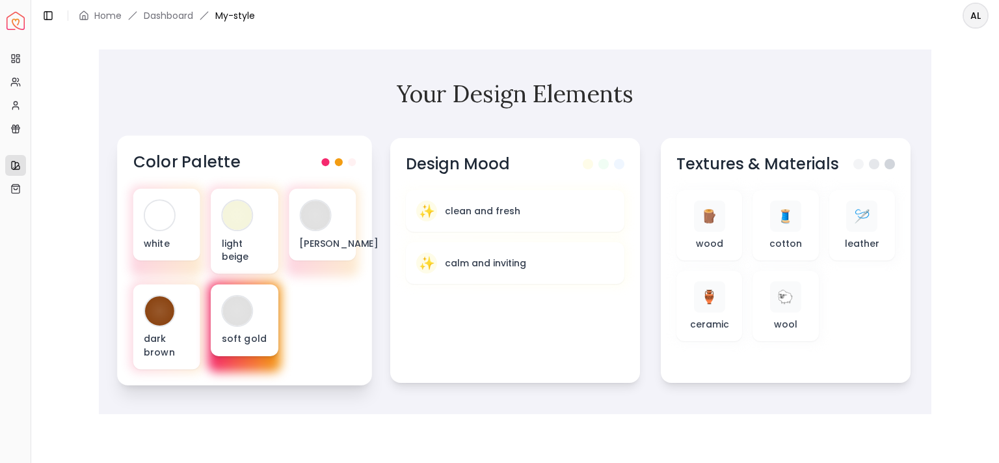
click at [245, 307] on div at bounding box center [237, 310] width 29 height 29
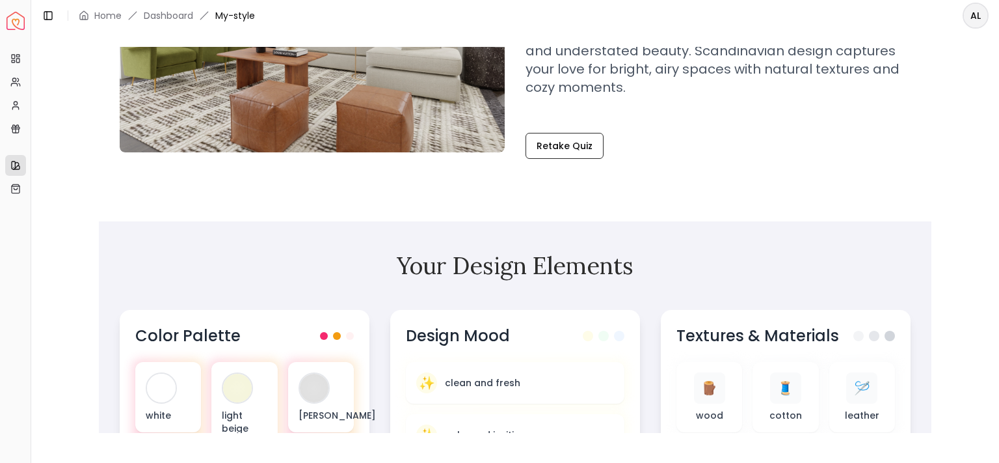
scroll to position [0, 0]
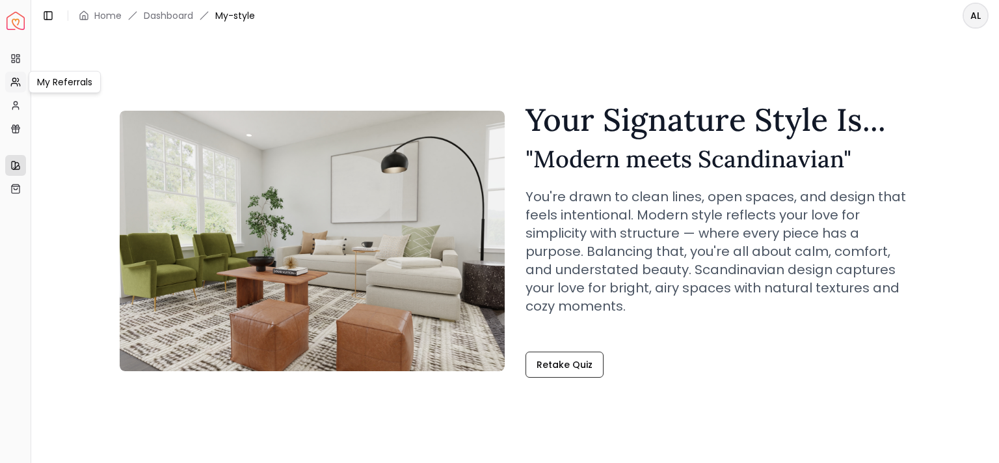
click at [14, 85] on icon at bounding box center [15, 82] width 10 height 10
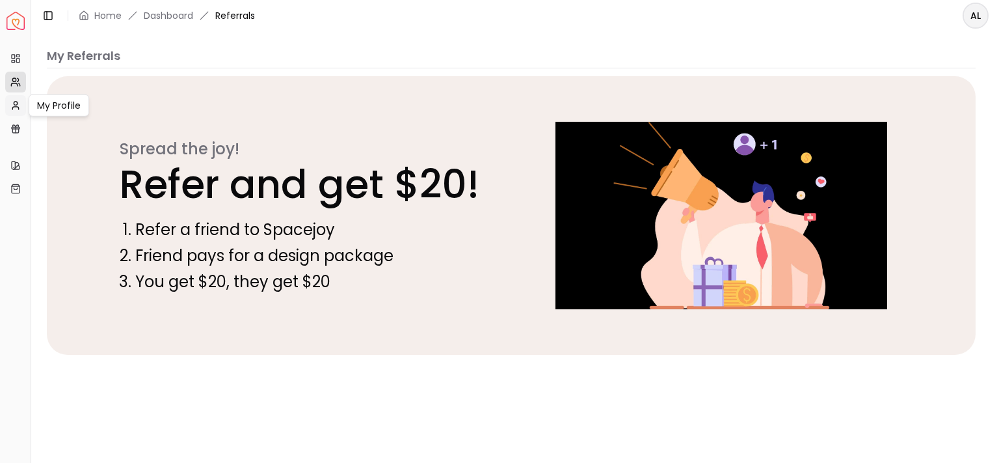
click at [10, 108] on icon at bounding box center [15, 105] width 10 height 10
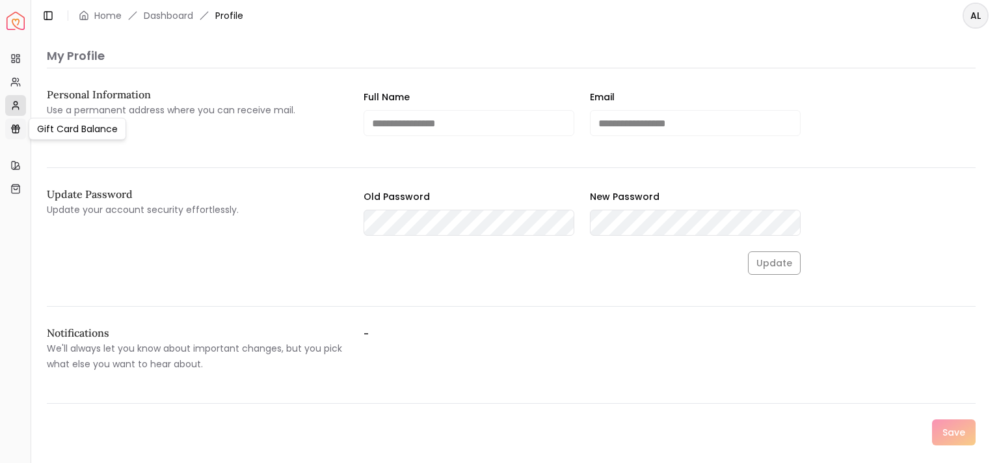
click at [12, 128] on icon at bounding box center [15, 129] width 10 height 10
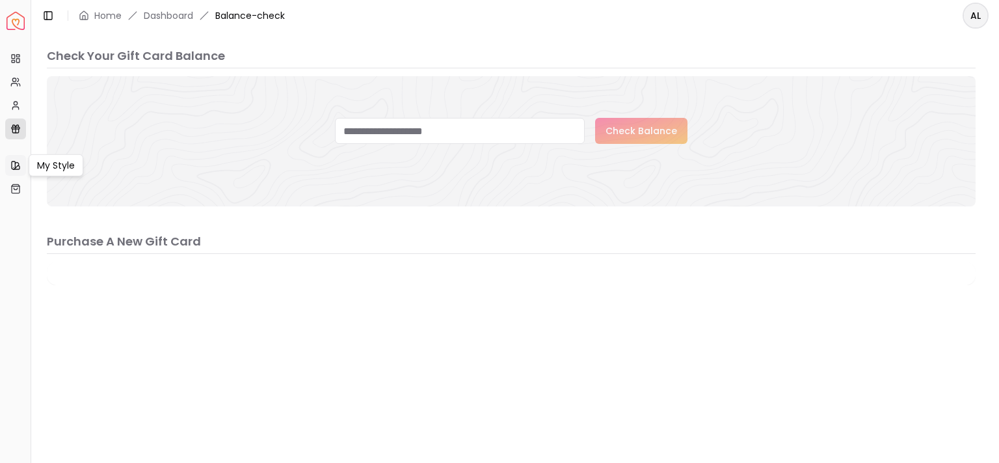
click at [9, 167] on link "My Style" at bounding box center [15, 165] width 21 height 21
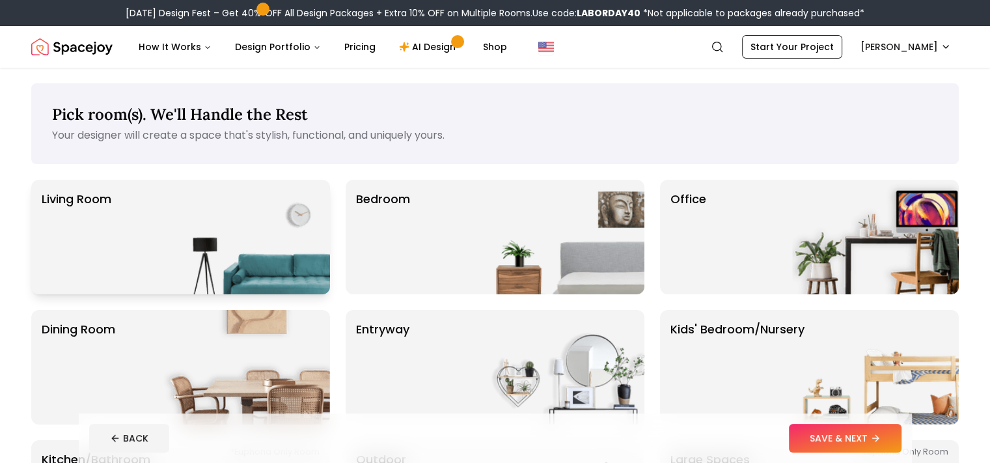
click at [247, 213] on img at bounding box center [246, 237] width 167 height 115
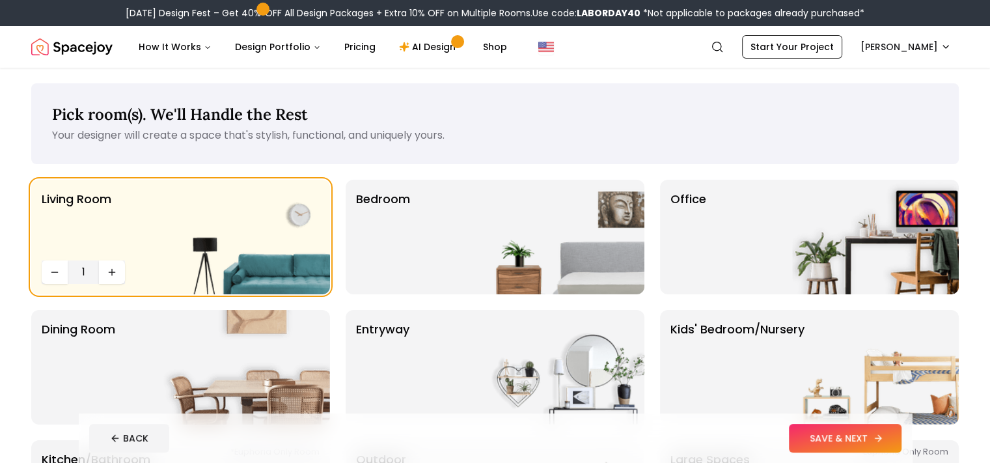
click at [901, 438] on button "SAVE & NEXT" at bounding box center [845, 438] width 113 height 29
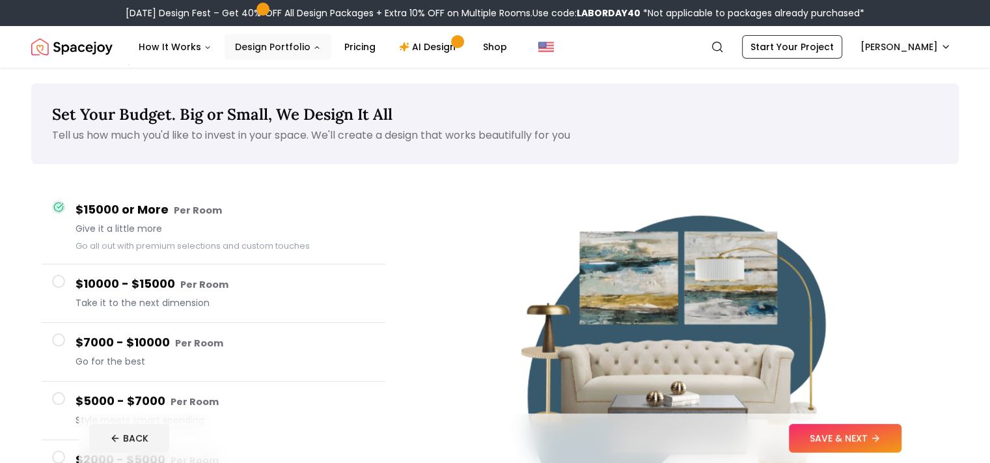
click at [299, 49] on button "Design Portfolio" at bounding box center [277, 47] width 107 height 26
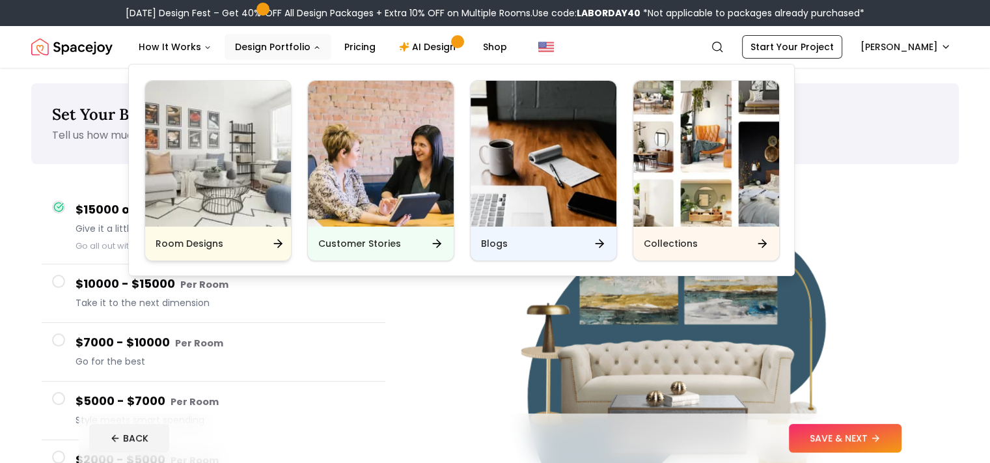
click at [262, 210] on img "Main" at bounding box center [218, 154] width 146 height 146
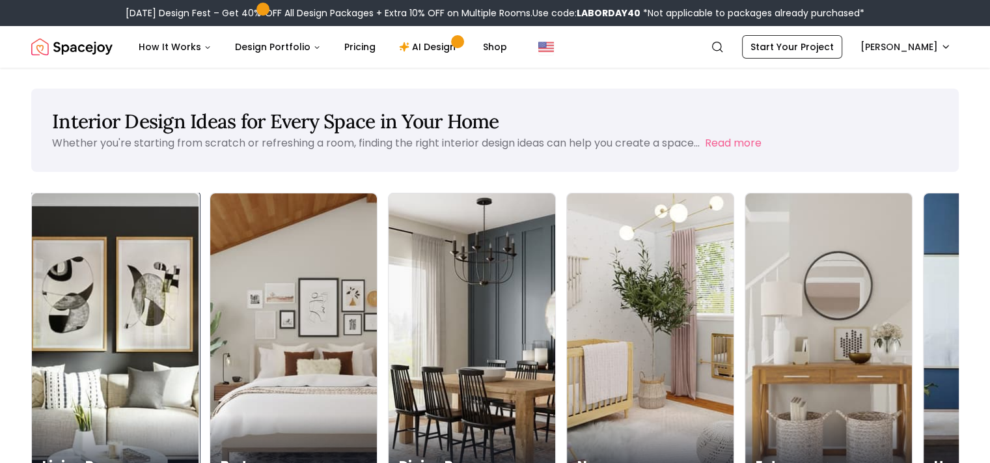
click at [95, 415] on div "Living Room" at bounding box center [115, 451] width 167 height 73
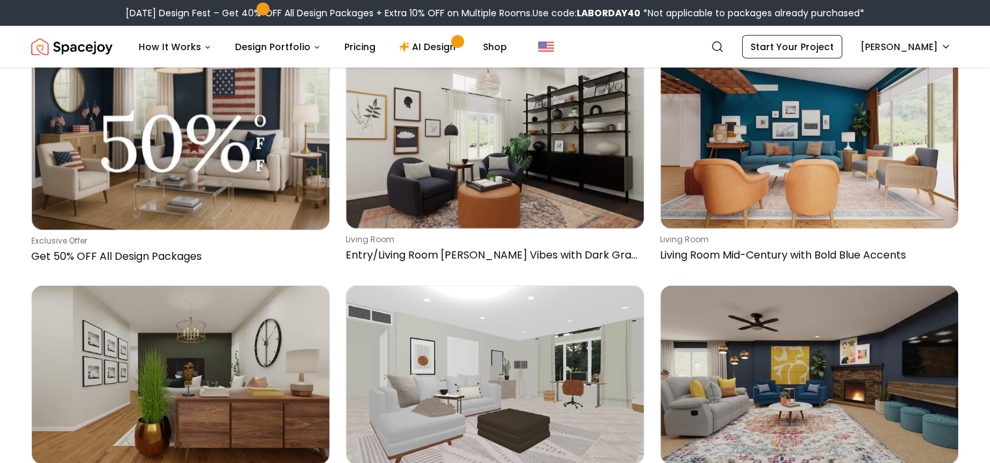
scroll to position [3112, 0]
